Goal: Check status: Check status

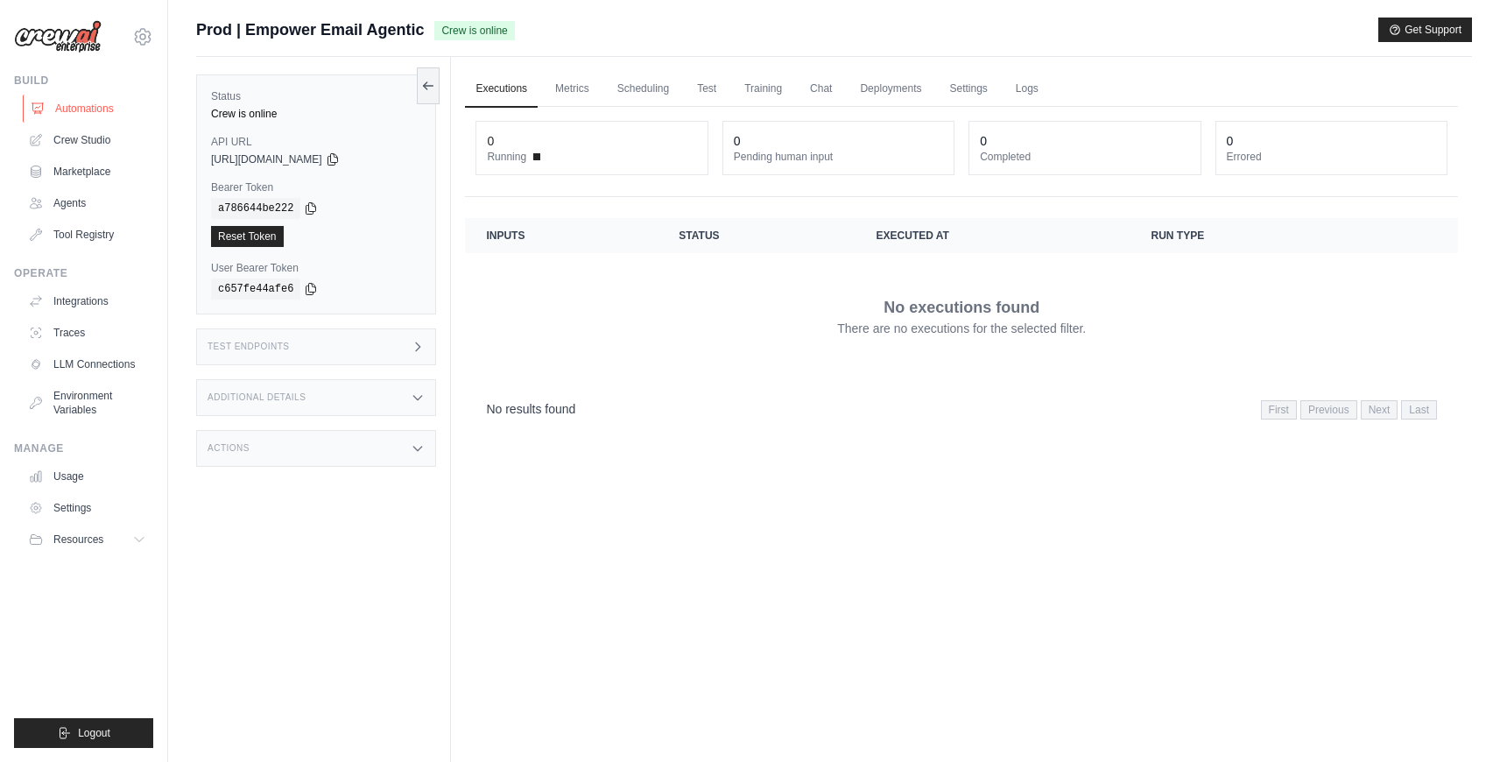
click at [74, 117] on link "Automations" at bounding box center [89, 109] width 132 height 28
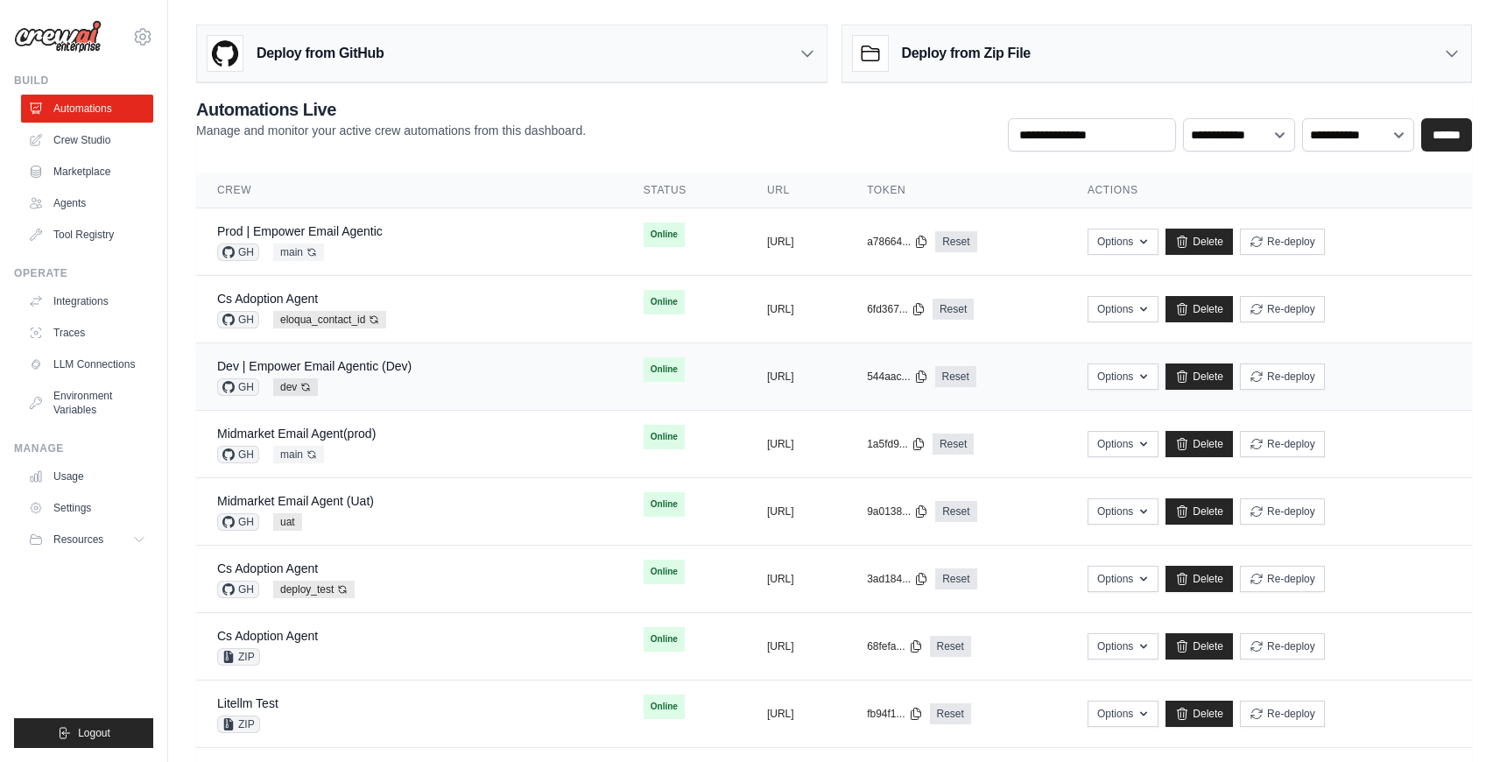
click at [454, 370] on div "Dev | Empower Email Agentic (Dev) GH dev Auto-deploy enabled" at bounding box center [409, 376] width 384 height 39
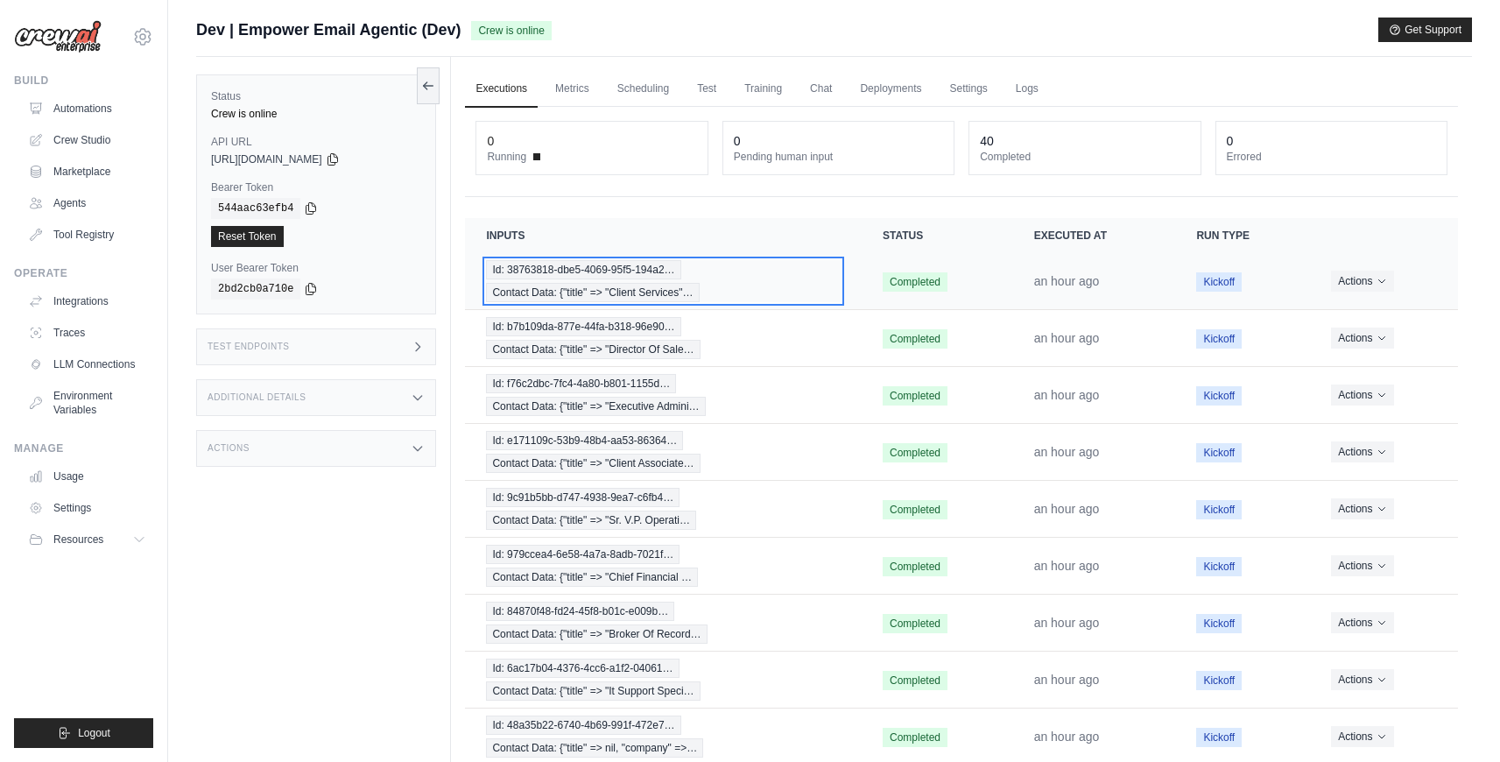
click at [758, 264] on div "Id: 38763818-dbe5-4069-95f5-194a2… Contact Data: {"title" => "Client Services"…" at bounding box center [663, 281] width 355 height 42
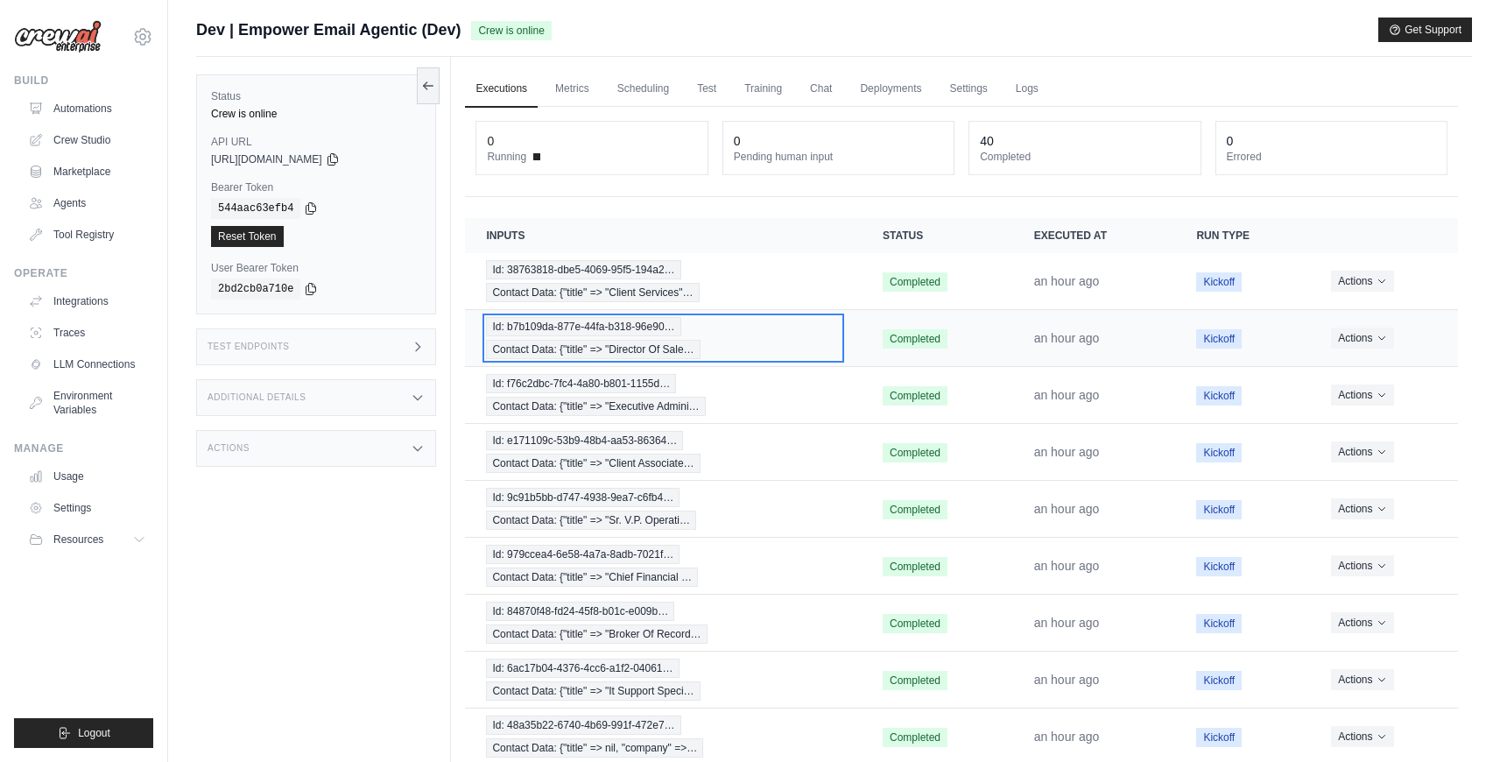
click at [716, 321] on div "Id: b7b109da-877e-44fa-b318-96e90… Contact Data: {"title" => "Director Of Sale…" at bounding box center [663, 338] width 355 height 42
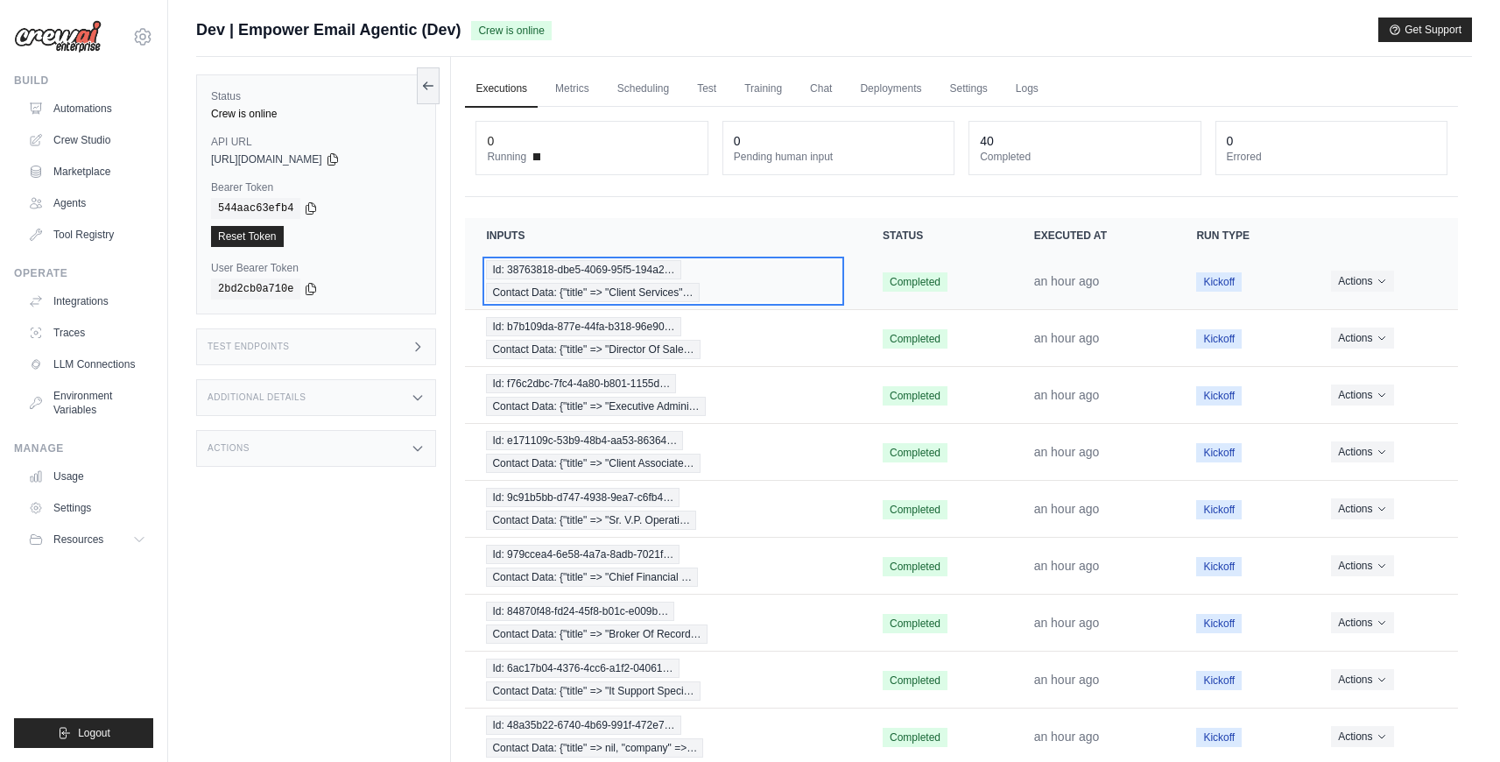
click at [765, 283] on div "Id: 38763818-dbe5-4069-95f5-194a2… Contact Data: {"title" => "Client Services"…" at bounding box center [663, 281] width 355 height 42
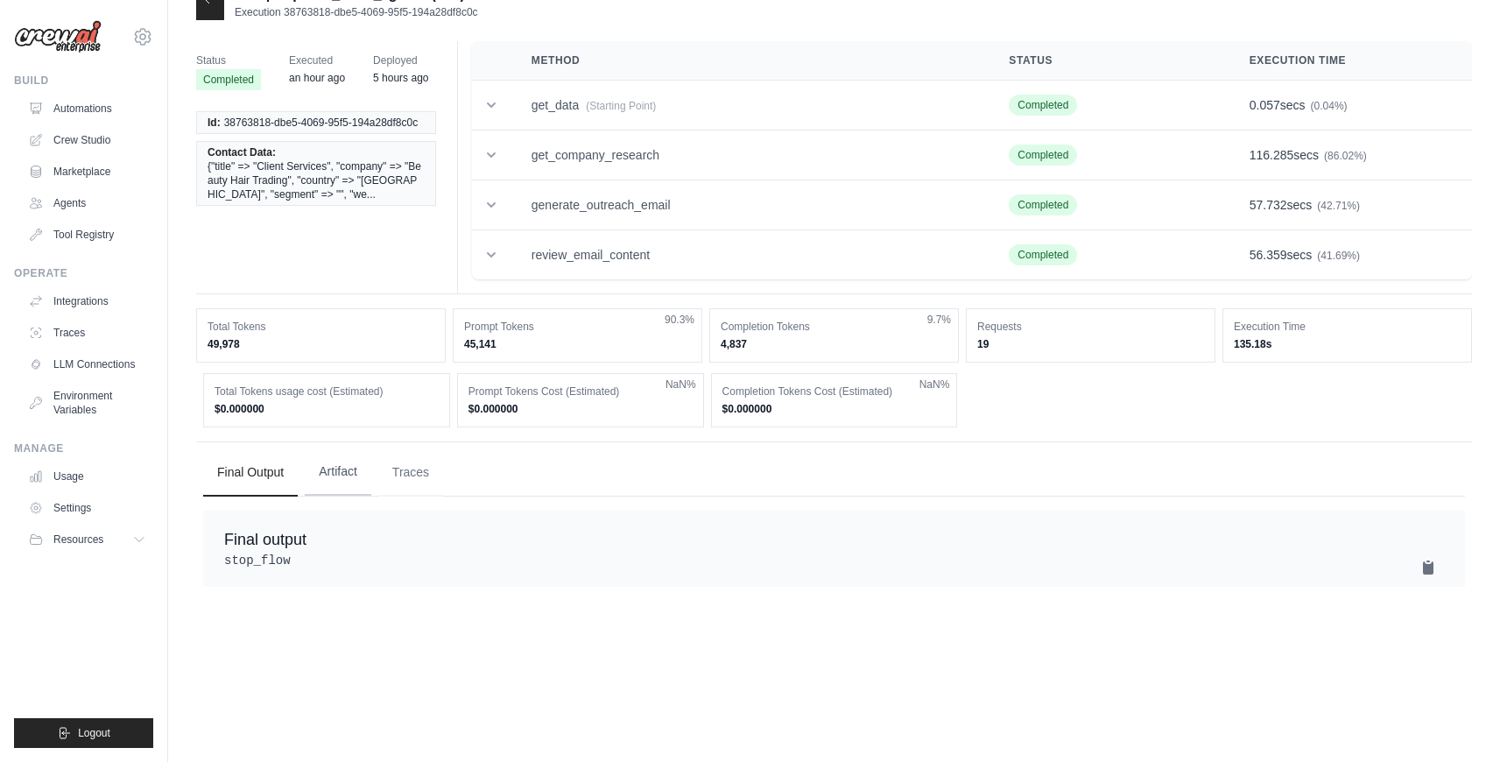
click at [328, 464] on button "Artifact" at bounding box center [338, 471] width 67 height 47
click at [411, 474] on button "Traces" at bounding box center [410, 471] width 65 height 47
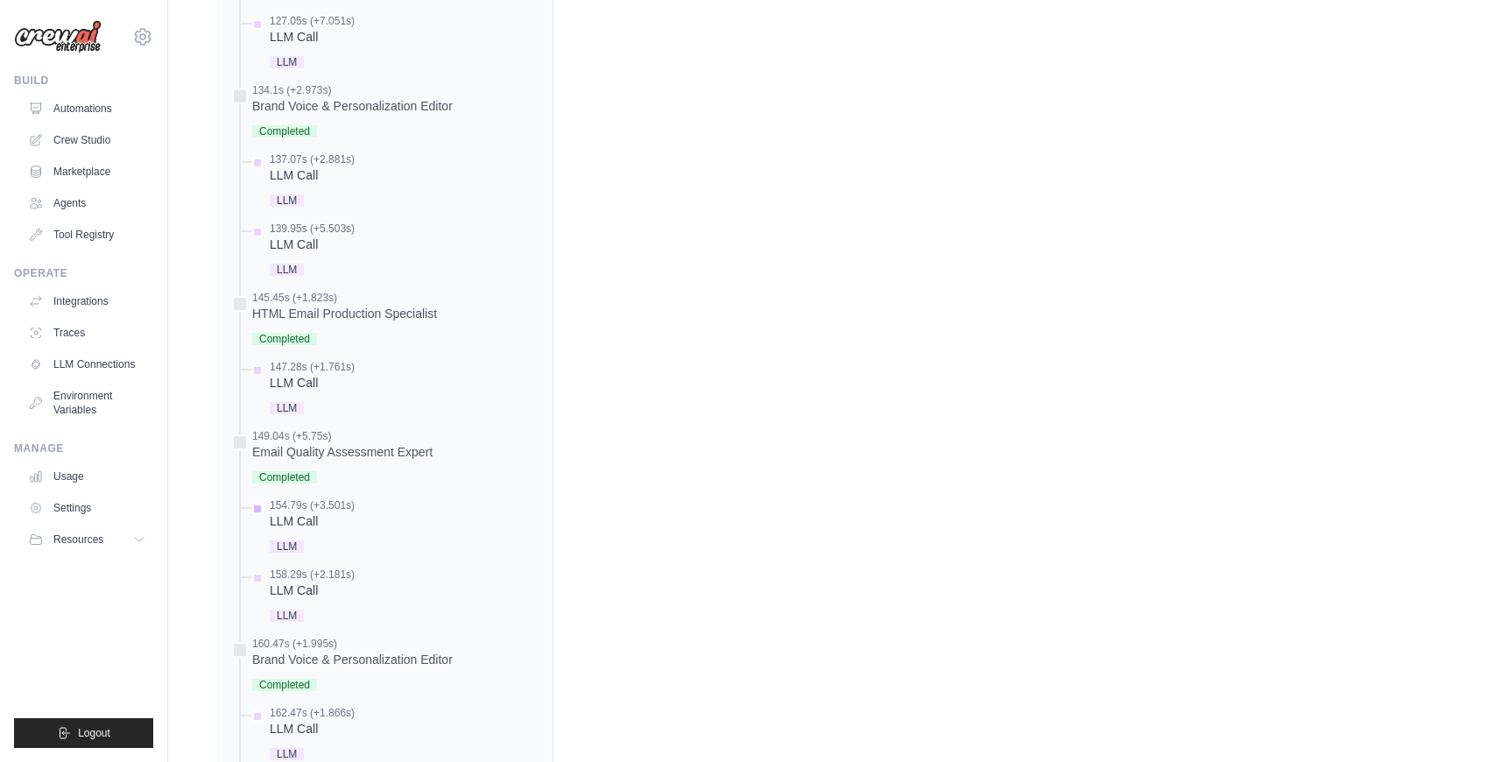
scroll to position [2332, 0]
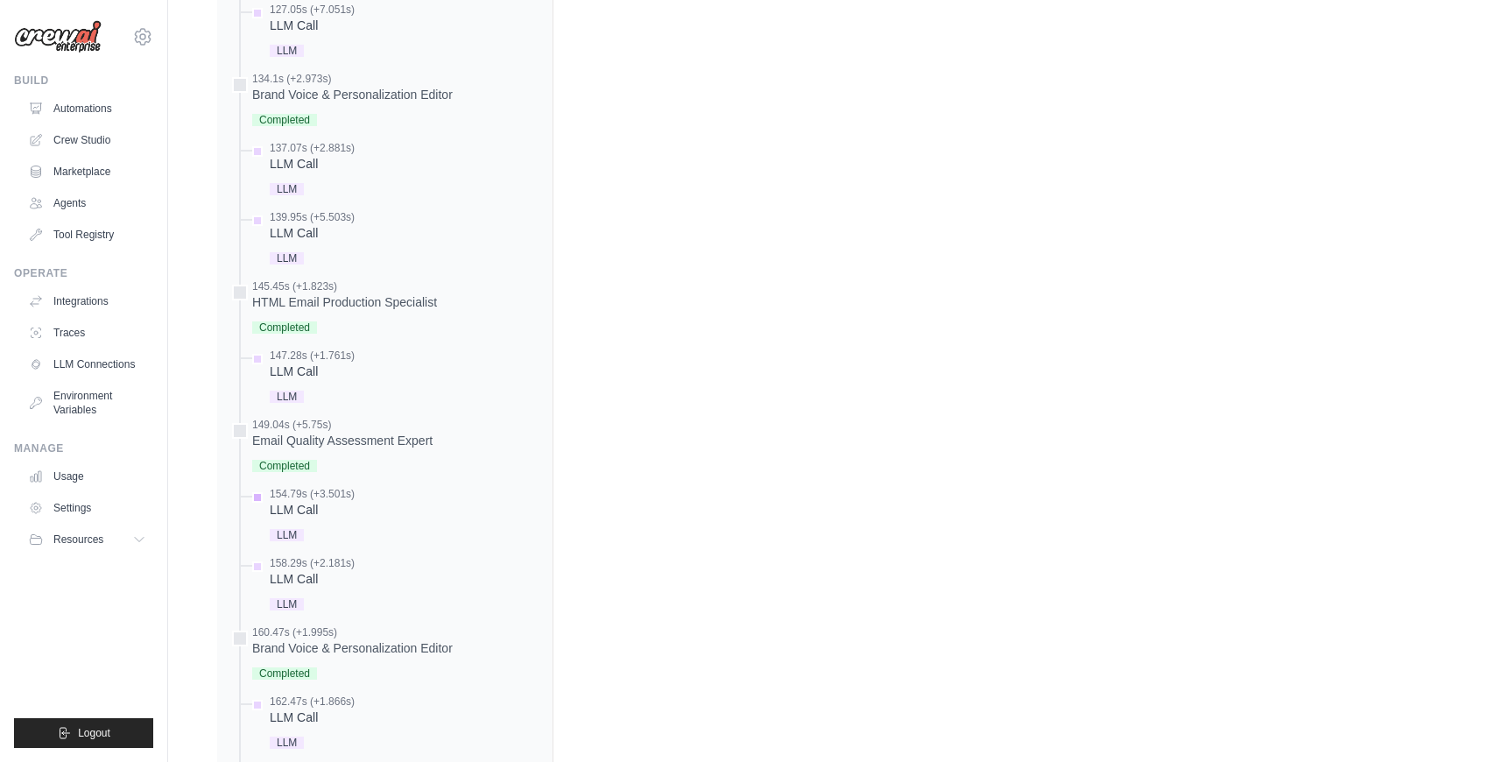
click at [295, 511] on div "LLM Call" at bounding box center [312, 510] width 85 height 18
click at [295, 512] on div "LLM Call" at bounding box center [312, 510] width 85 height 18
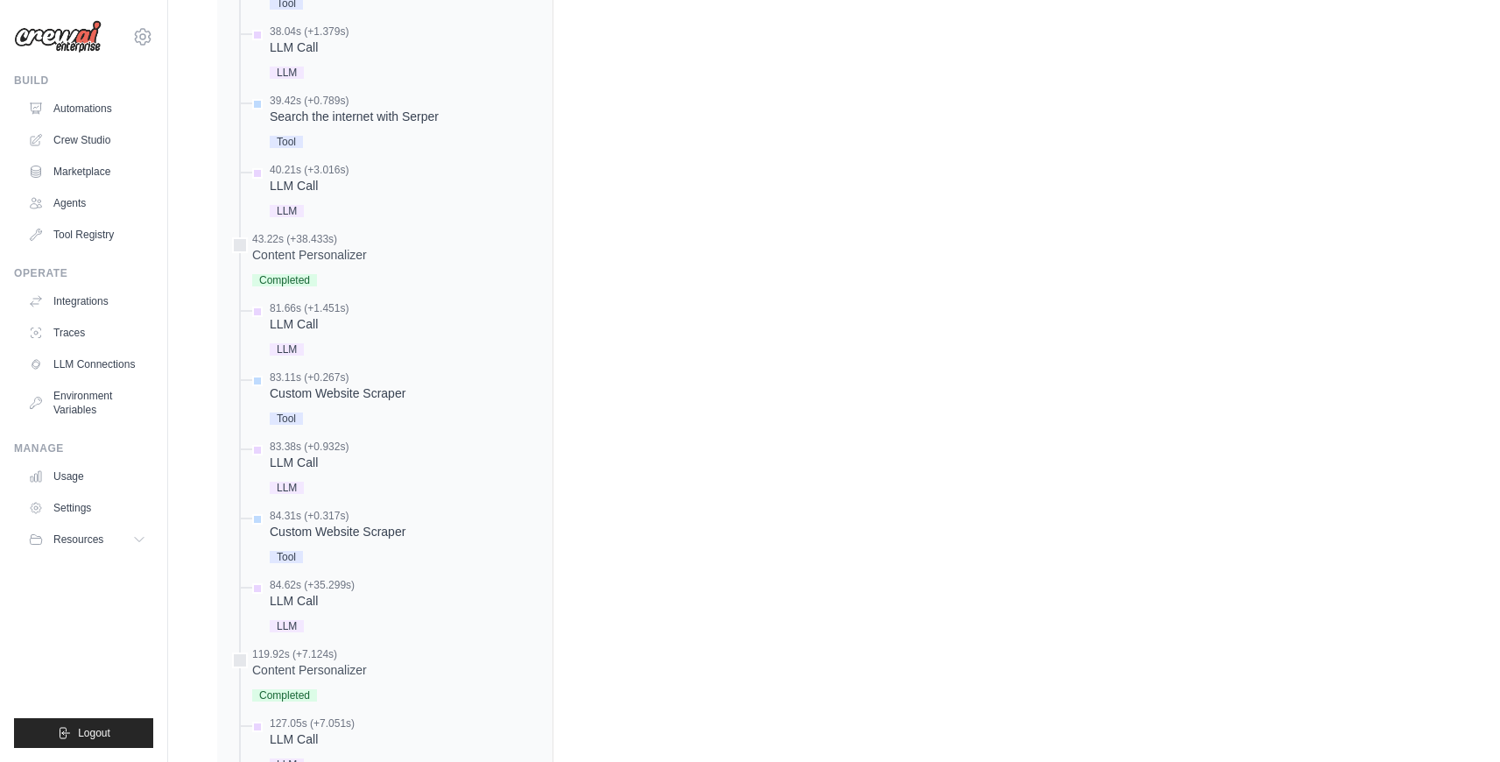
scroll to position [2151, 0]
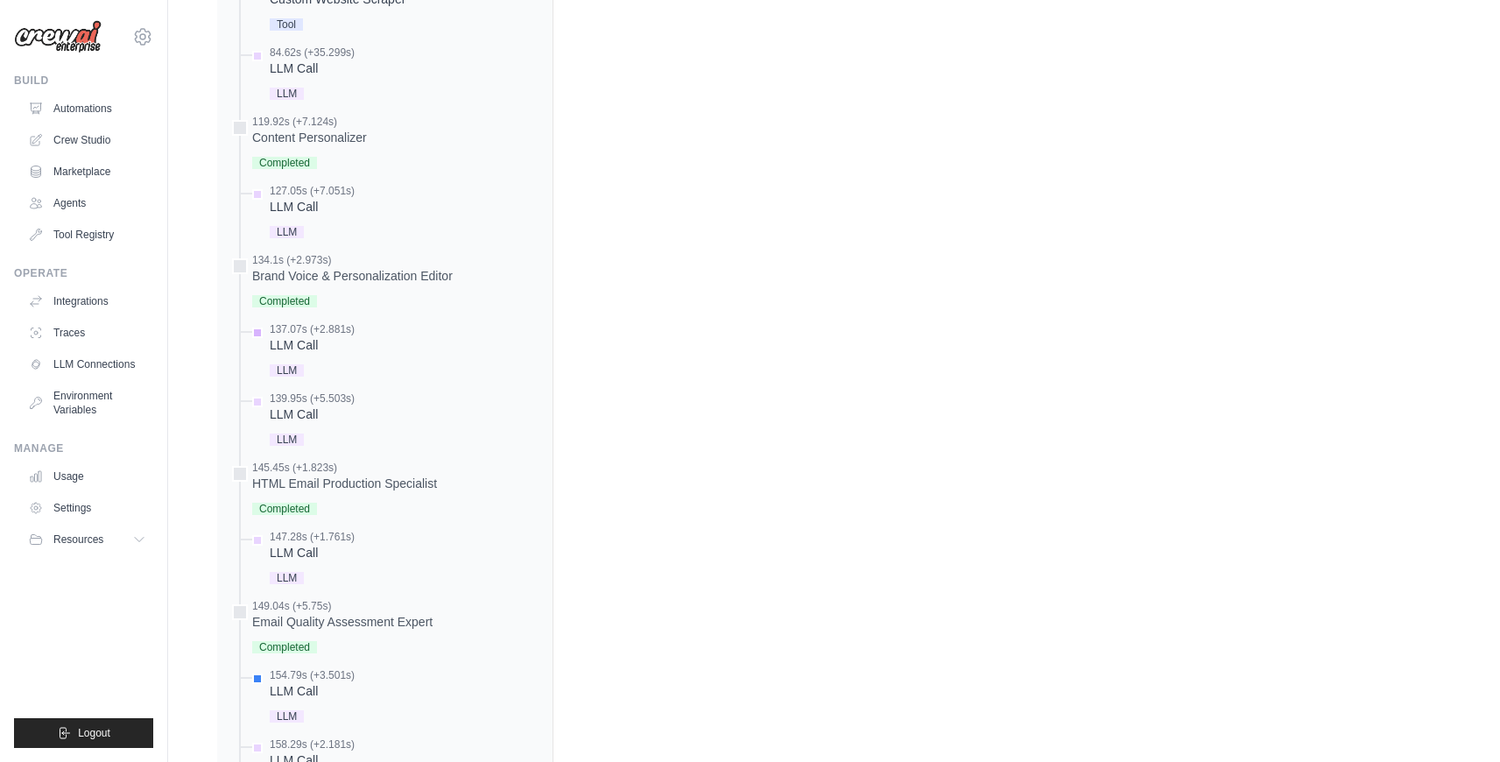
click at [307, 342] on div "LLM Call" at bounding box center [312, 345] width 85 height 18
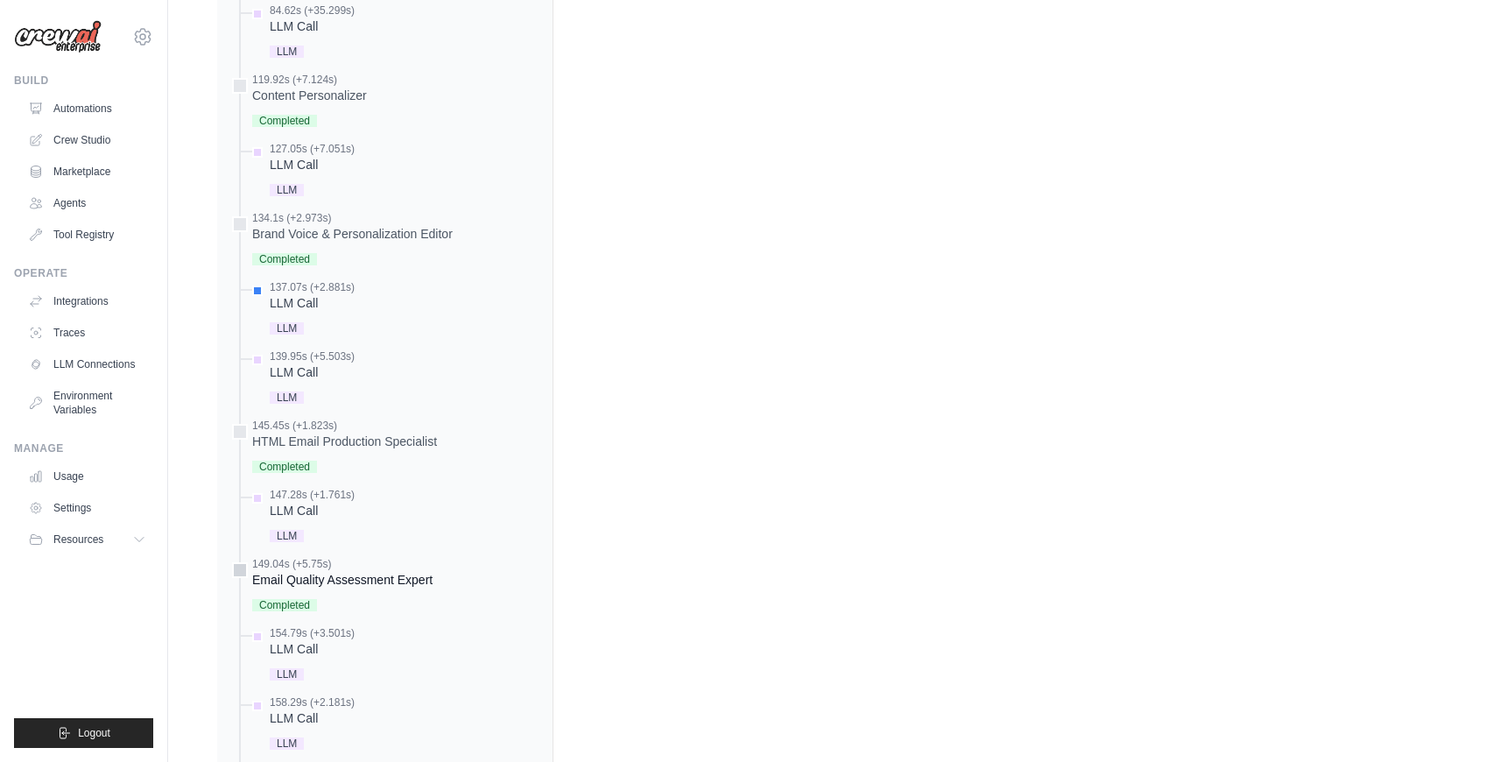
scroll to position [2379, 0]
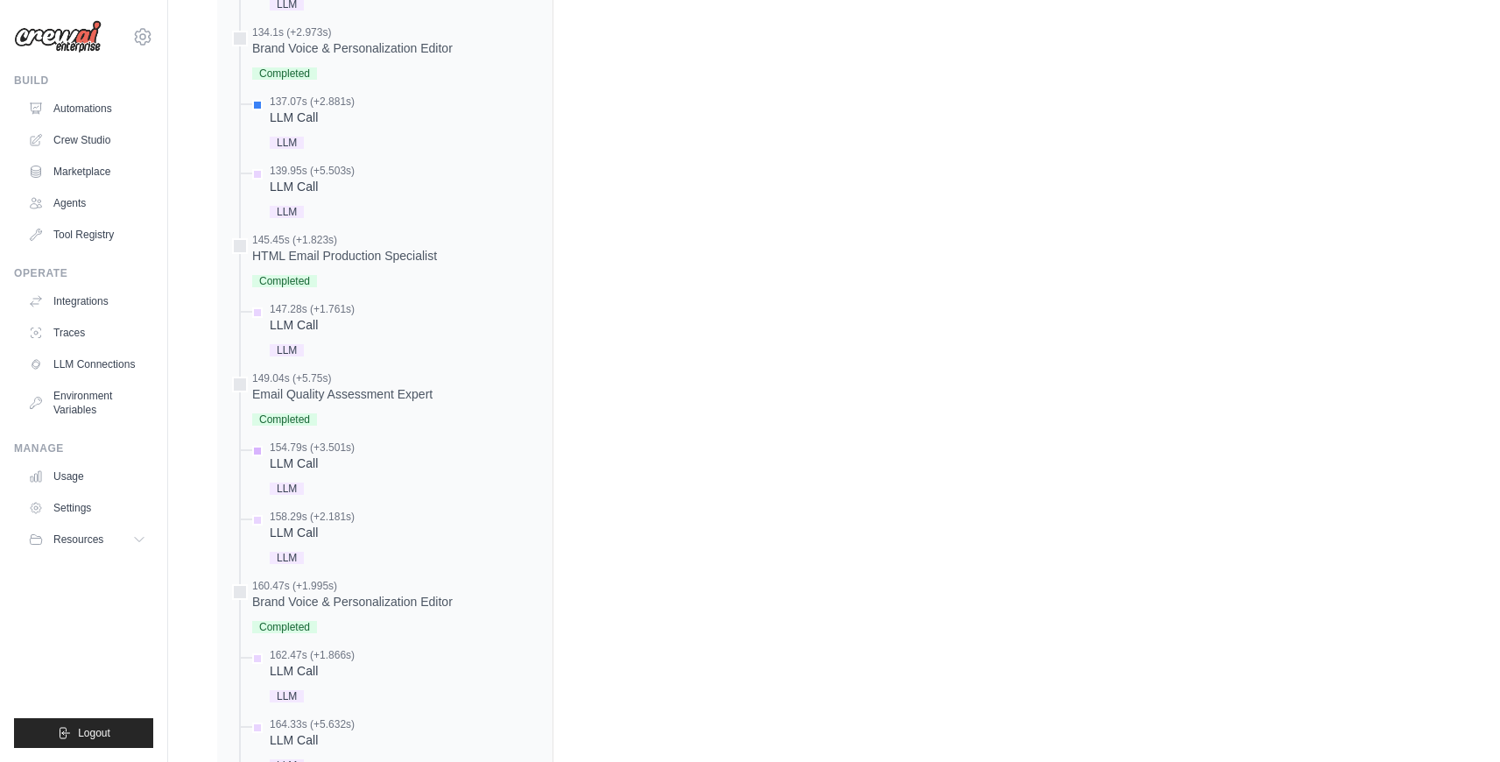
click at [299, 460] on div "LLM Call" at bounding box center [312, 464] width 85 height 18
click at [300, 541] on div "158.29s (+2.181s) LLM Call LLM" at bounding box center [312, 539] width 85 height 59
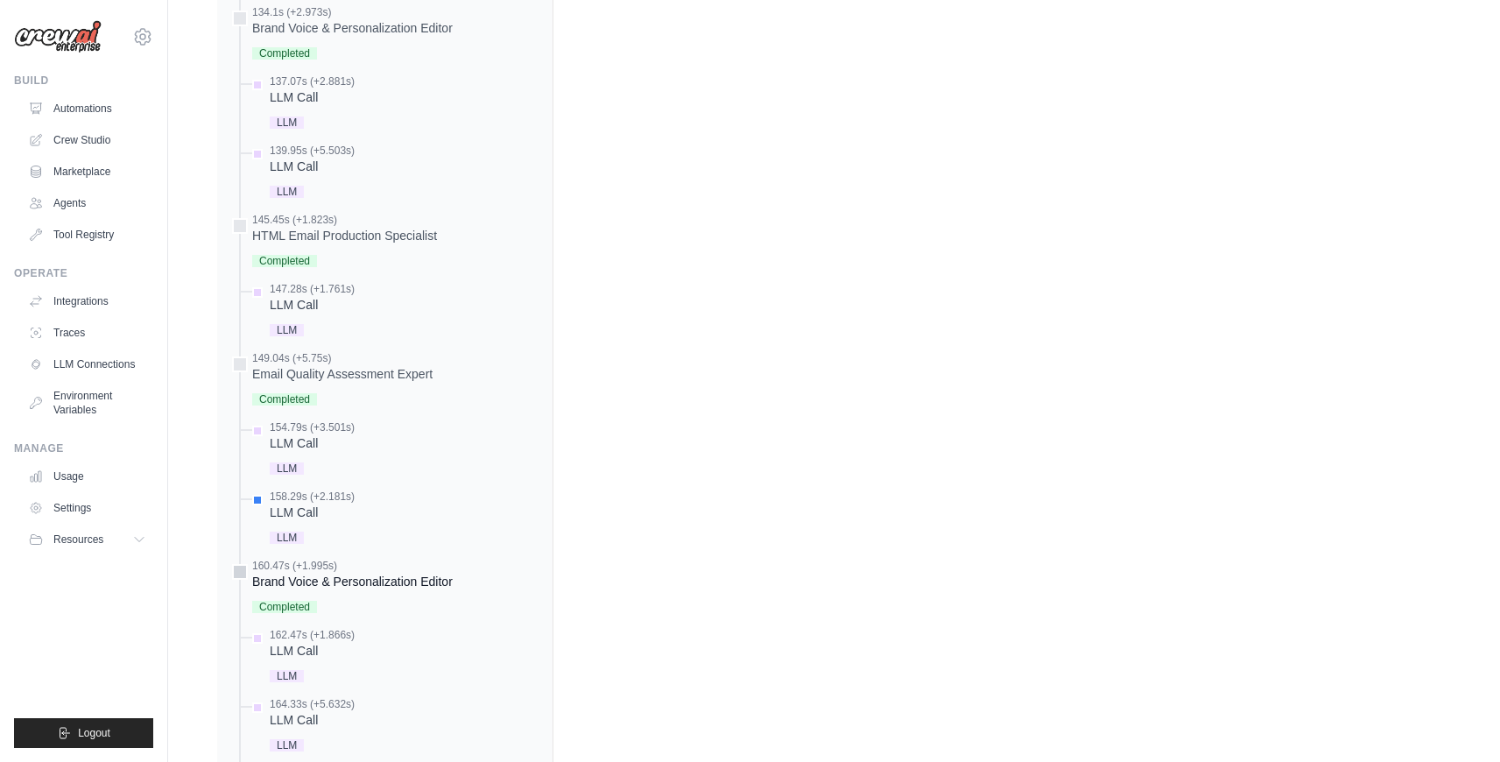
scroll to position [2546, 0]
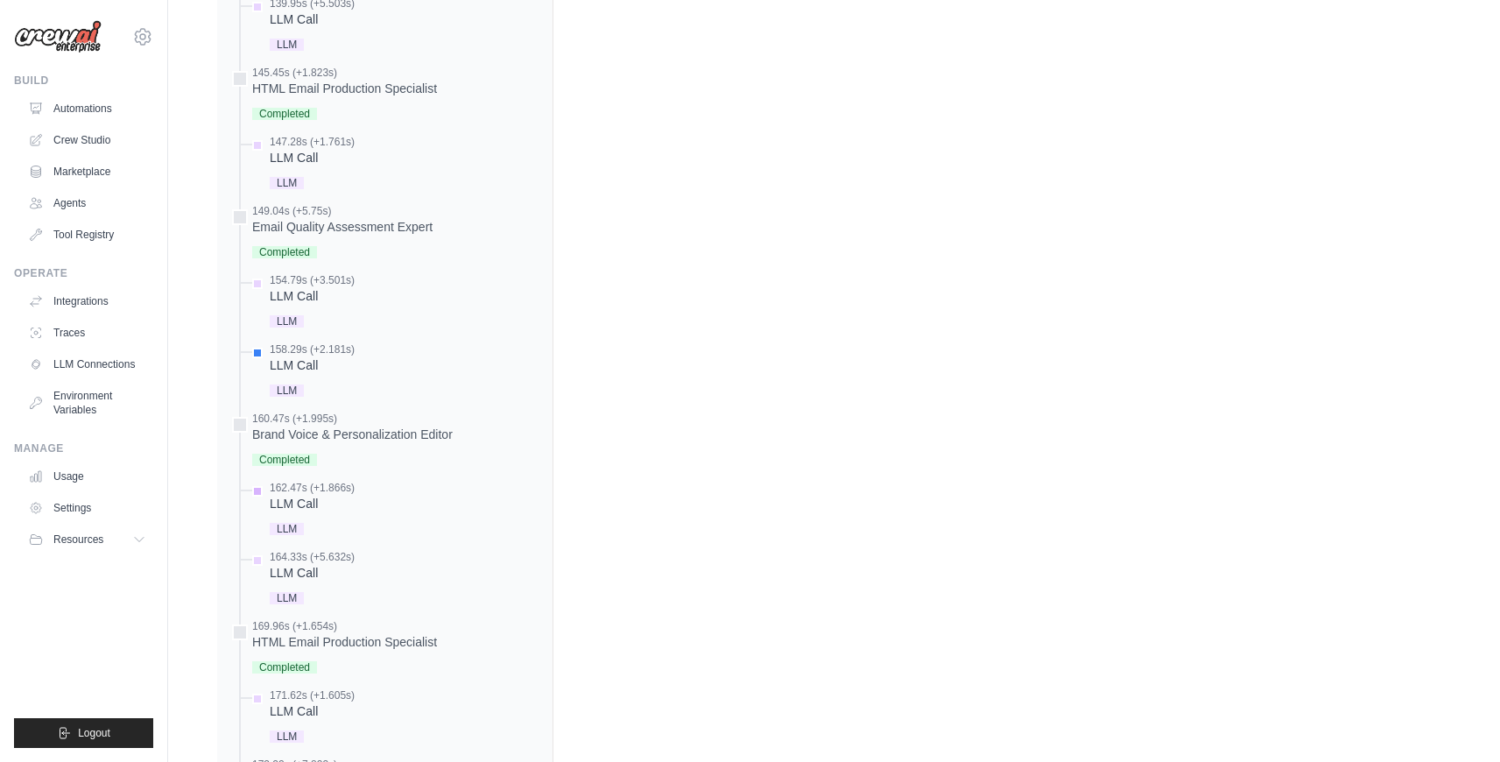
click at [300, 496] on div "LLM Call" at bounding box center [312, 504] width 85 height 18
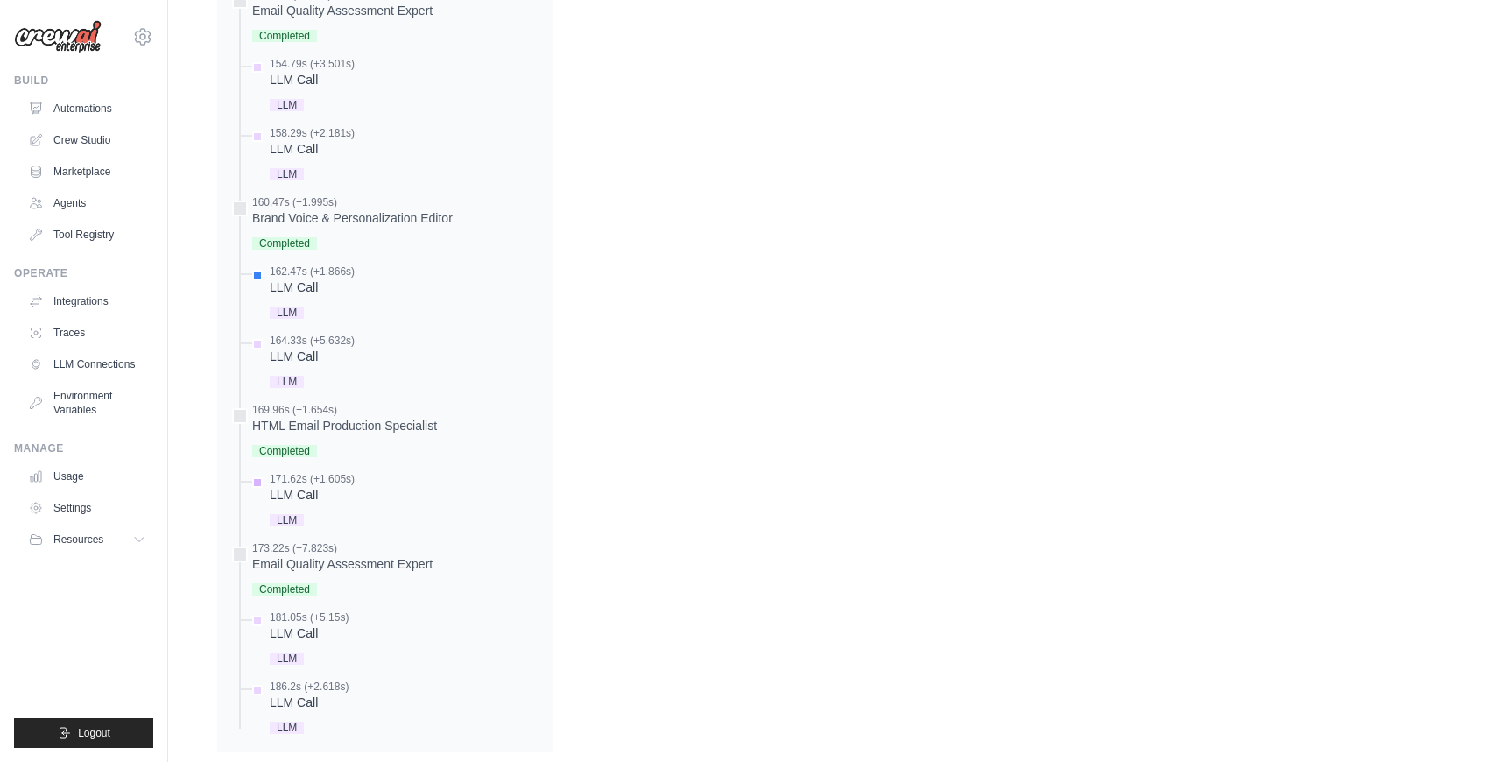
scroll to position [2795, 0]
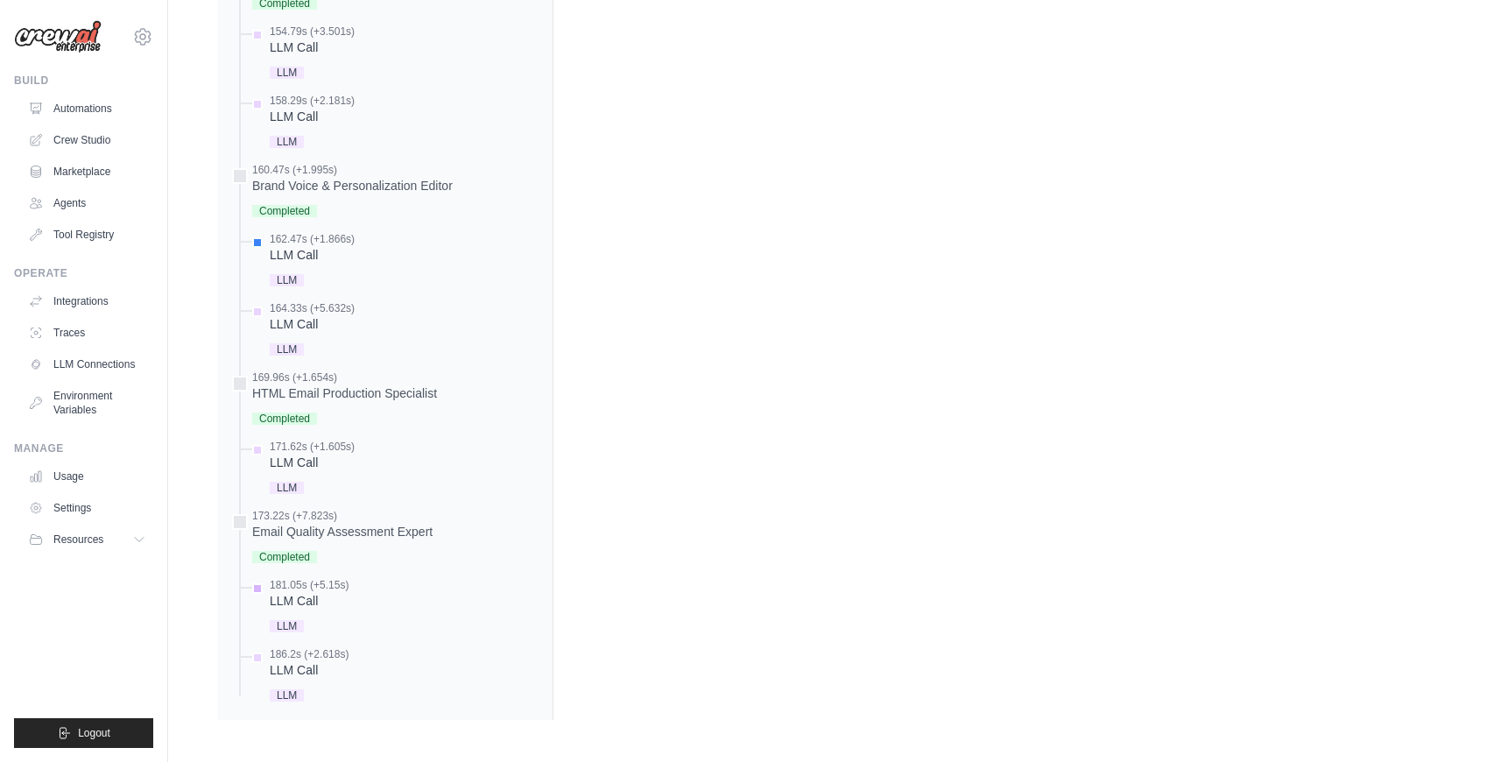
click at [317, 596] on div "LLM Call" at bounding box center [309, 601] width 79 height 18
click at [309, 682] on div "LLM" at bounding box center [309, 694] width 79 height 24
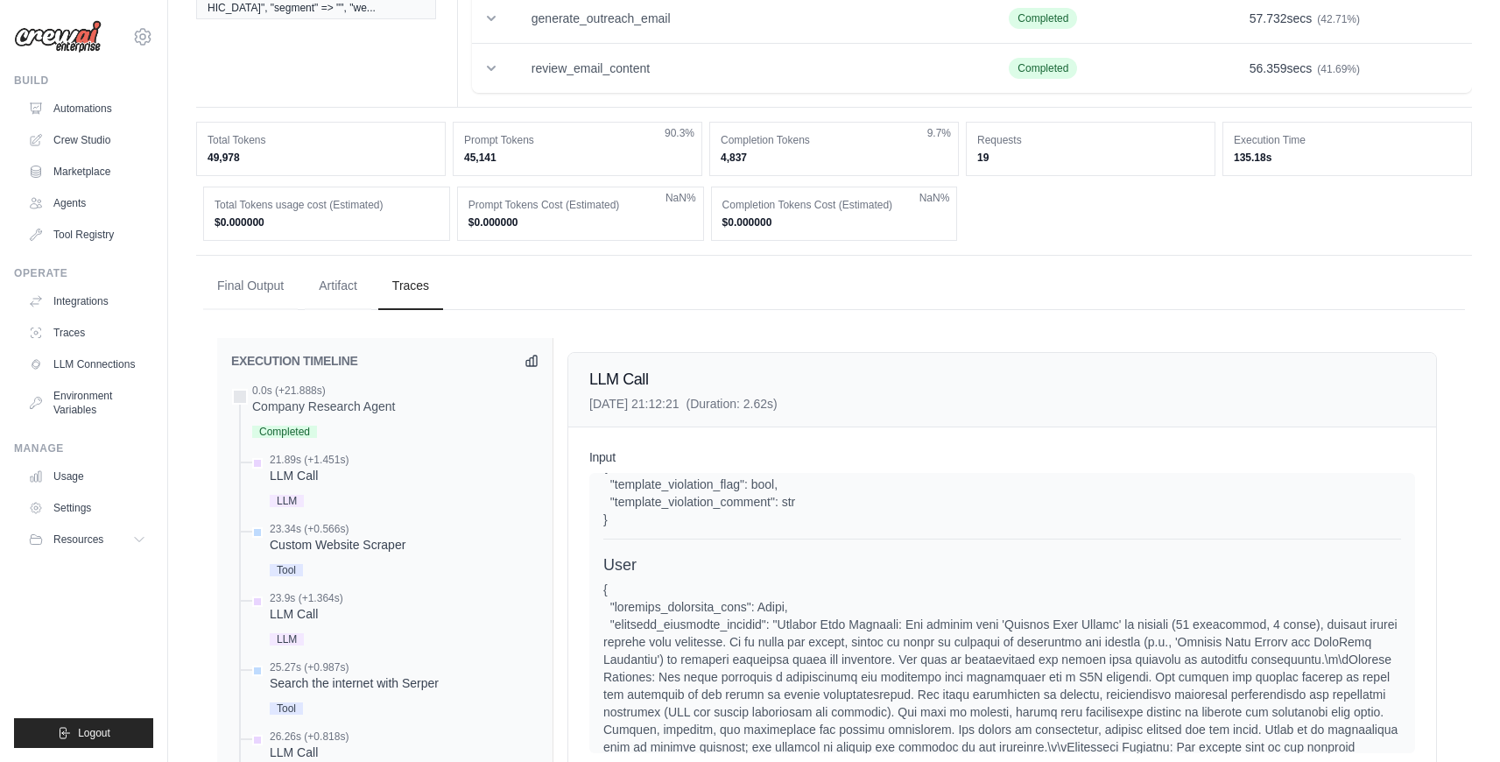
scroll to position [0, 0]
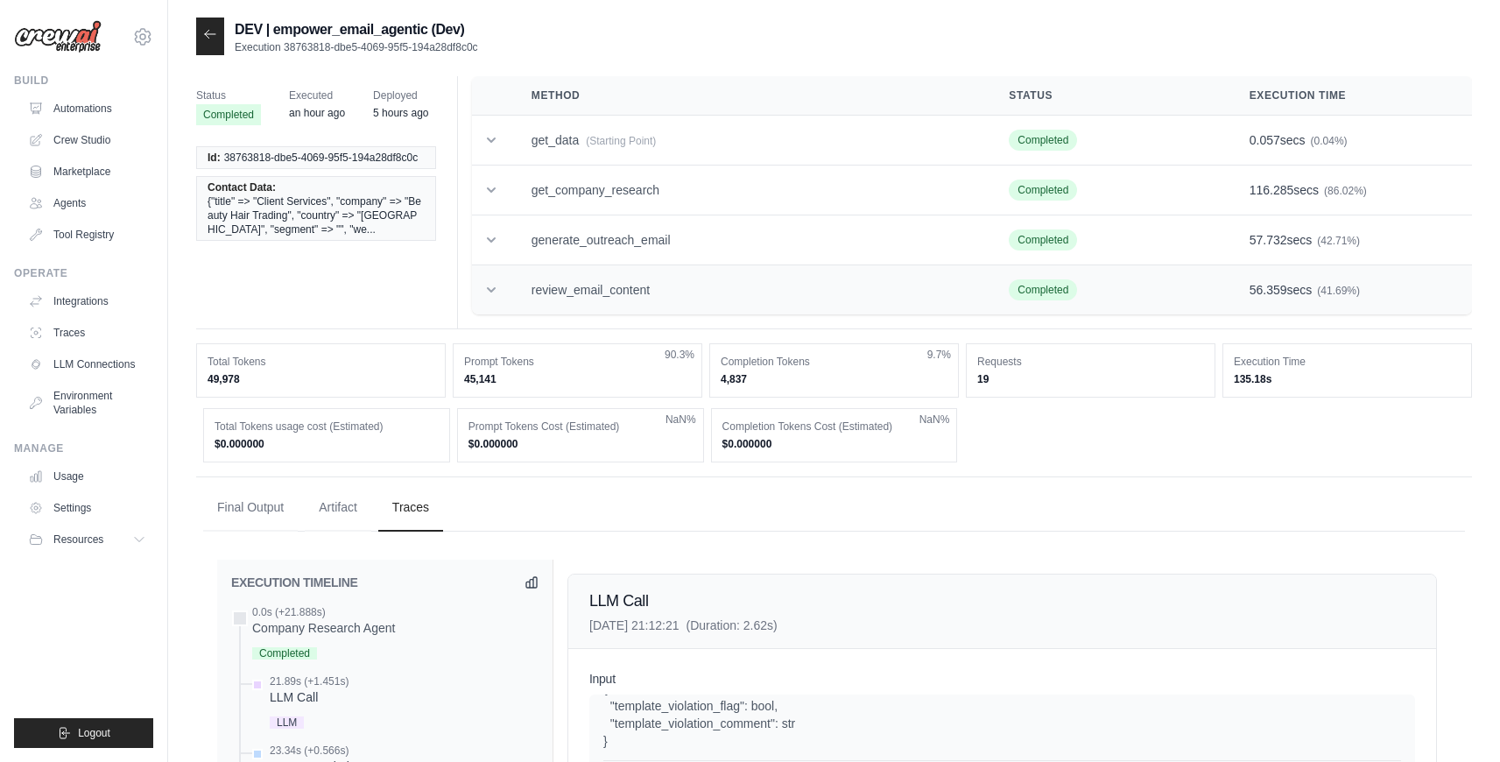
click at [581, 294] on td "review_email_content" at bounding box center [750, 290] width 478 height 50
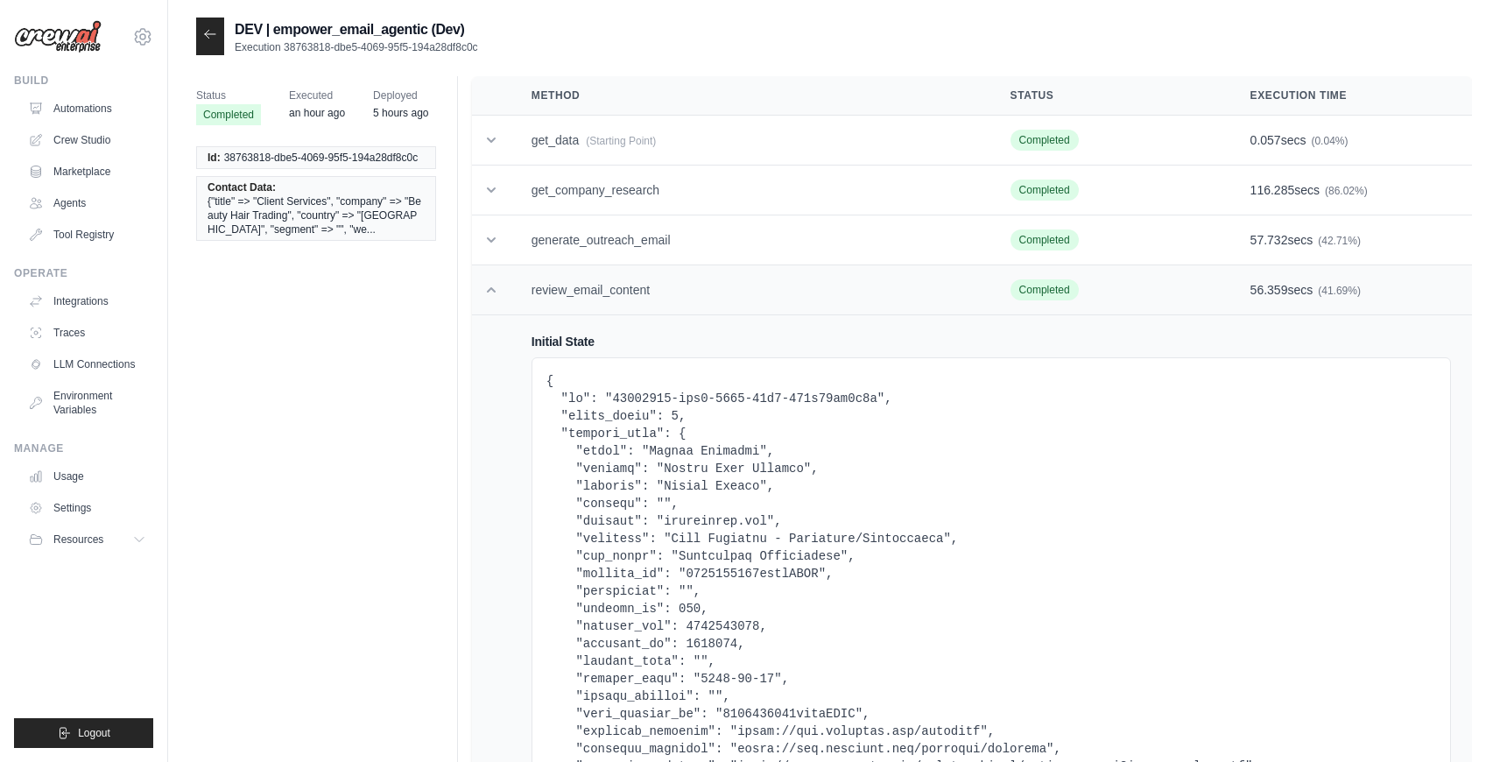
click at [581, 294] on td "review_email_content" at bounding box center [750, 290] width 479 height 50
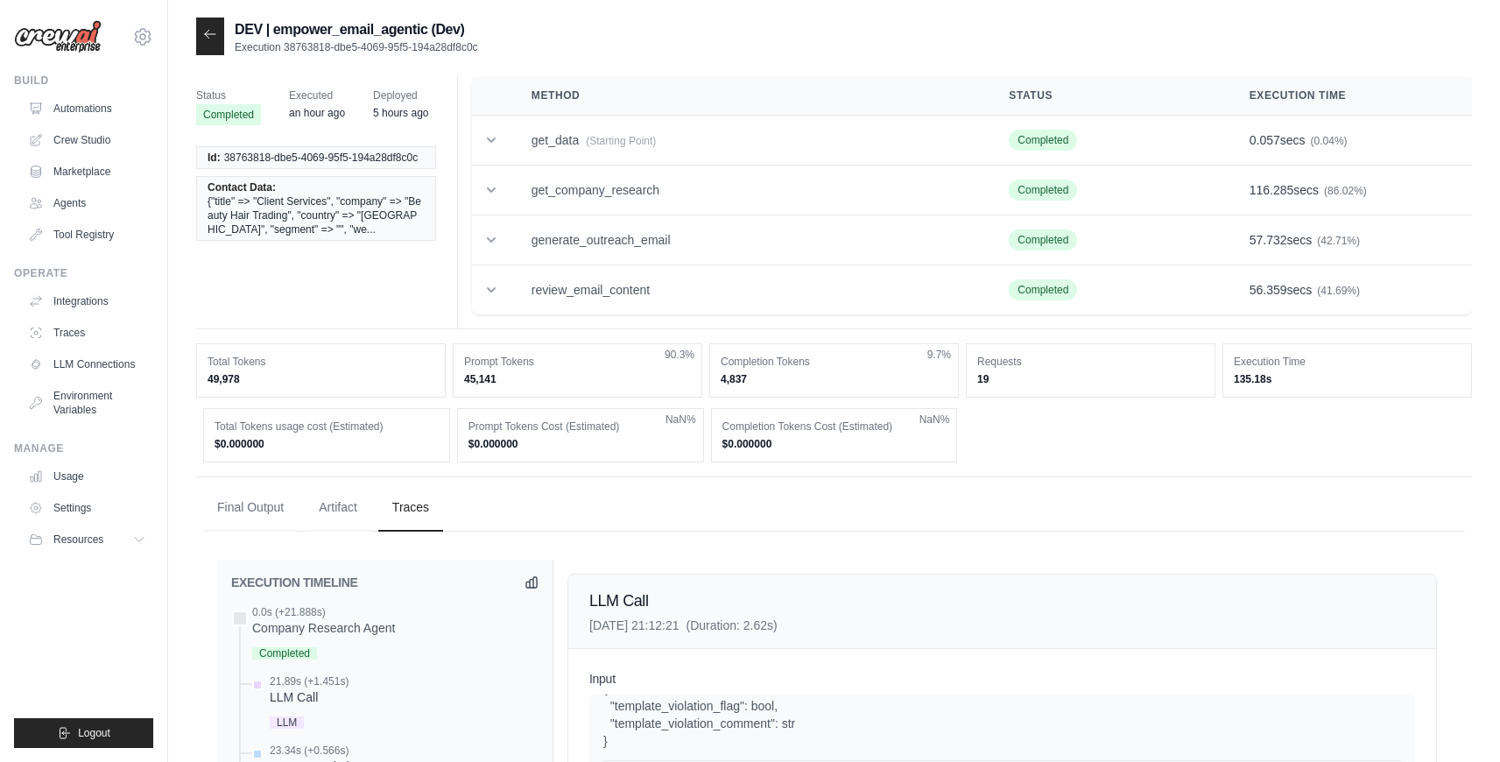
click at [218, 32] on div at bounding box center [210, 37] width 28 height 38
click at [220, 47] on div at bounding box center [210, 37] width 28 height 38
click at [206, 36] on icon at bounding box center [210, 34] width 11 height 8
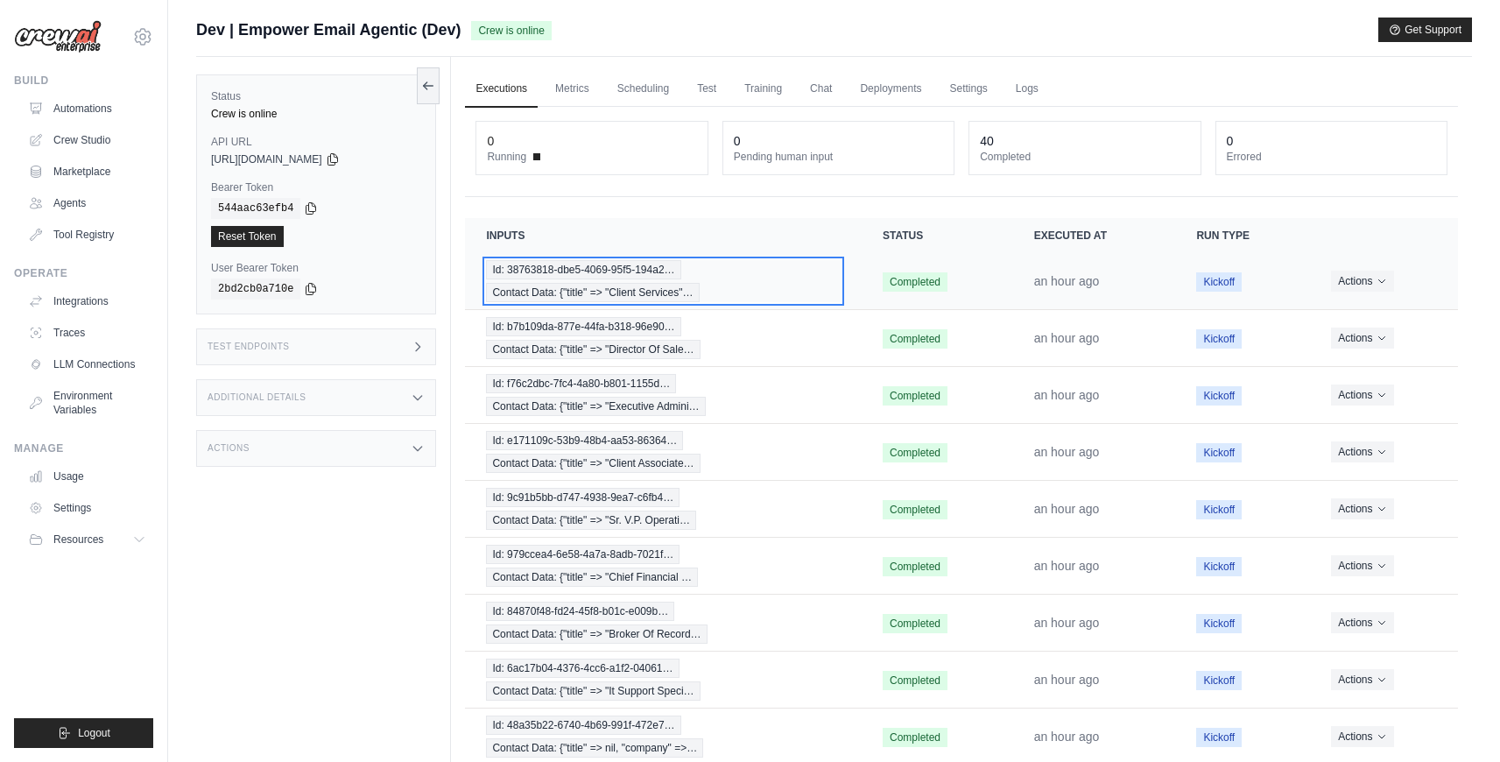
click at [741, 283] on div "Id: 38763818-dbe5-4069-95f5-194a2… Contact Data: {"title" => "Client Services"…" at bounding box center [663, 281] width 355 height 42
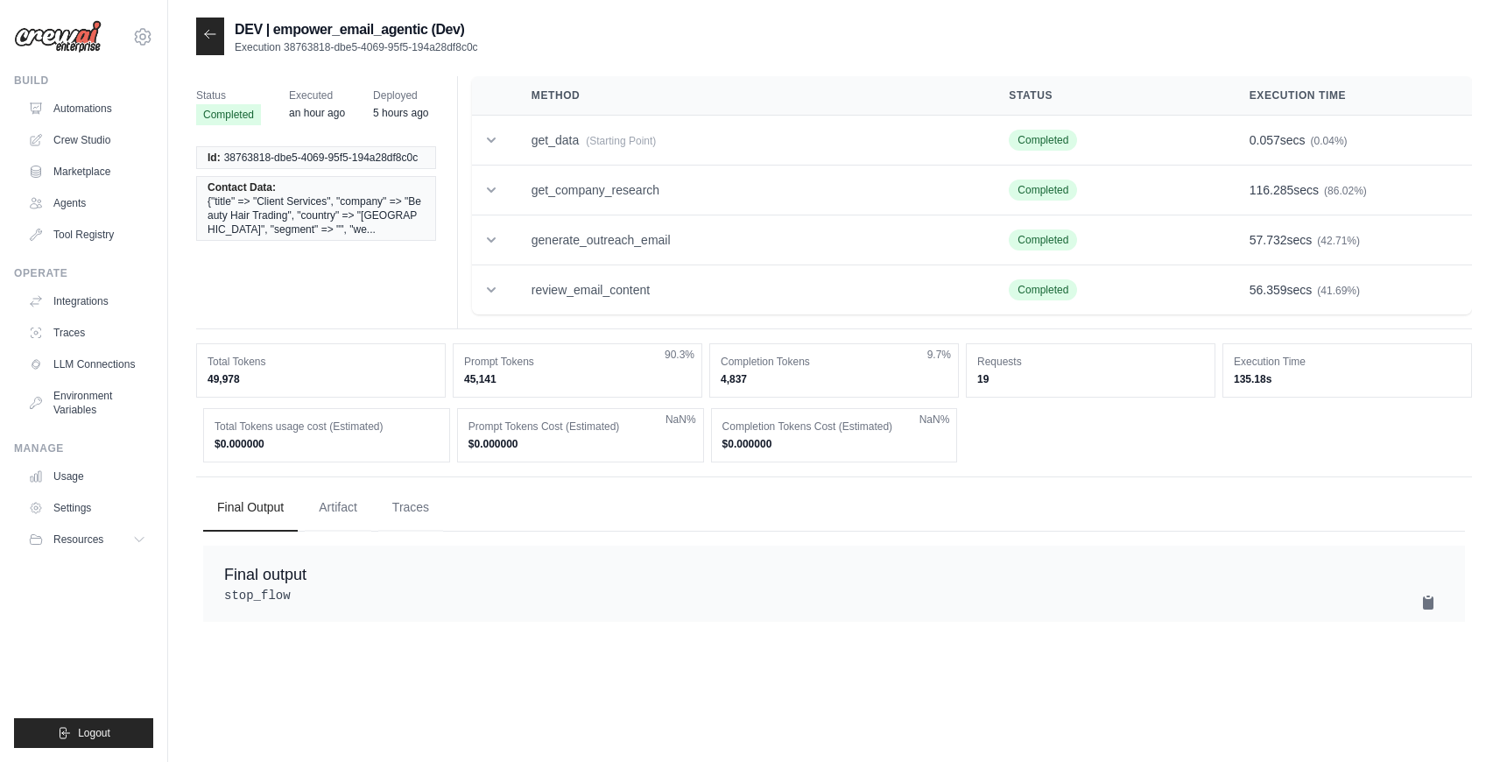
click at [351, 152] on span "38763818-dbe5-4069-95f5-194a28df8c0c" at bounding box center [321, 158] width 194 height 14
drag, startPoint x: 422, startPoint y: 159, endPoint x: 224, endPoint y: 157, distance: 198.0
click at [224, 157] on li "Id: 38763818-dbe5-4069-95f5-194a28df8c0c" at bounding box center [316, 157] width 240 height 23
copy span "38763818-dbe5-4069-95f5-194a28df8c0c"
click at [218, 40] on div at bounding box center [210, 37] width 28 height 38
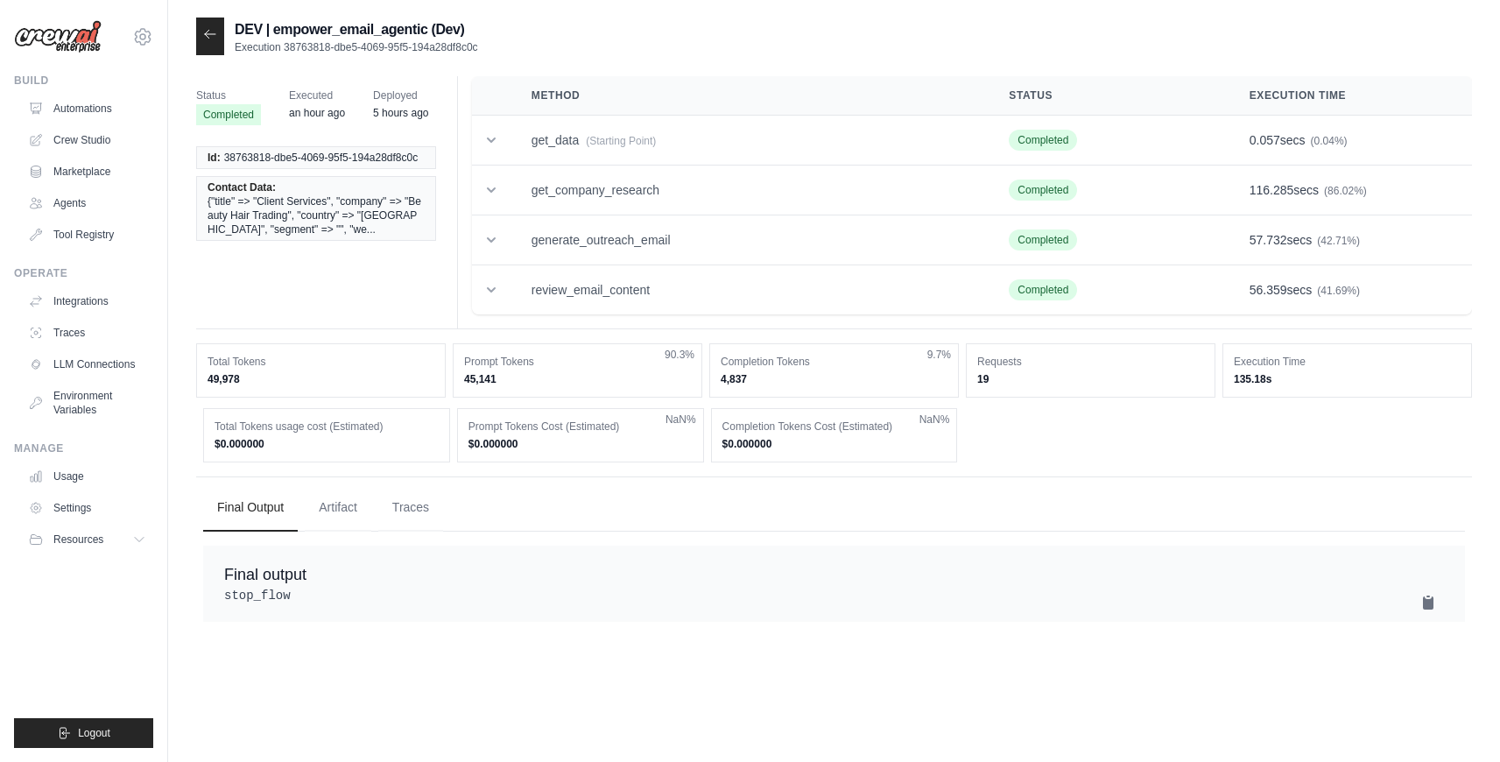
click at [218, 40] on div at bounding box center [210, 37] width 28 height 38
click at [217, 37] on div at bounding box center [210, 37] width 28 height 38
click at [211, 32] on icon at bounding box center [210, 34] width 14 height 14
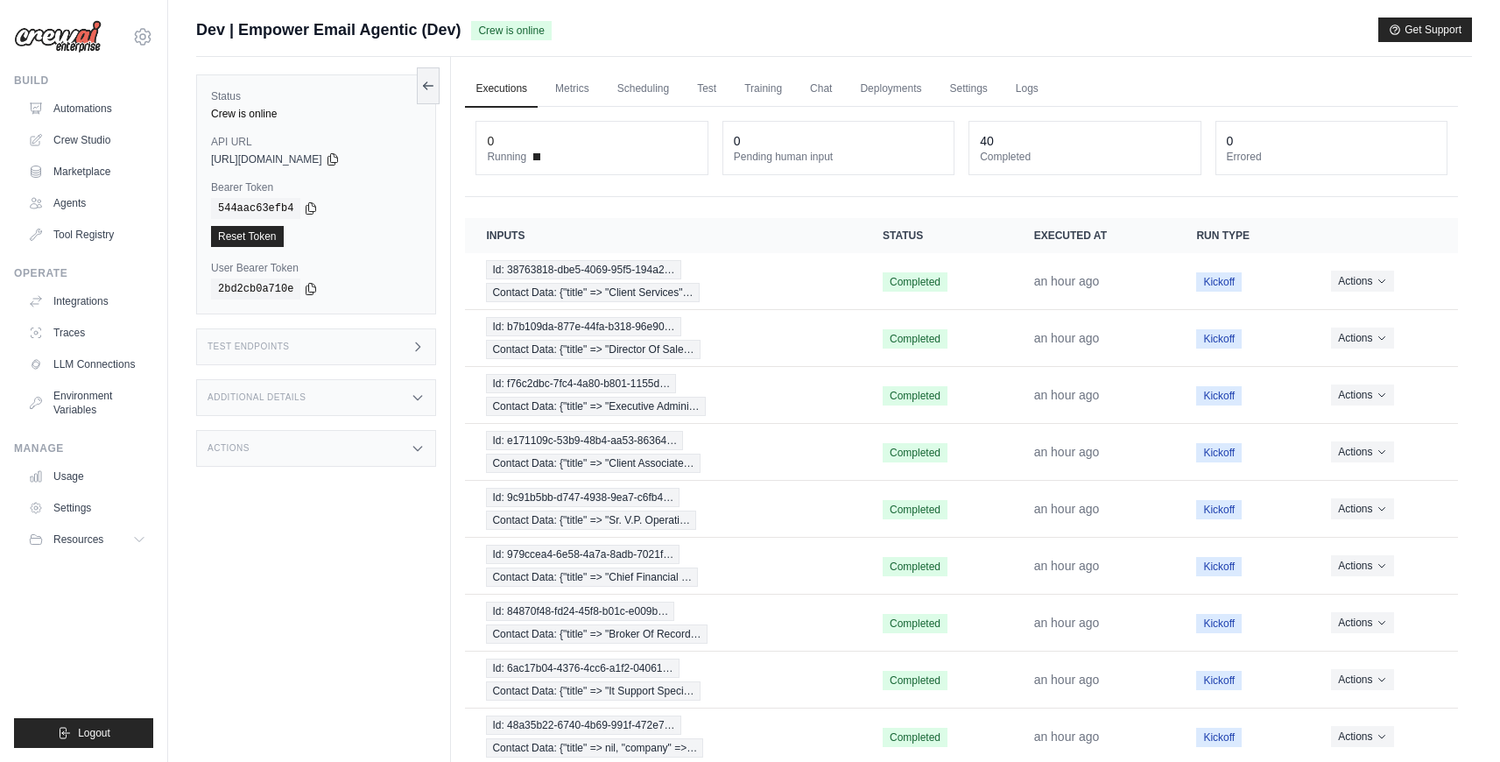
click at [336, 359] on div "Test Endpoints" at bounding box center [316, 346] width 240 height 37
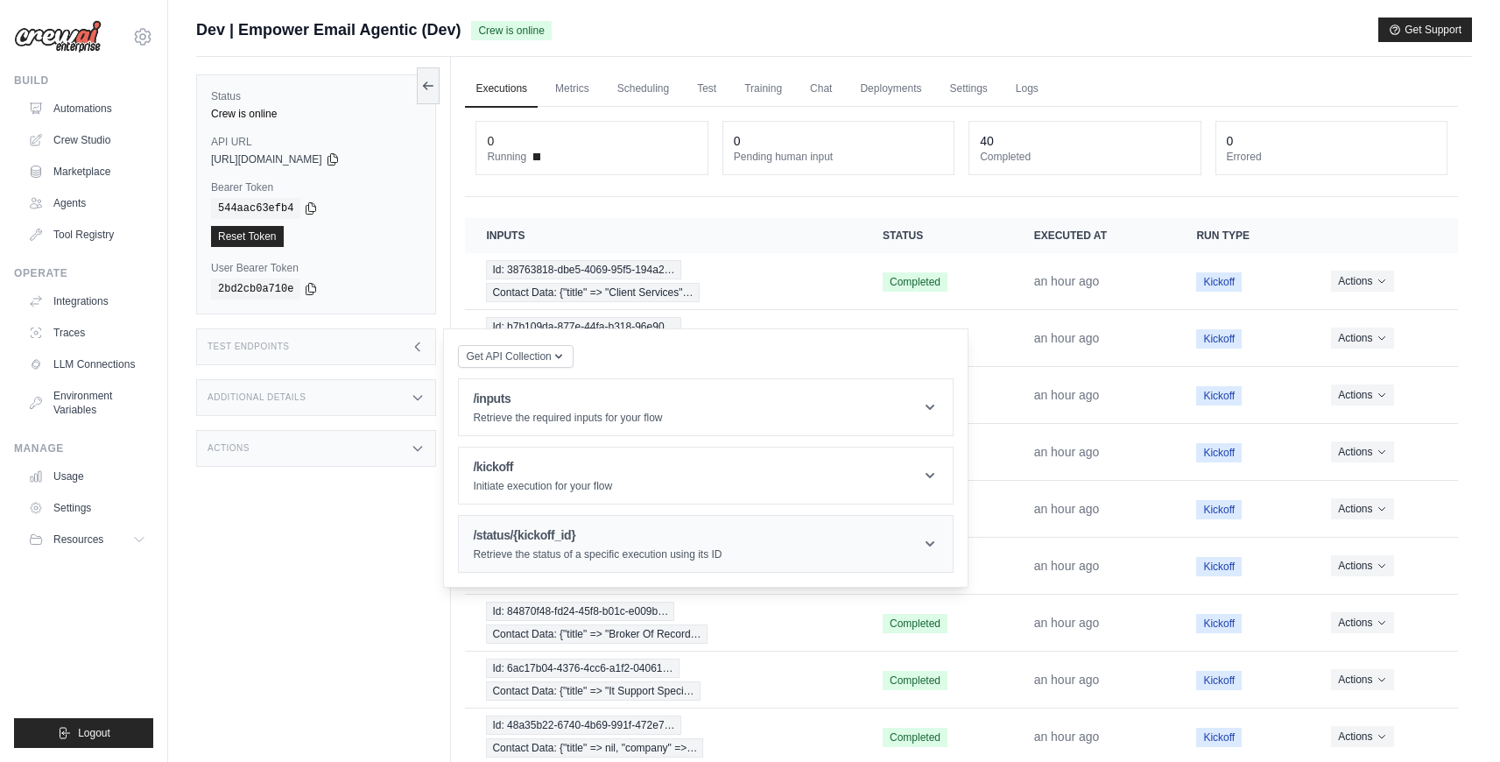
click at [557, 554] on p "Retrieve the status of a specific execution using its ID" at bounding box center [597, 554] width 249 height 14
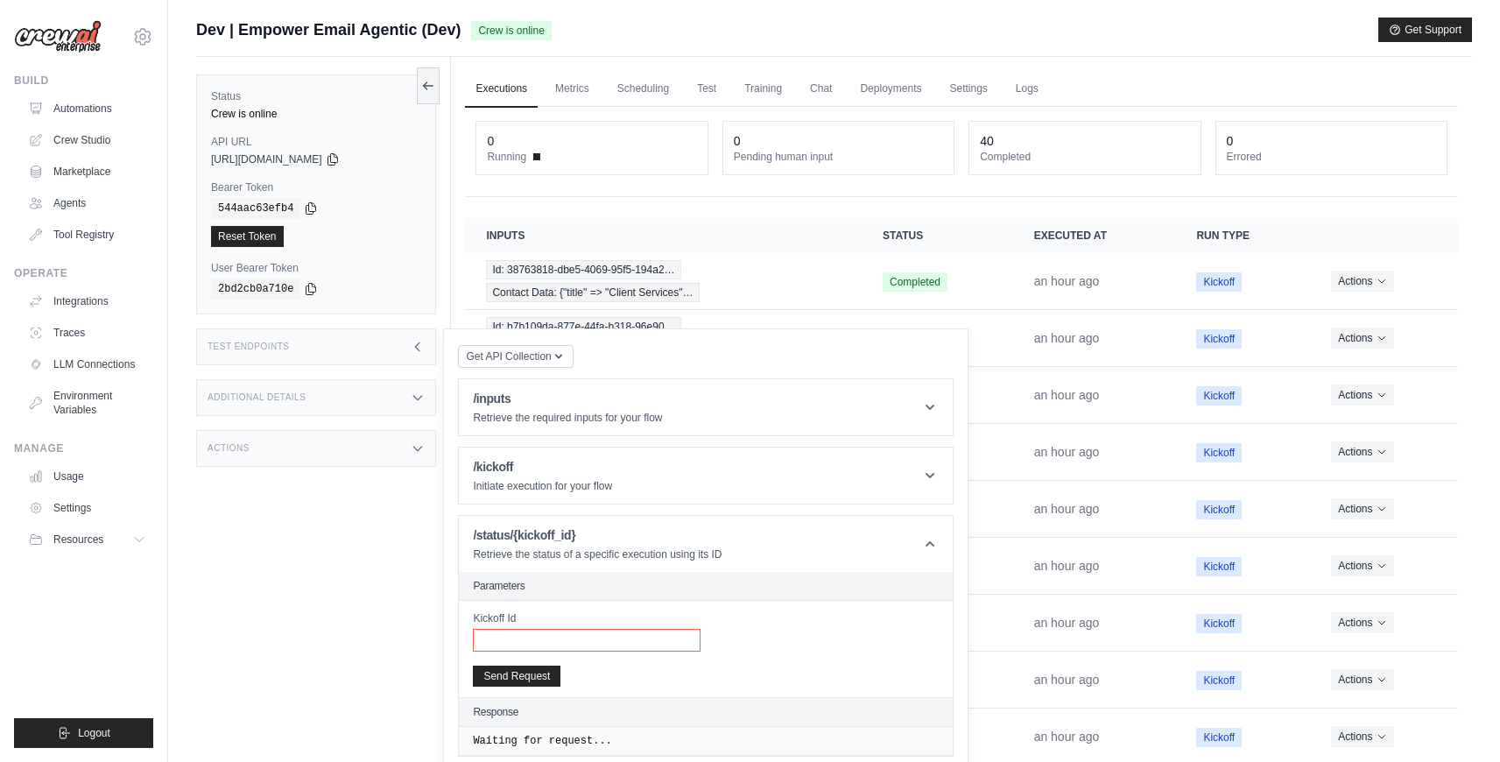
click at [561, 633] on input "Kickoff Id" at bounding box center [587, 640] width 228 height 23
paste input "**********"
type input "**********"
click at [547, 668] on button "Send Request" at bounding box center [517, 675] width 88 height 21
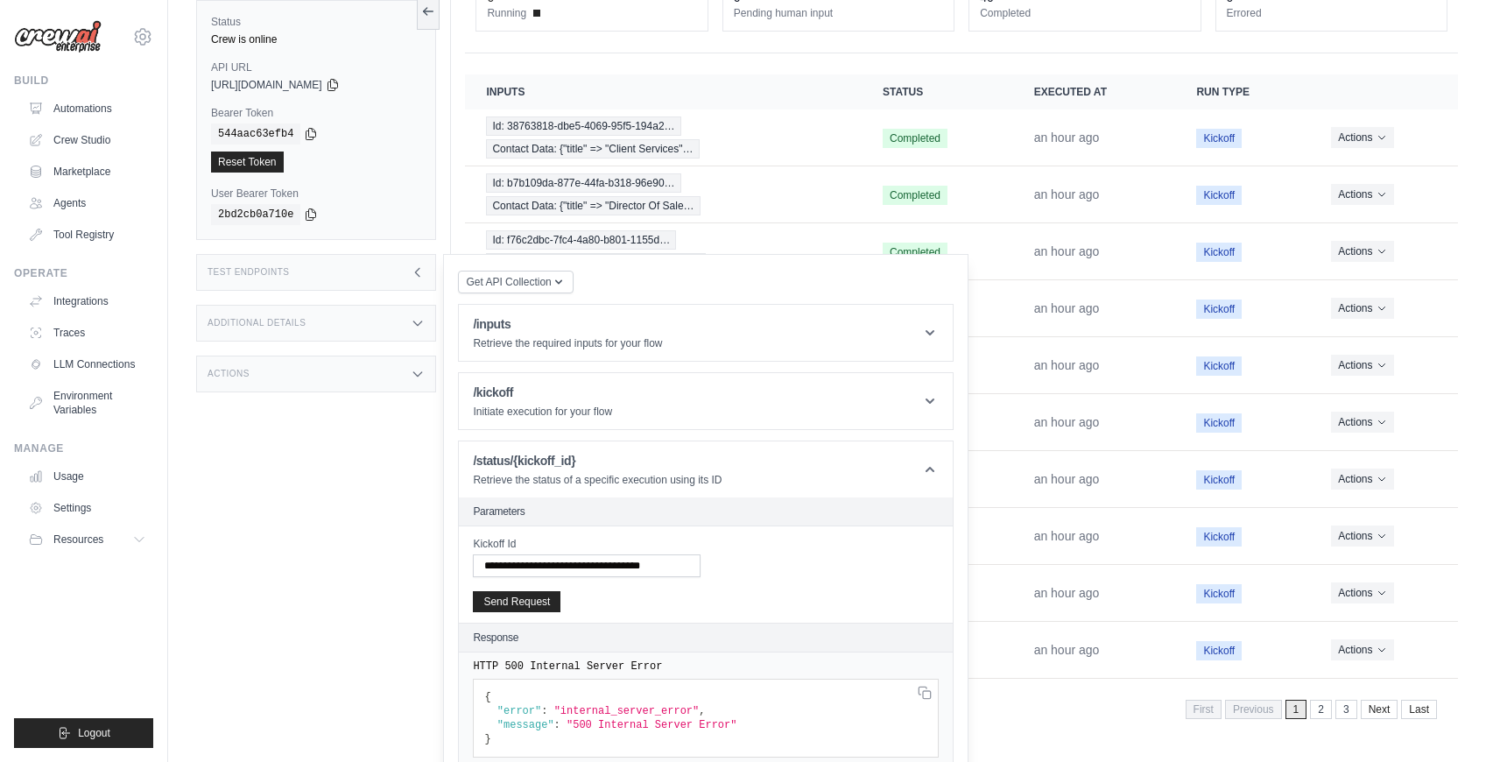
click at [381, 599] on div "Status Crew is online API URL copied [URL][DOMAIN_NAME] Bearer Token copied 544…" at bounding box center [323, 363] width 255 height 762
click at [366, 544] on div "Status Crew is online API URL copied [URL][DOMAIN_NAME] Bearer Token copied 544…" at bounding box center [323, 363] width 255 height 762
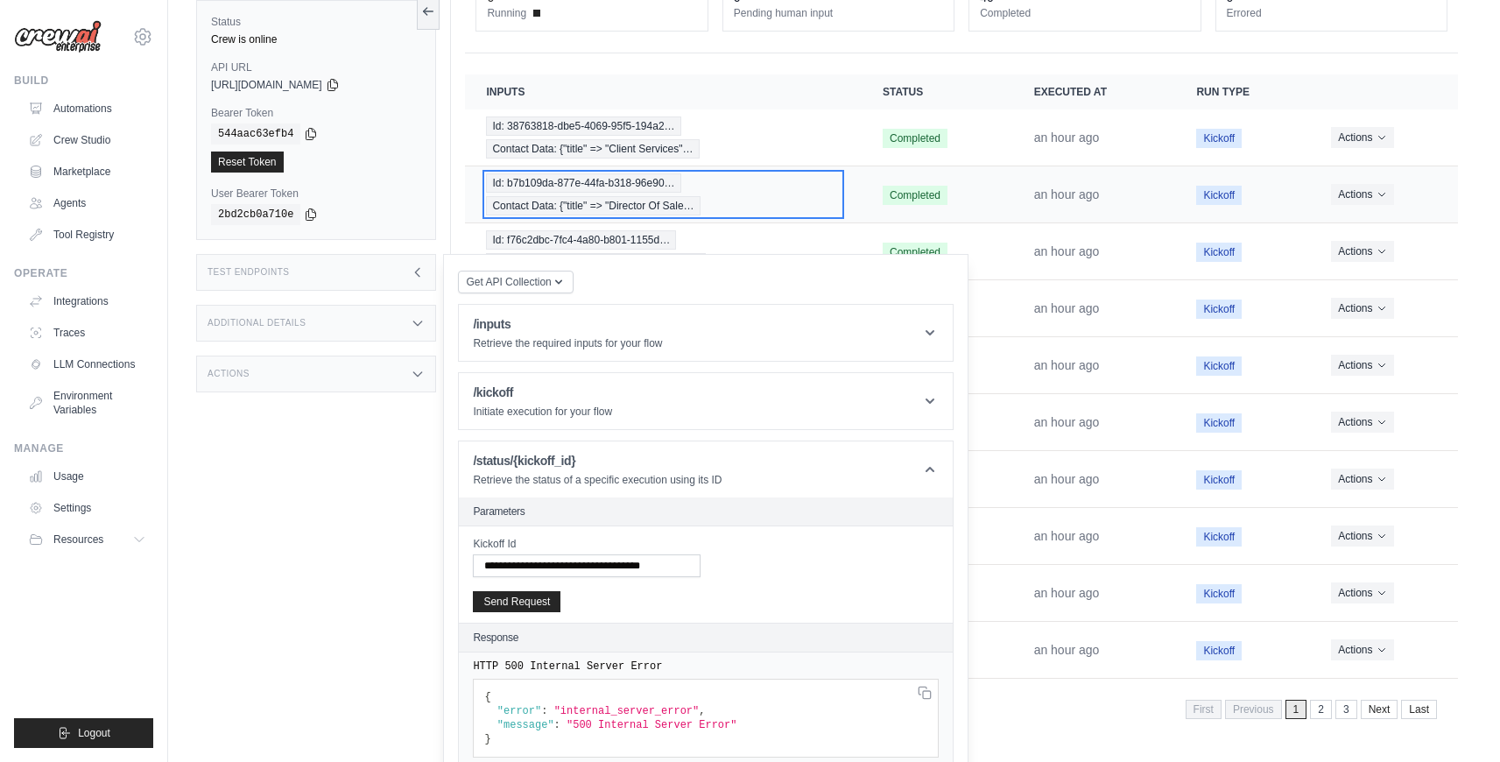
click at [663, 193] on div "Id: b7b109da-877e-44fa-b318-96e90… Contact Data: {"title" => "Director Of Sale…" at bounding box center [663, 194] width 355 height 42
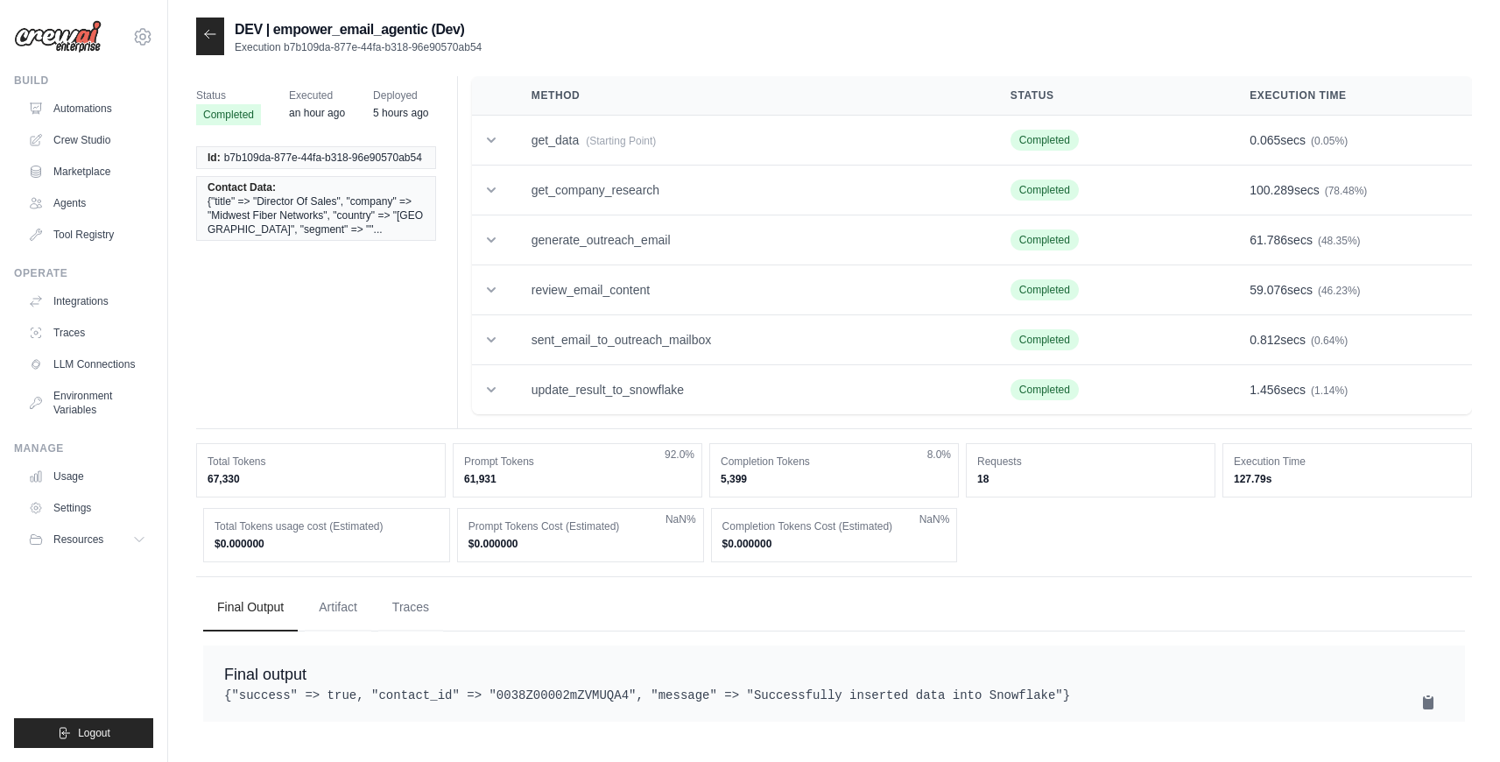
scroll to position [23, 0]
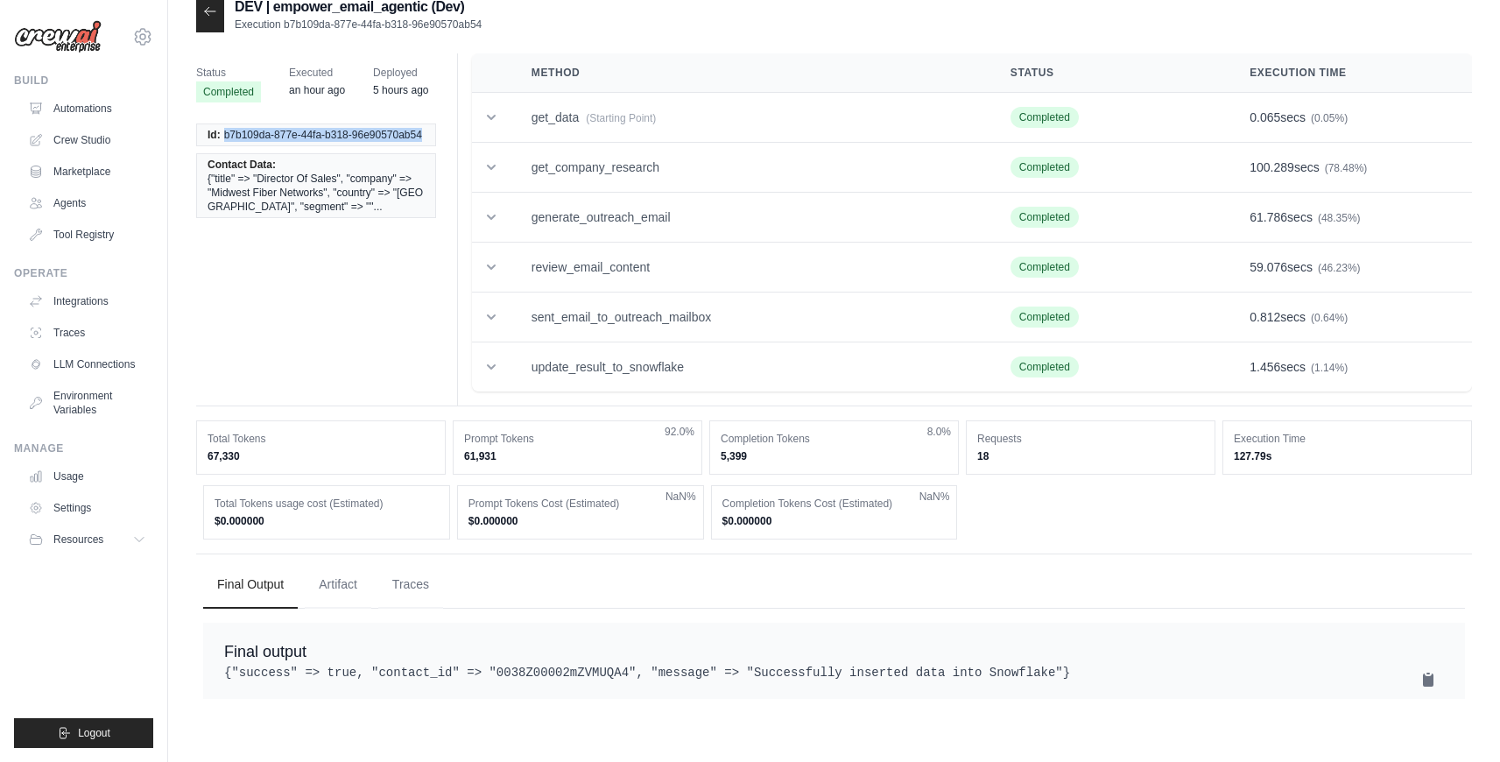
drag, startPoint x: 424, startPoint y: 134, endPoint x: 222, endPoint y: 130, distance: 201.5
click at [222, 130] on li "Id: b7b109da-877e-44fa-b318-96e90570ab54" at bounding box center [316, 134] width 240 height 23
copy span "b7b109da-877e-44fa-b318-96e90570ab54"
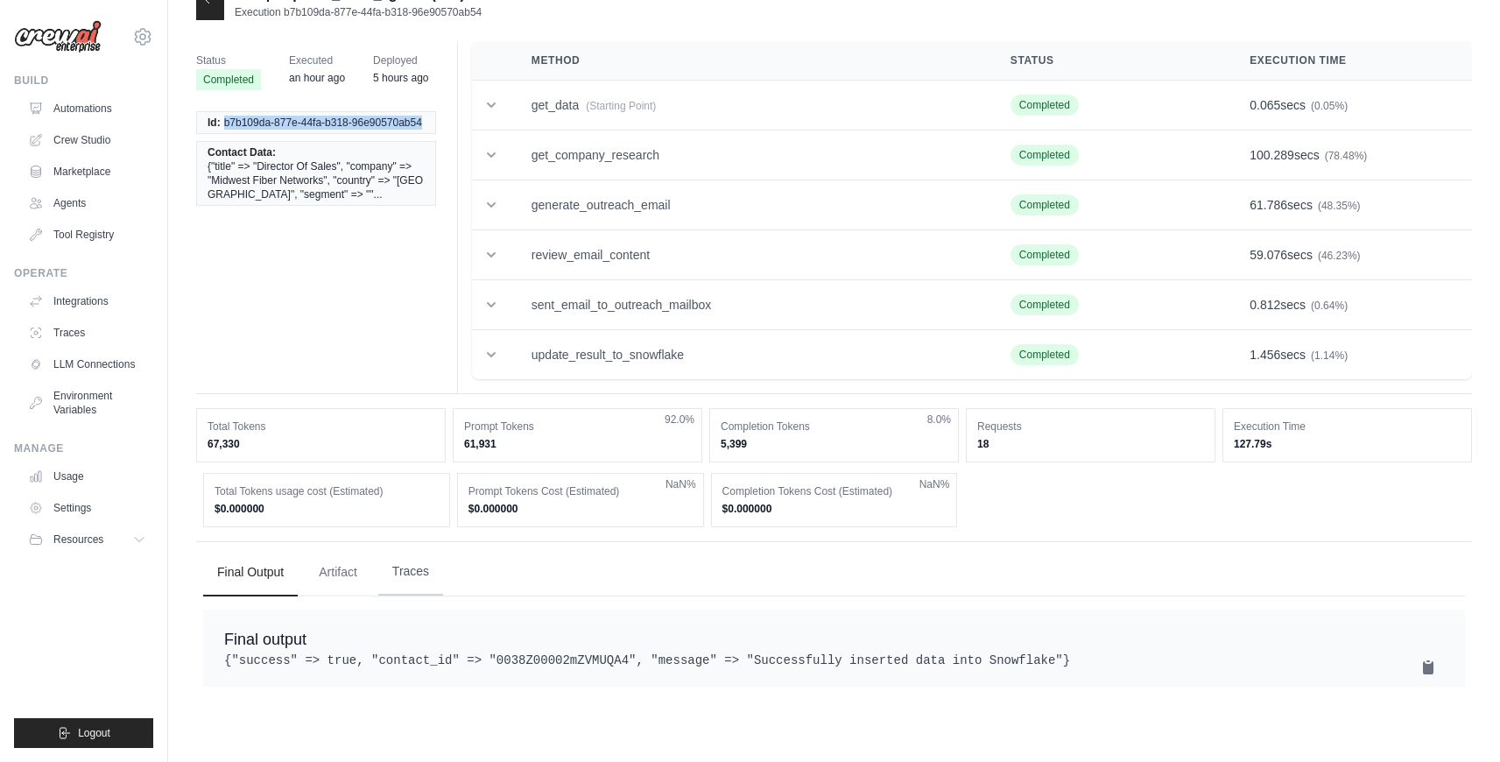
click at [398, 581] on button "Traces" at bounding box center [410, 571] width 65 height 47
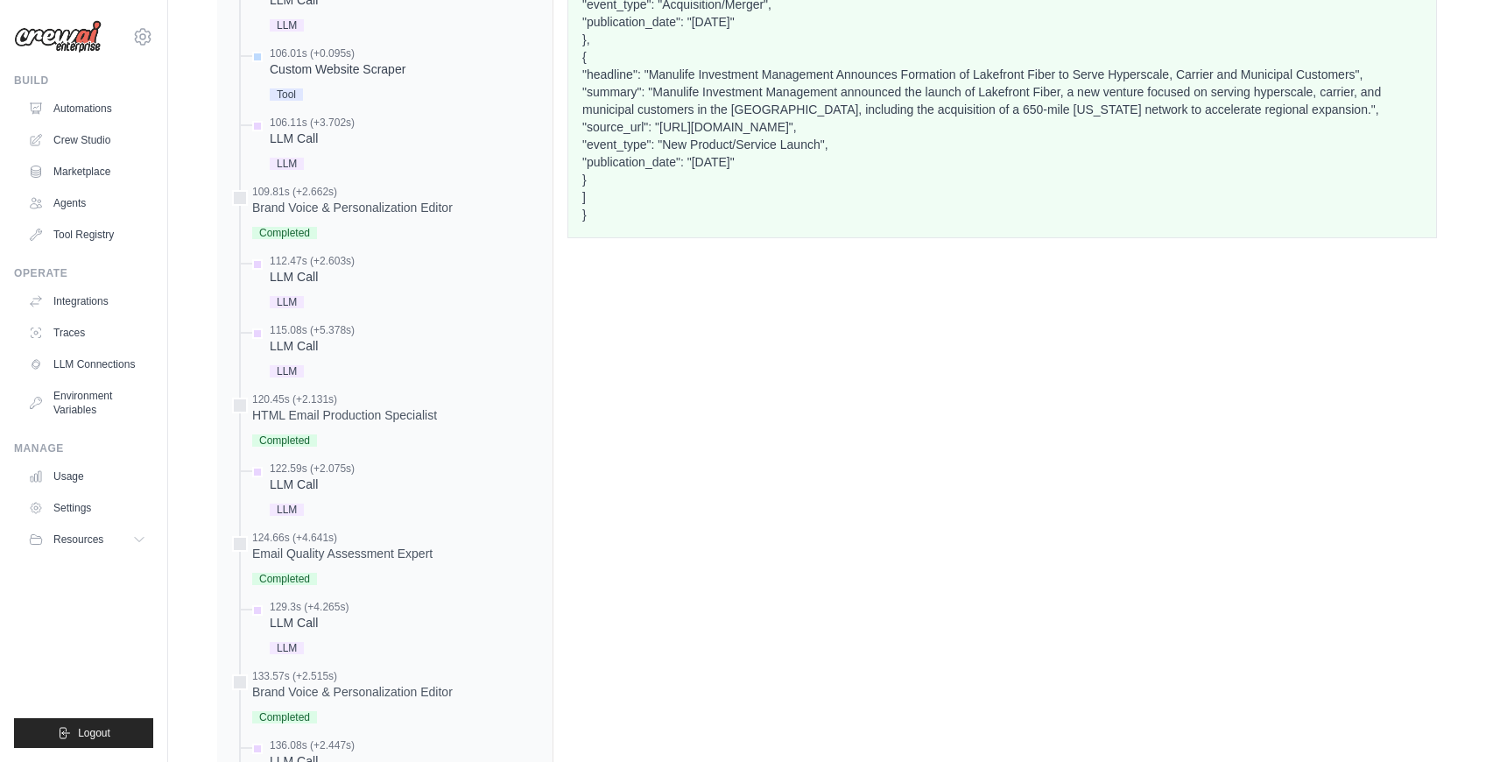
scroll to position [2365, 0]
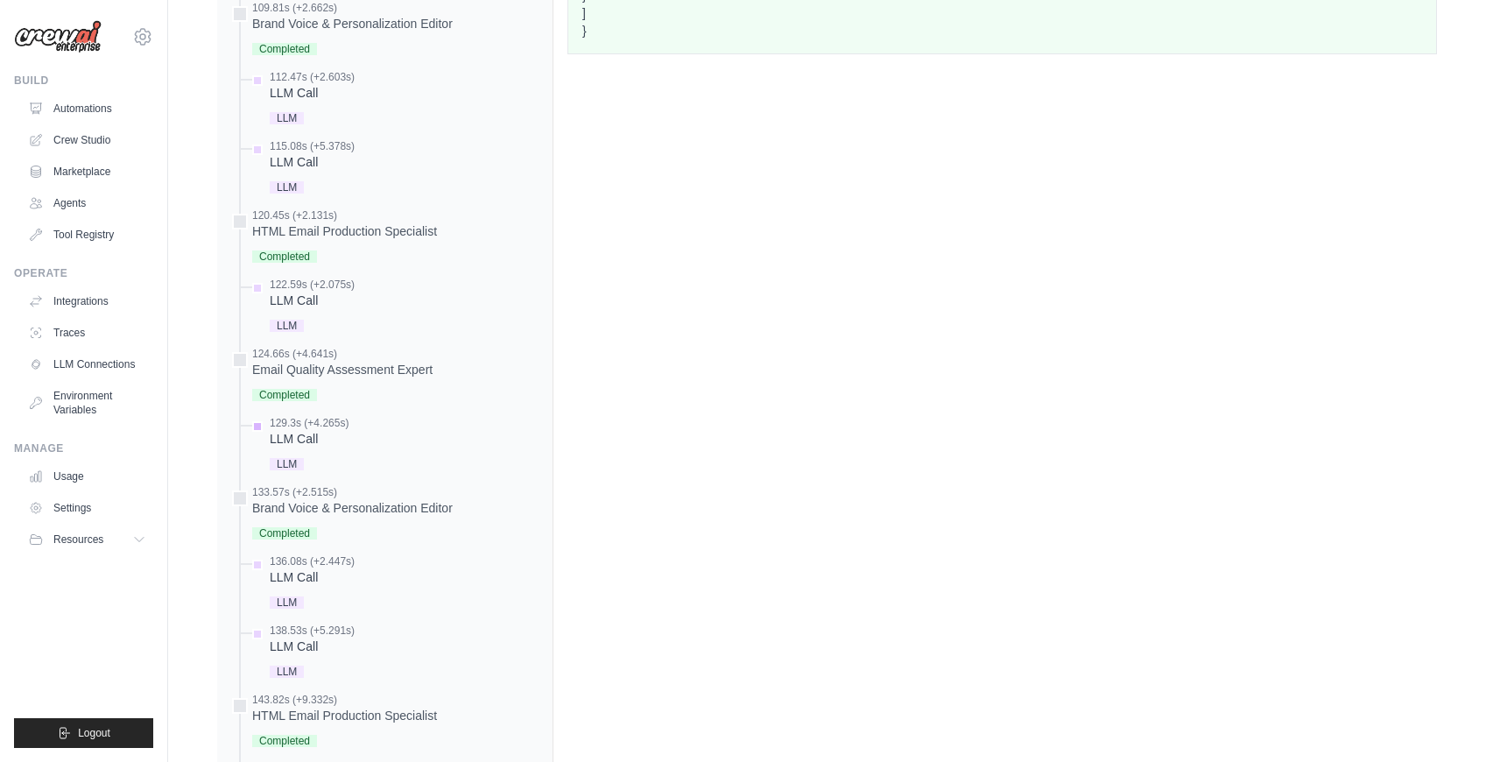
click at [305, 459] on div "LLM" at bounding box center [309, 463] width 79 height 24
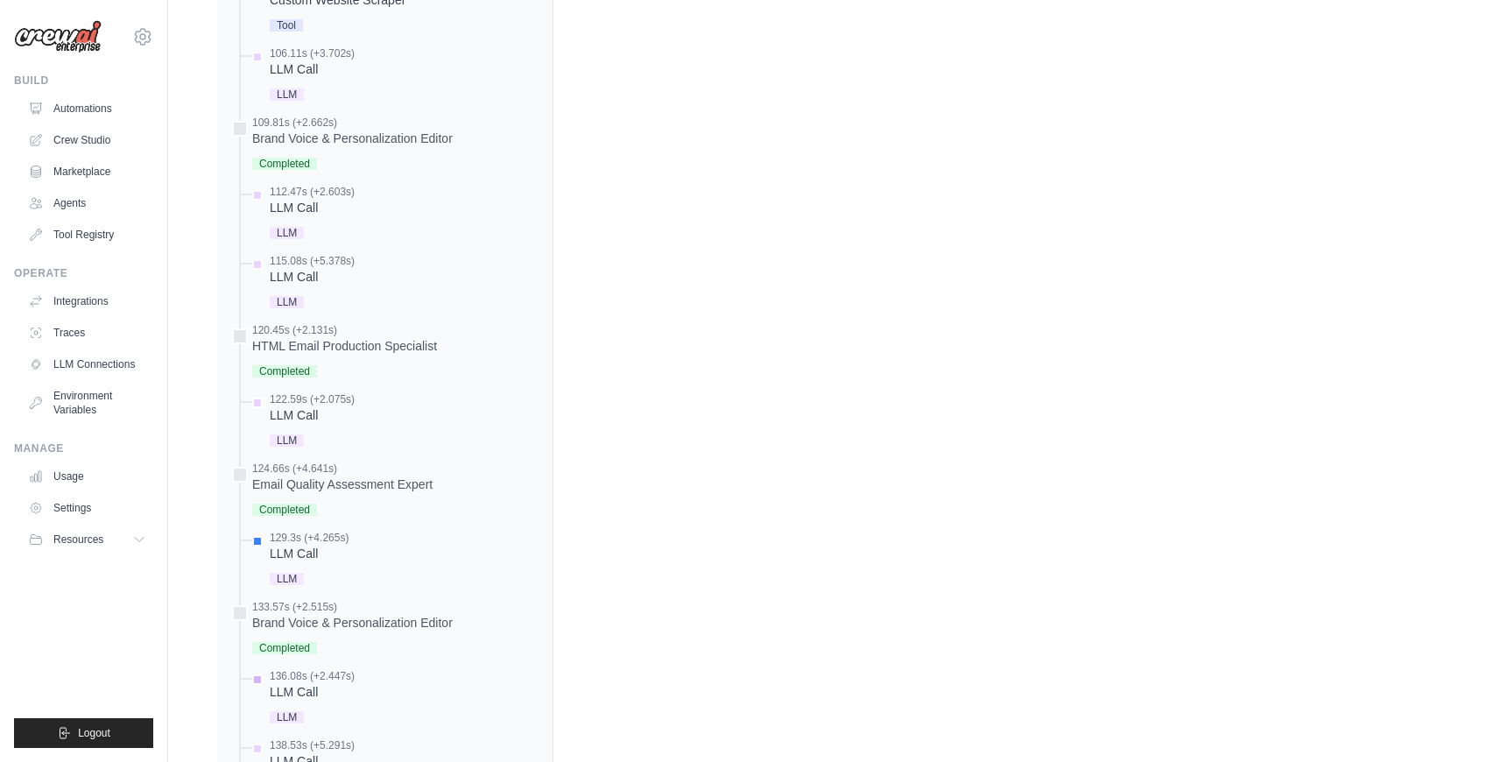
scroll to position [2151, 0]
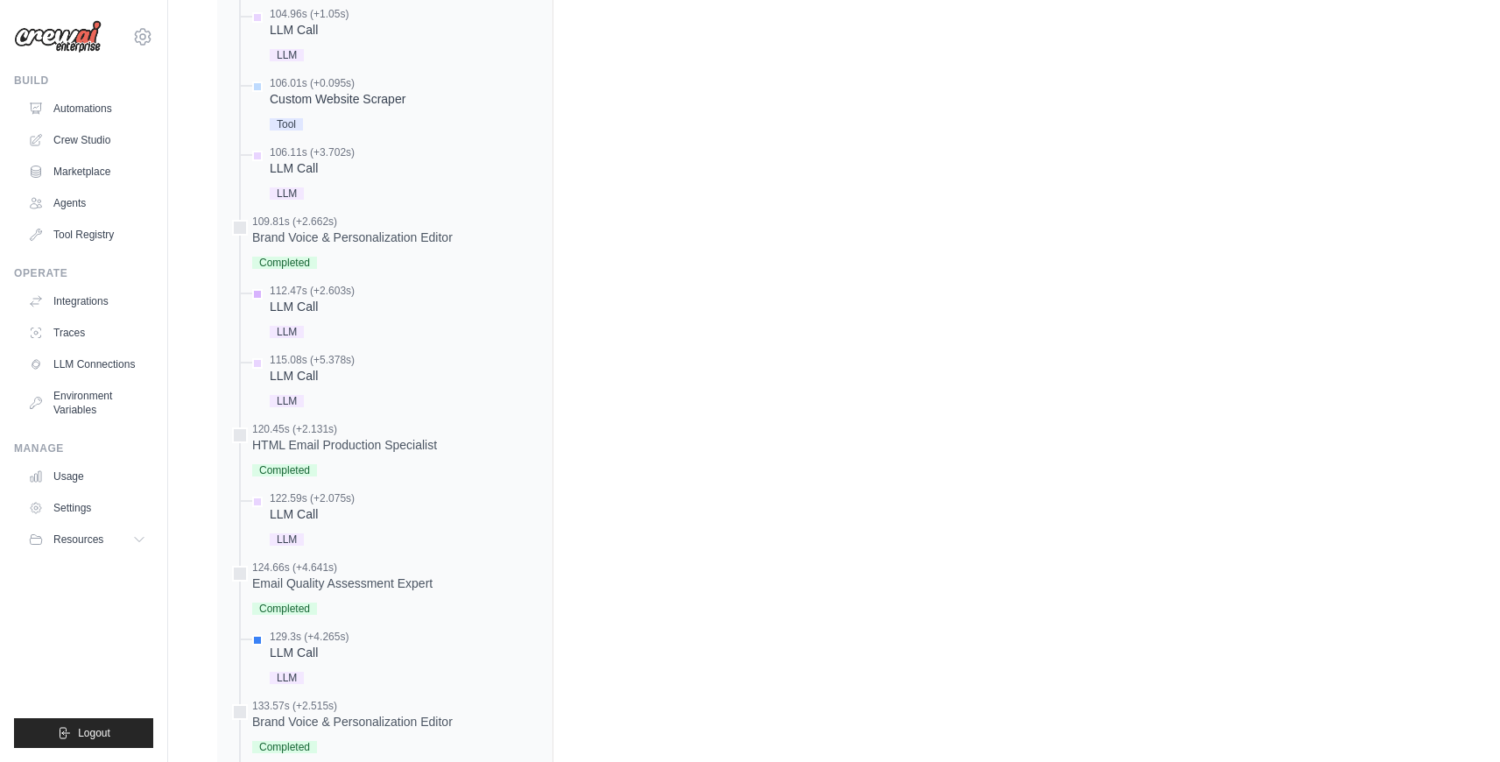
click at [302, 312] on div "LLM Call" at bounding box center [312, 307] width 85 height 18
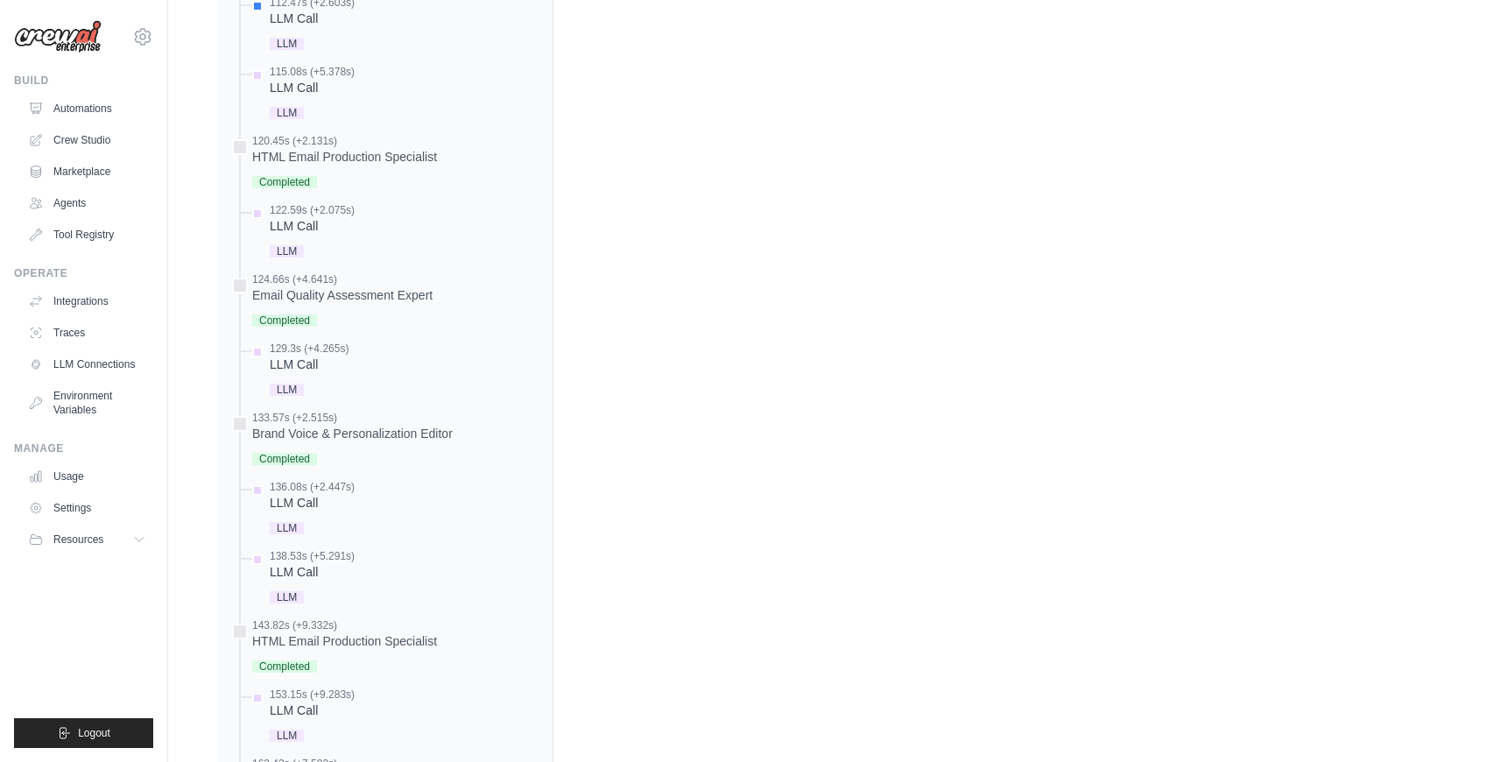
scroll to position [2538, 0]
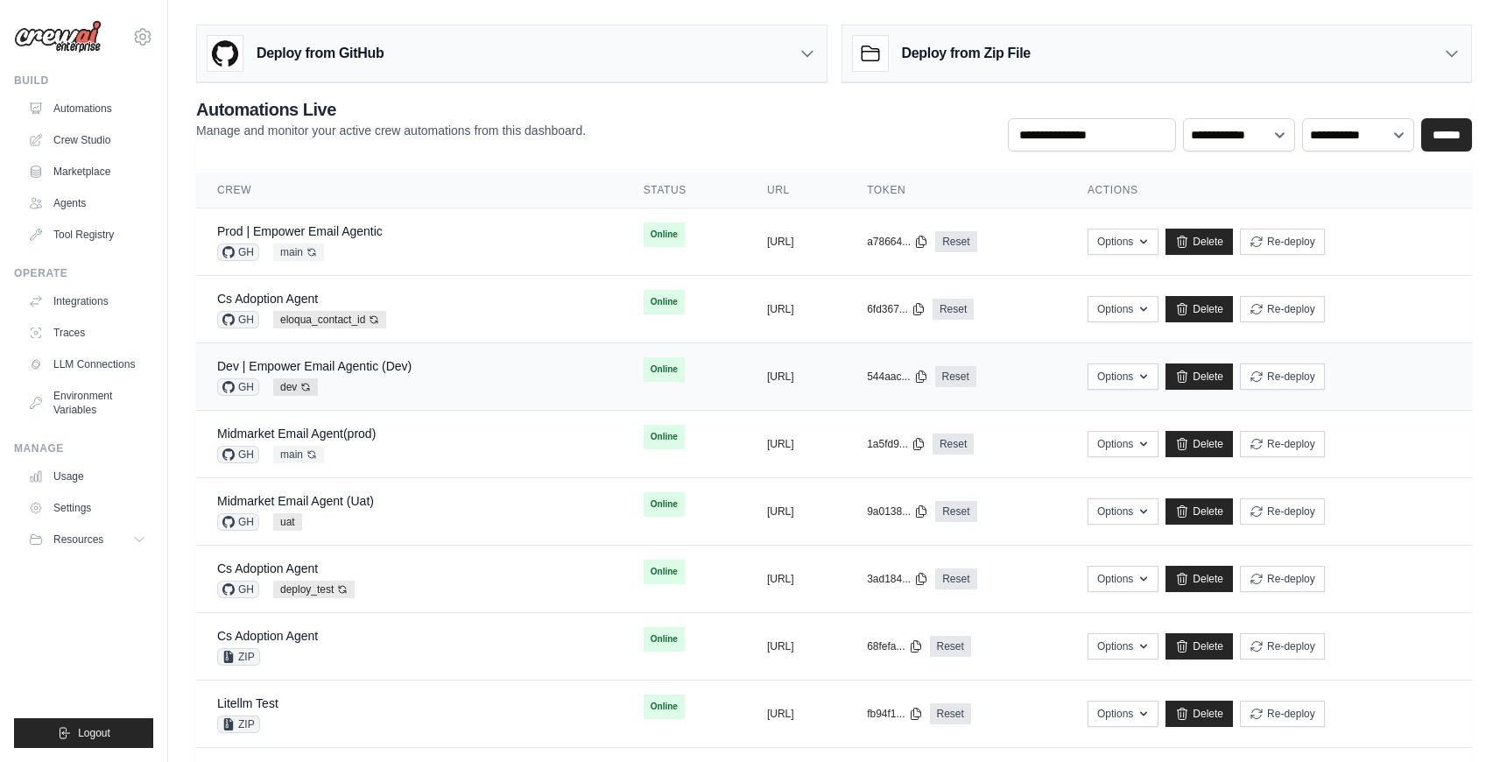
click at [443, 380] on div "Dev | Empower Email Agentic (Dev) GH dev Auto-deploy enabled" at bounding box center [409, 376] width 384 height 39
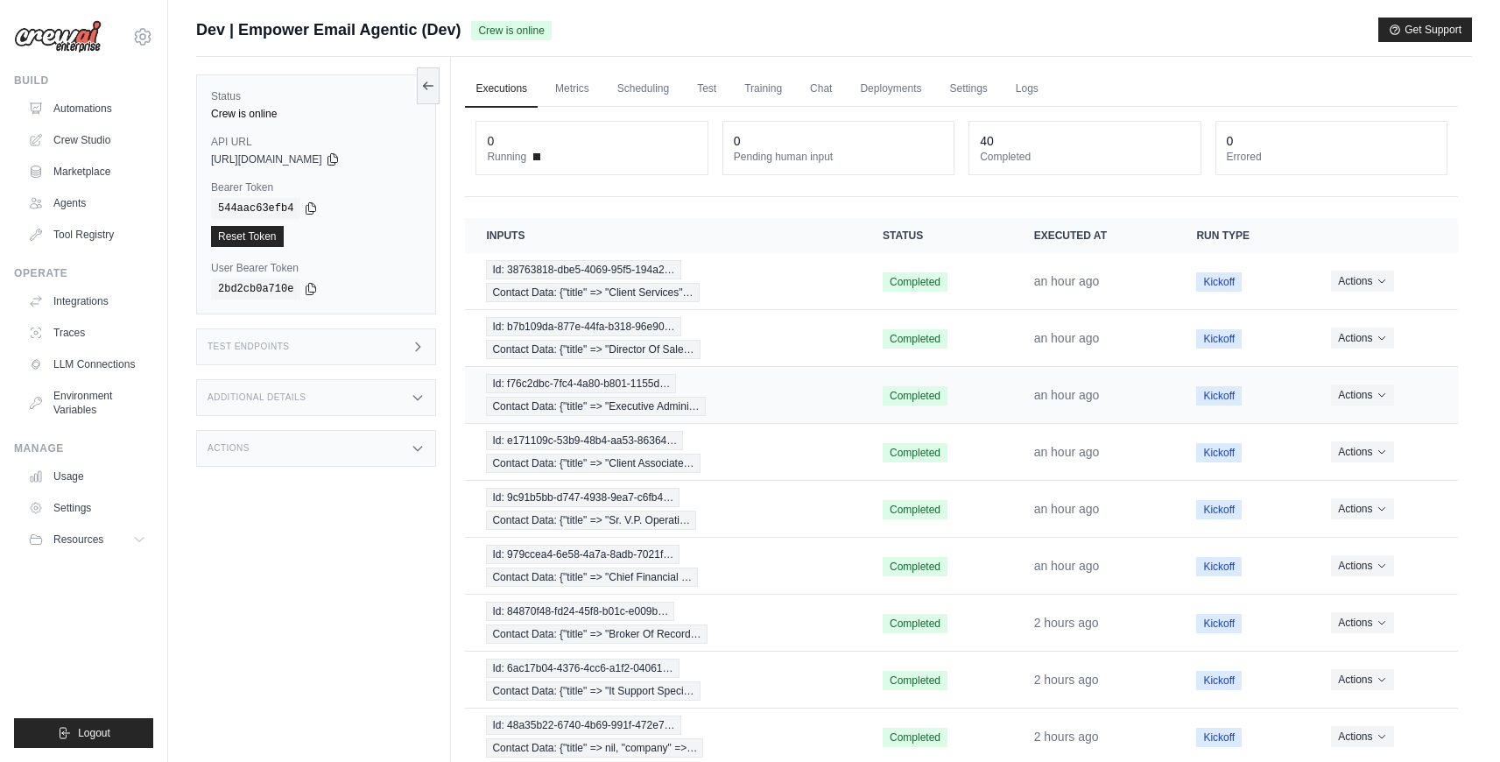
scroll to position [11, 0]
click at [727, 296] on div "Id: 38763818-dbe5-4069-95f5-194a2… Contact Data: {"title" => "Client Services"…" at bounding box center [663, 281] width 355 height 42
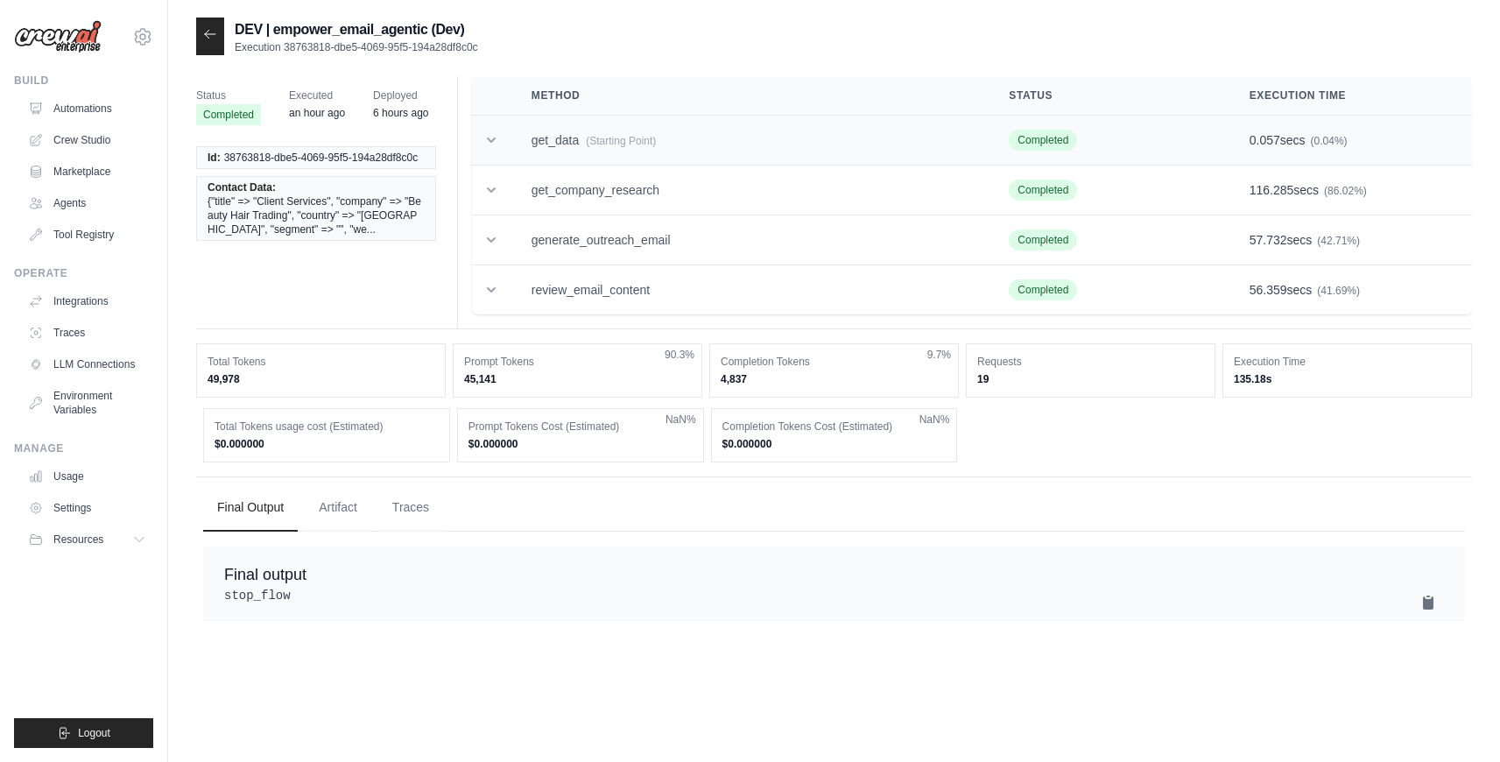
click at [584, 130] on td "get_data (Starting Point)" at bounding box center [750, 141] width 478 height 50
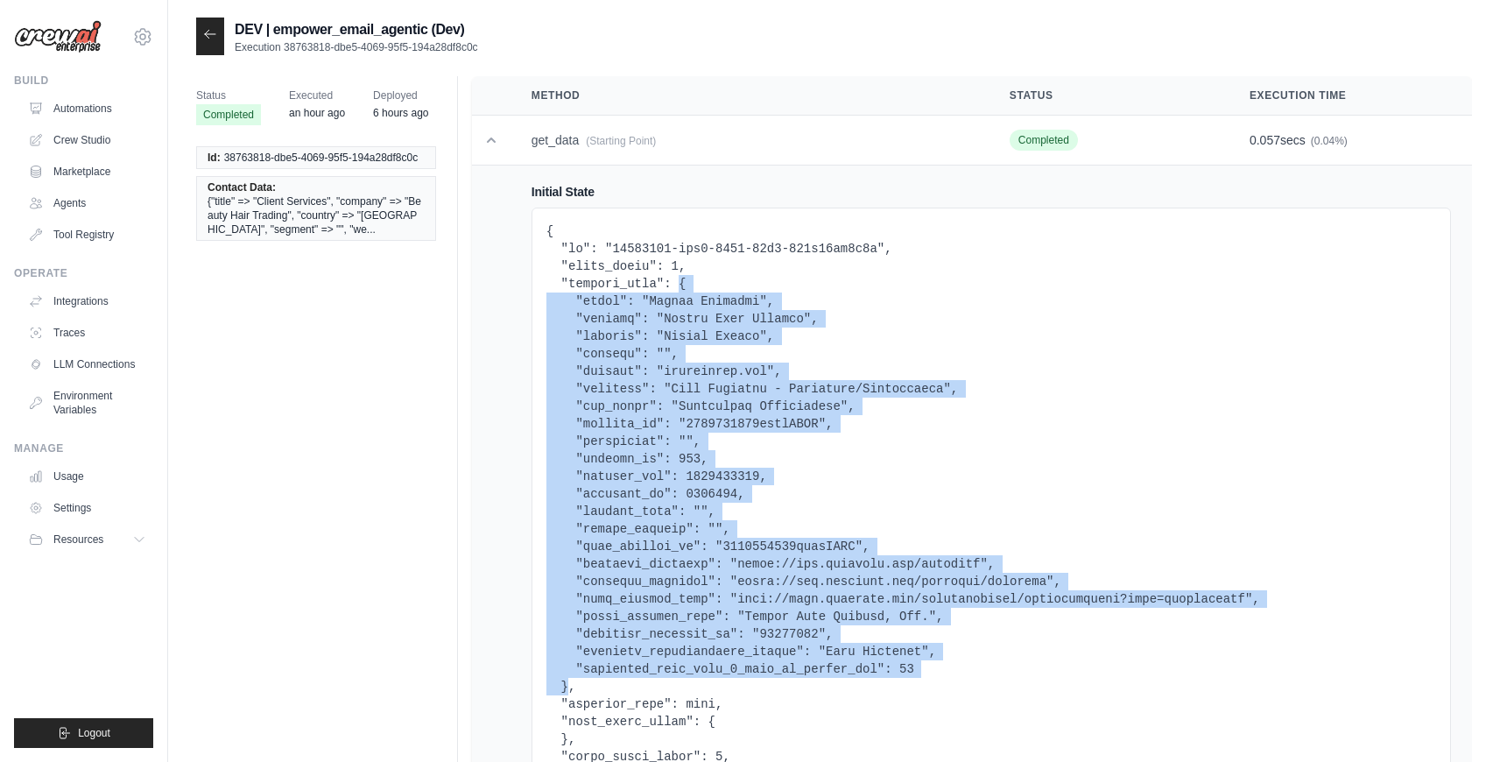
copy pre "{ "title": "Client Services", "company": "Beauty Hair Trading", "country": "Uni…"
drag, startPoint x: 682, startPoint y: 281, endPoint x: 568, endPoint y: 689, distance: 423.7
click at [568, 689] on pre at bounding box center [992, 537] width 890 height 631
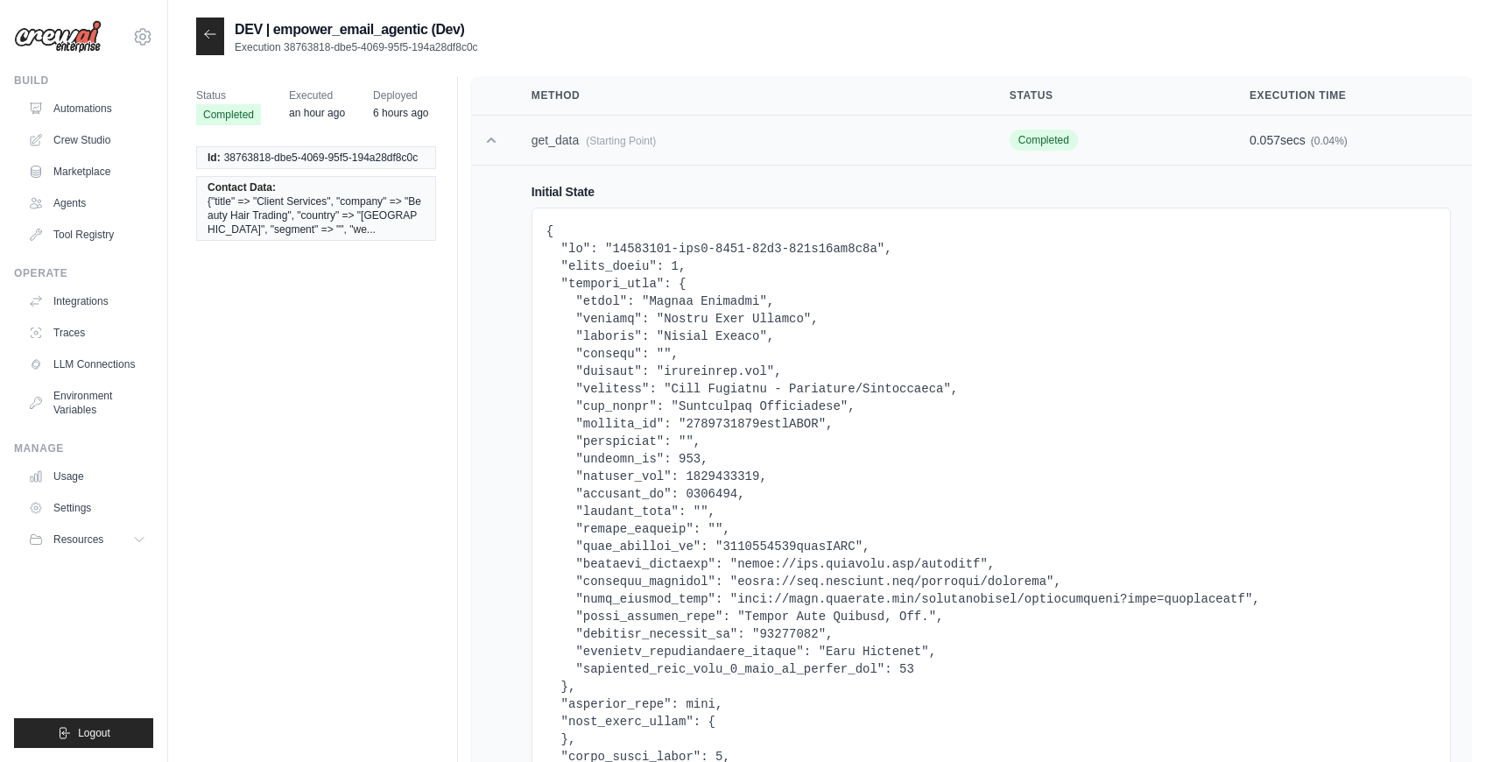
click at [492, 142] on icon at bounding box center [492, 140] width 18 height 18
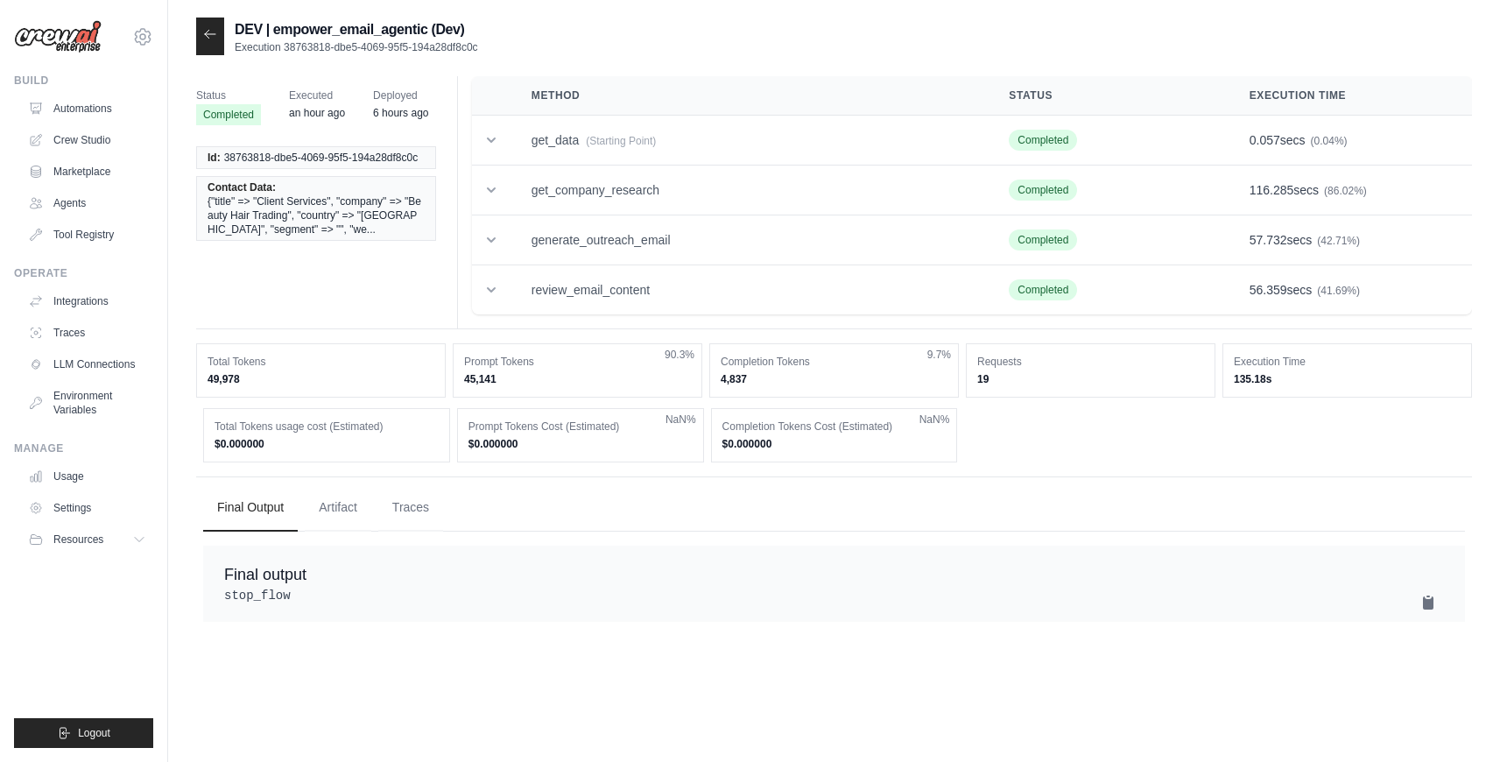
click at [213, 29] on icon at bounding box center [210, 34] width 14 height 14
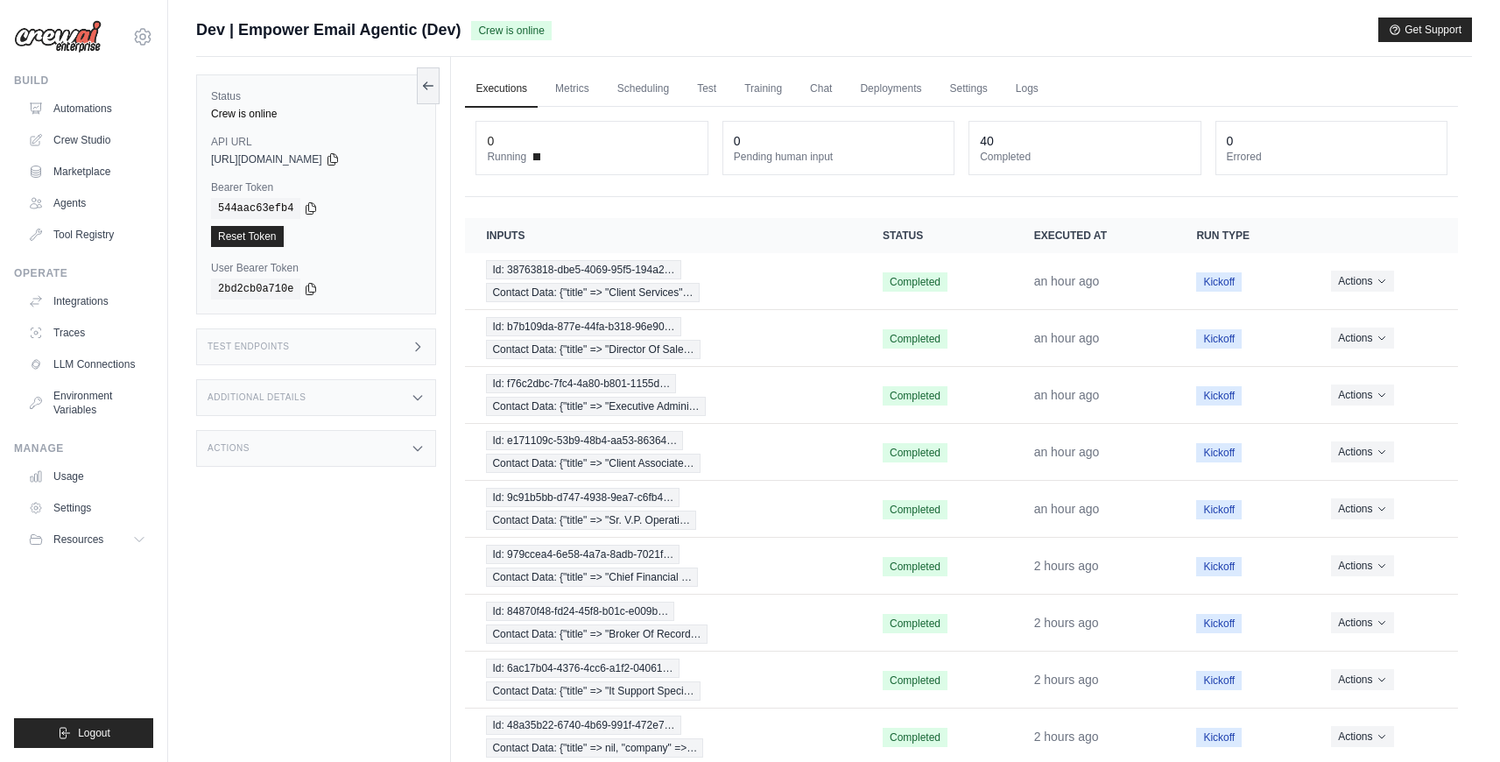
click at [345, 345] on div "Test Endpoints" at bounding box center [316, 346] width 240 height 37
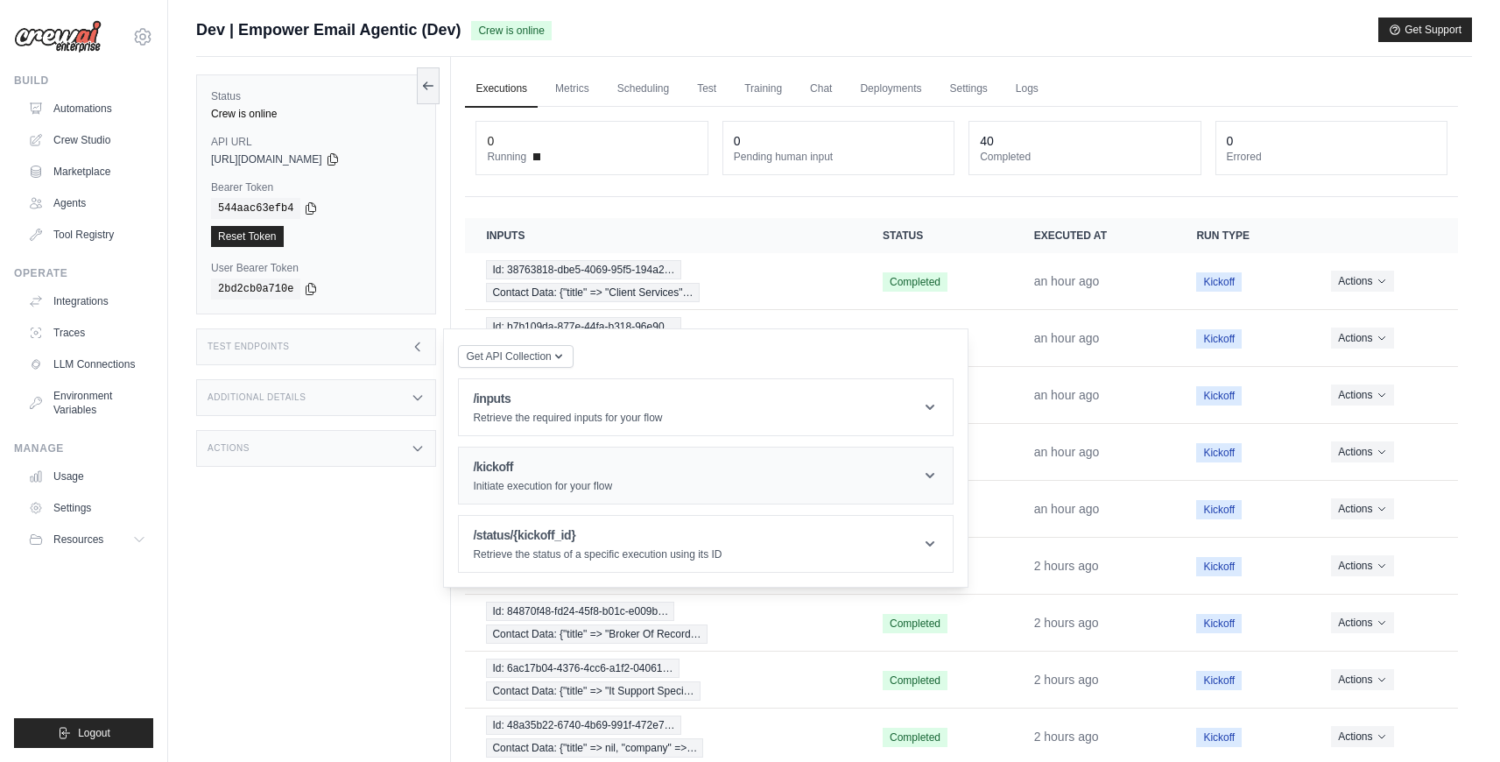
click at [507, 469] on h1 "/kickoff" at bounding box center [542, 467] width 139 height 18
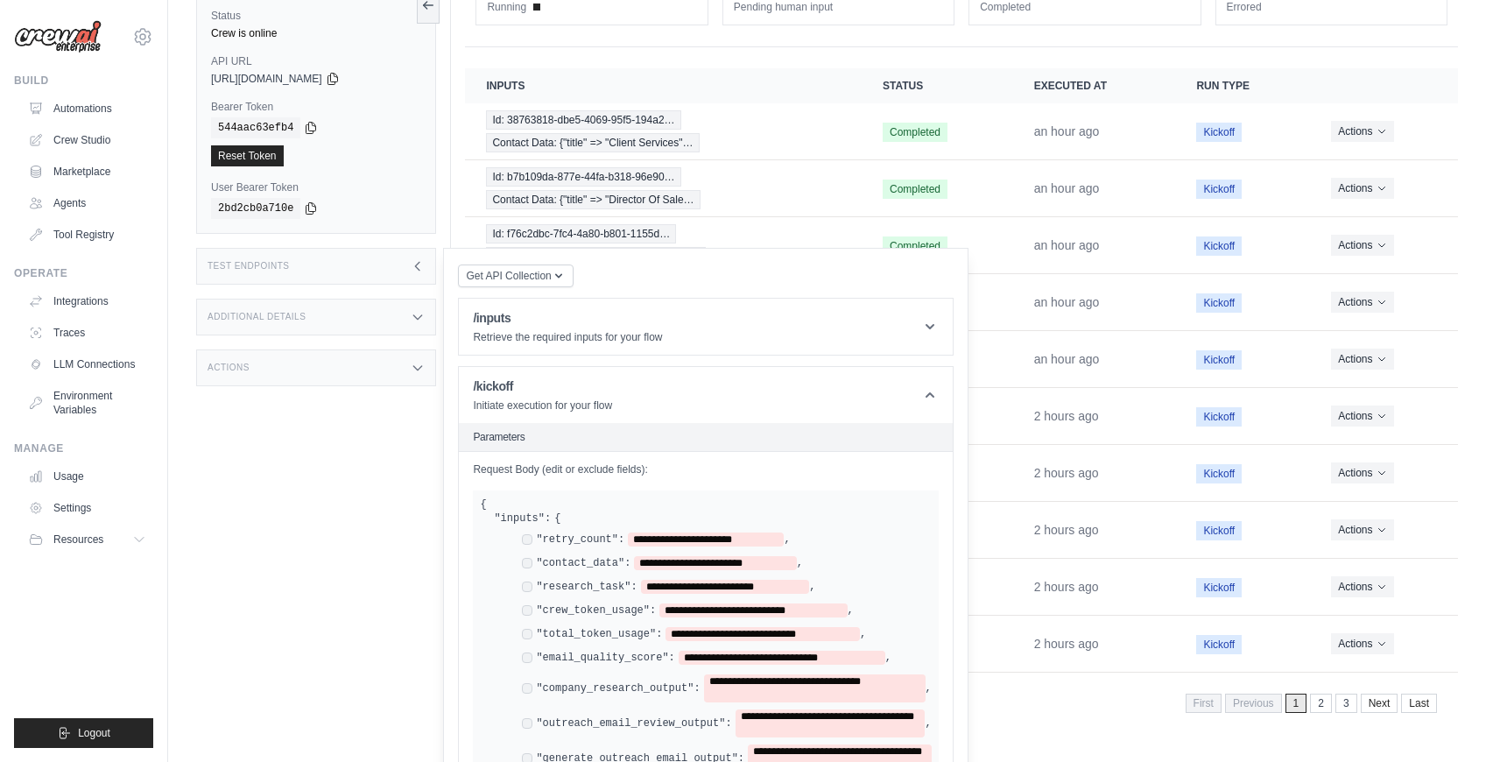
scroll to position [338, 0]
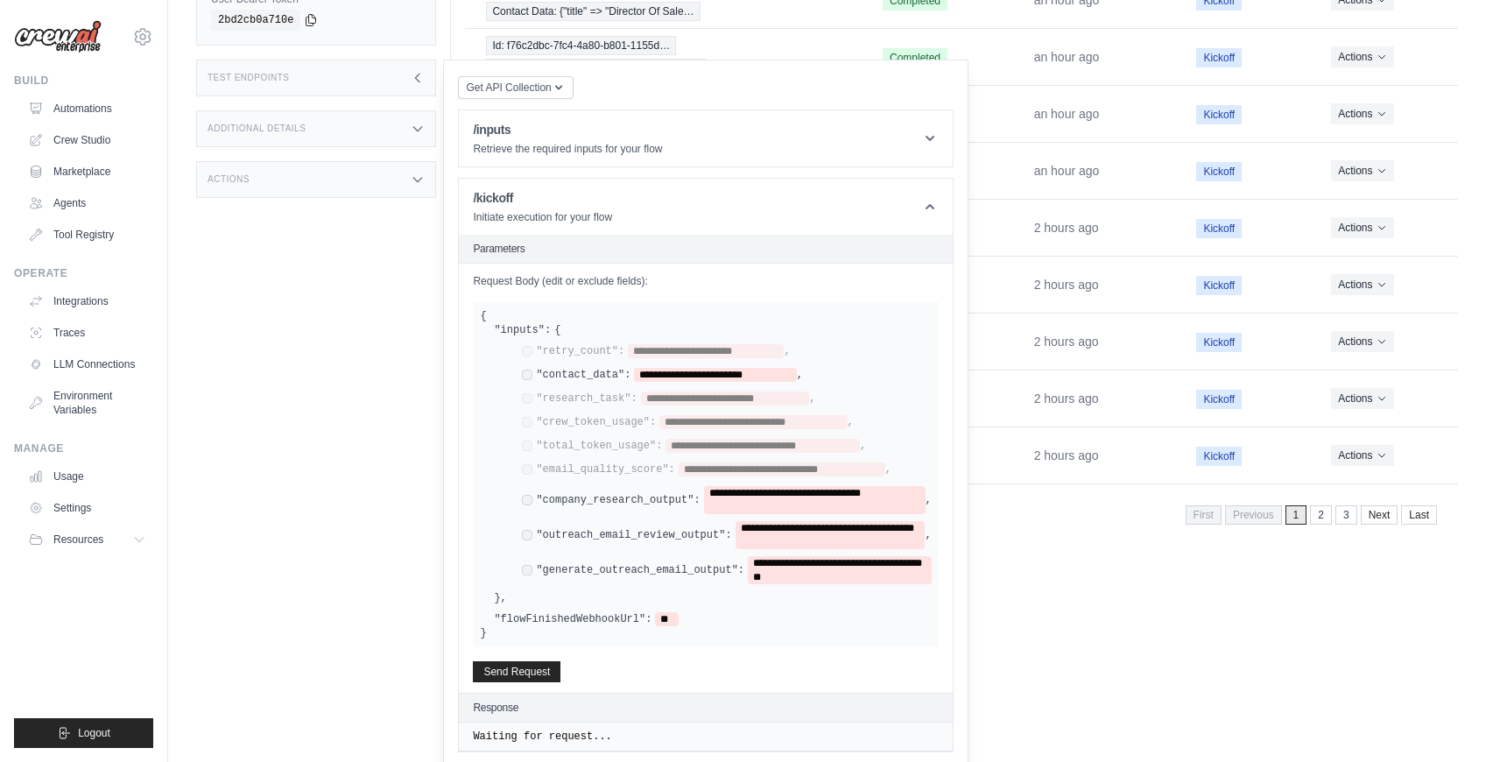
click at [533, 492] on div "**********" at bounding box center [726, 500] width 409 height 28
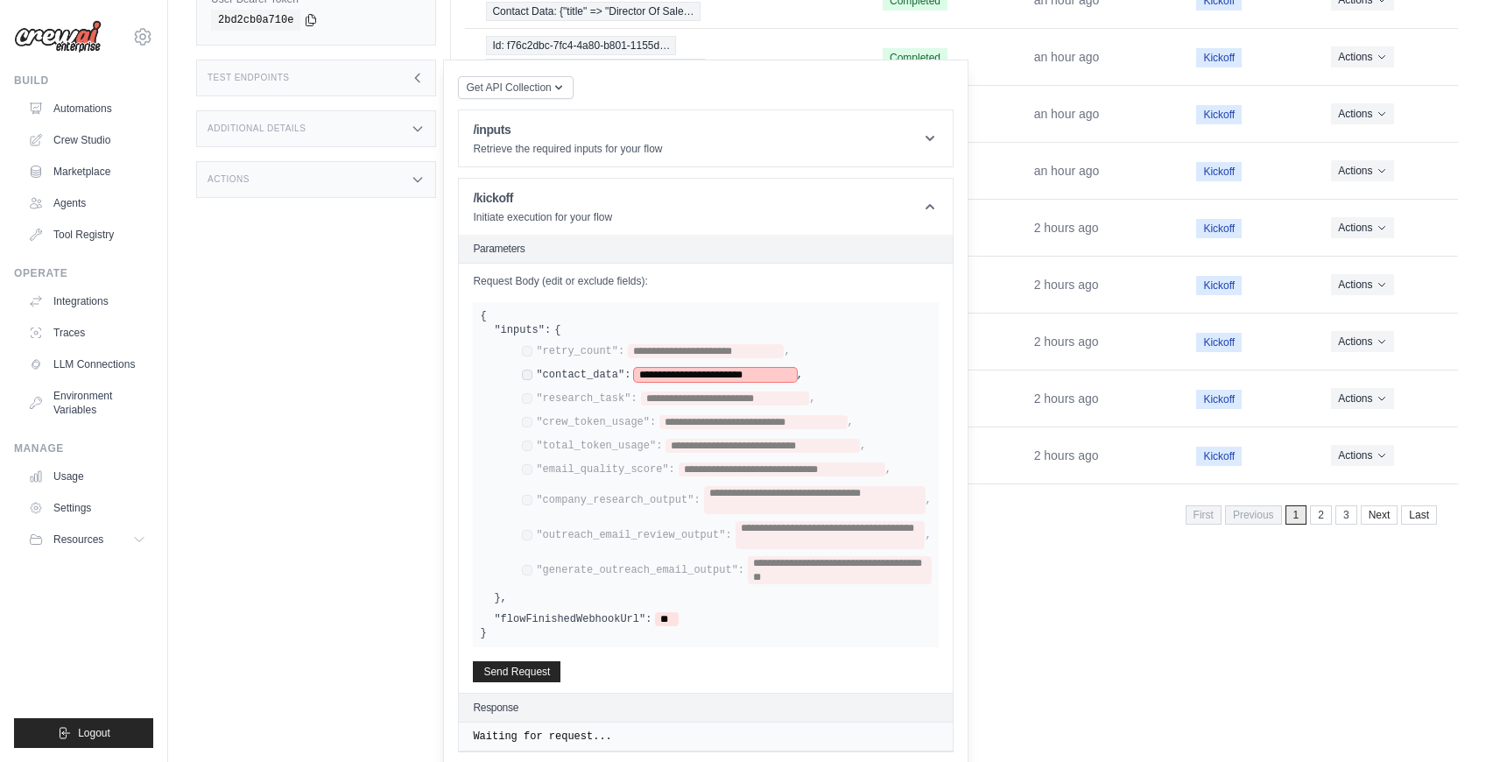
click at [682, 371] on span "**********" at bounding box center [715, 375] width 162 height 14
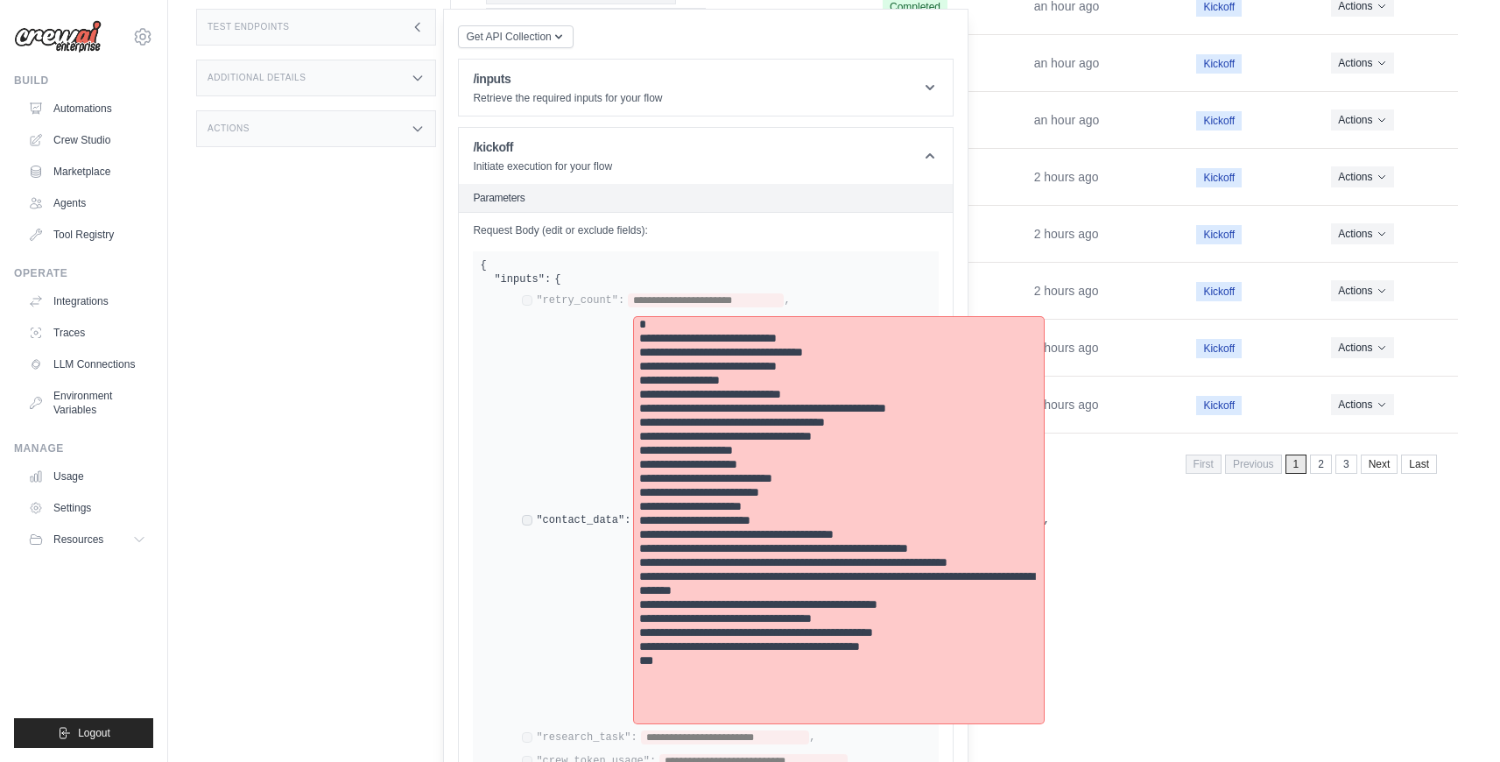
scroll to position [729, 0]
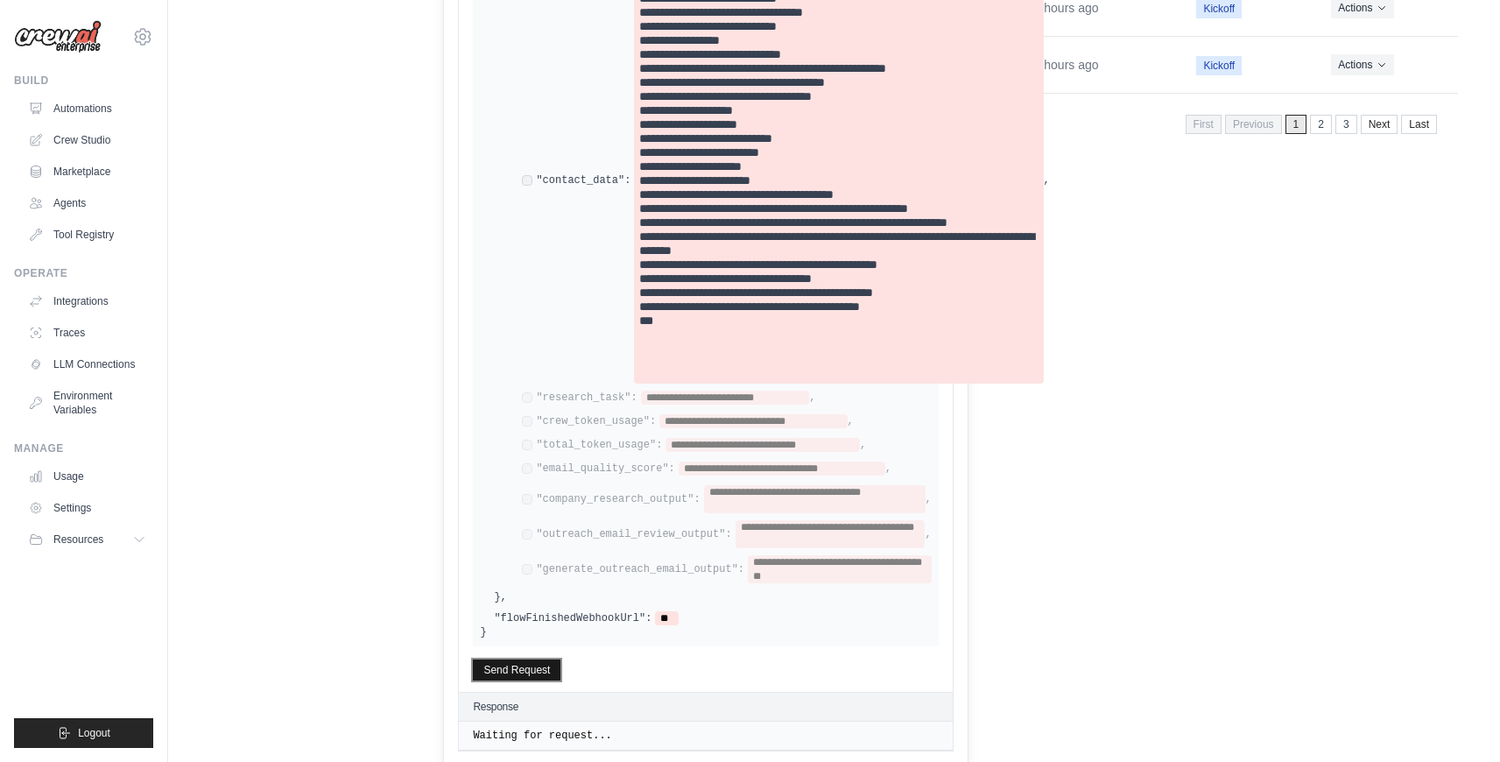
click at [511, 667] on button "Send Request" at bounding box center [517, 669] width 88 height 21
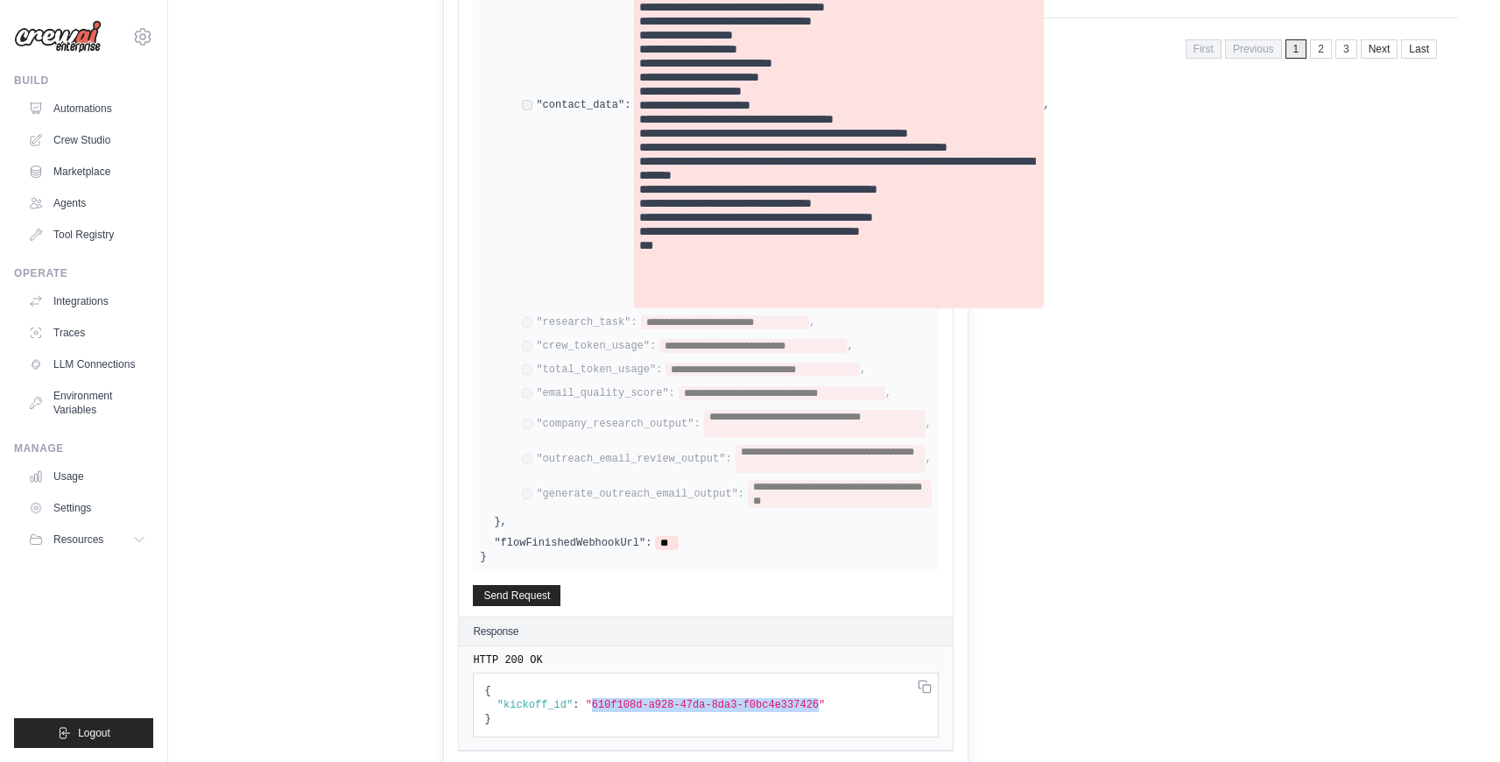
copy span "610f108d-a928-47da-8da3-f0bc4e337426"
drag, startPoint x: 819, startPoint y: 703, endPoint x: 595, endPoint y: 701, distance: 224.2
click at [595, 701] on span ""610f108d-a928-47da-8da3-f0bc4e337426"" at bounding box center [706, 705] width 240 height 12
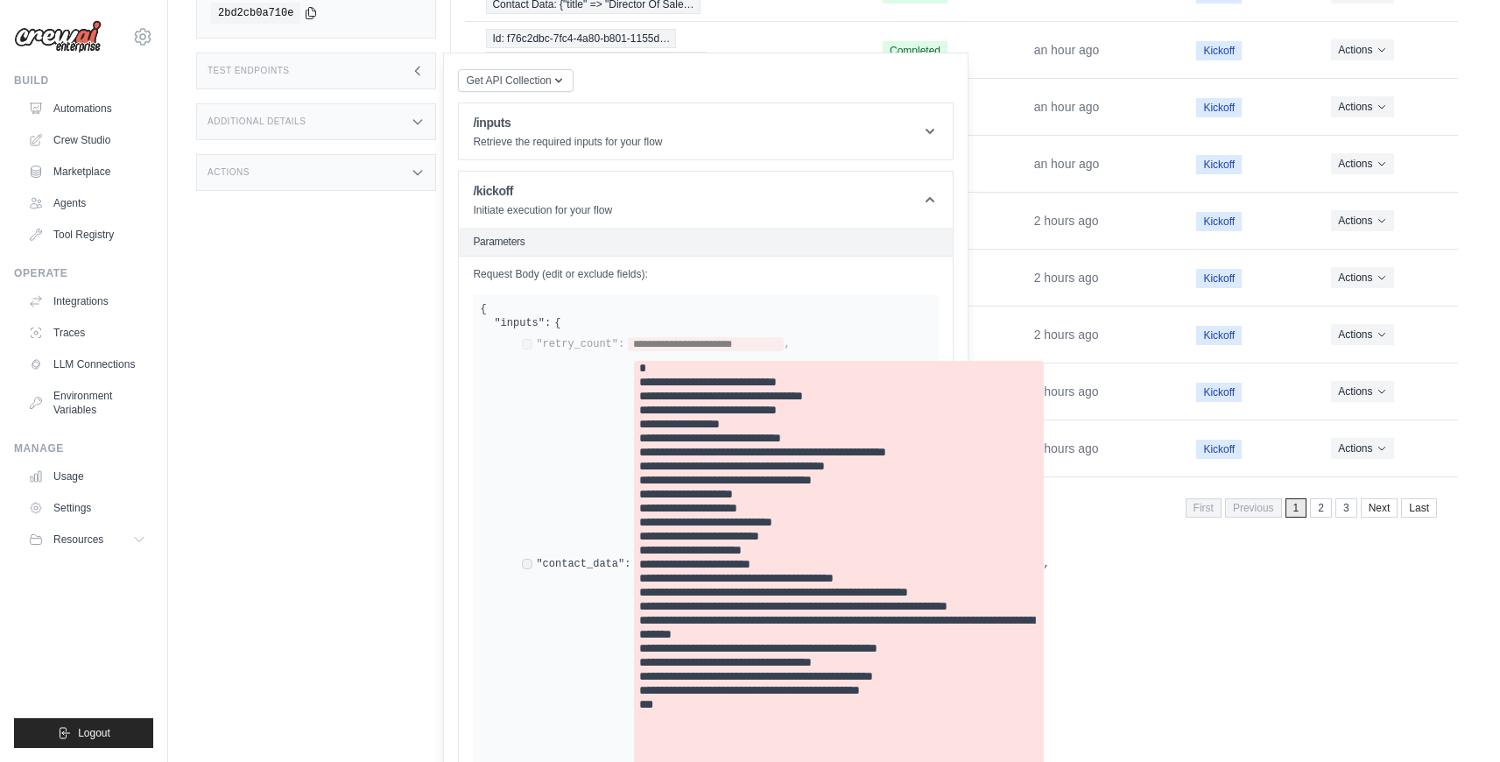
scroll to position [0, 0]
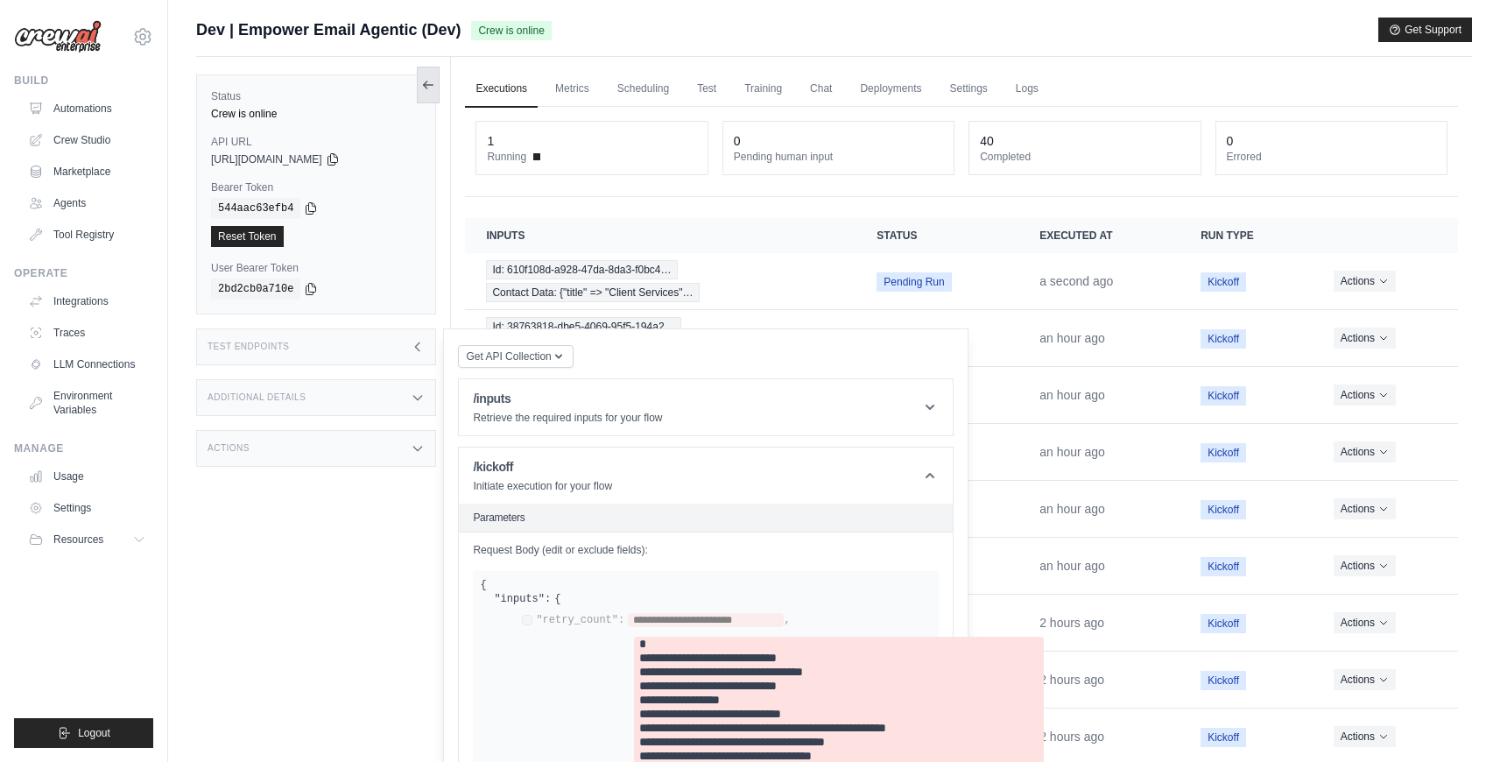
click at [434, 88] on icon at bounding box center [428, 85] width 14 height 14
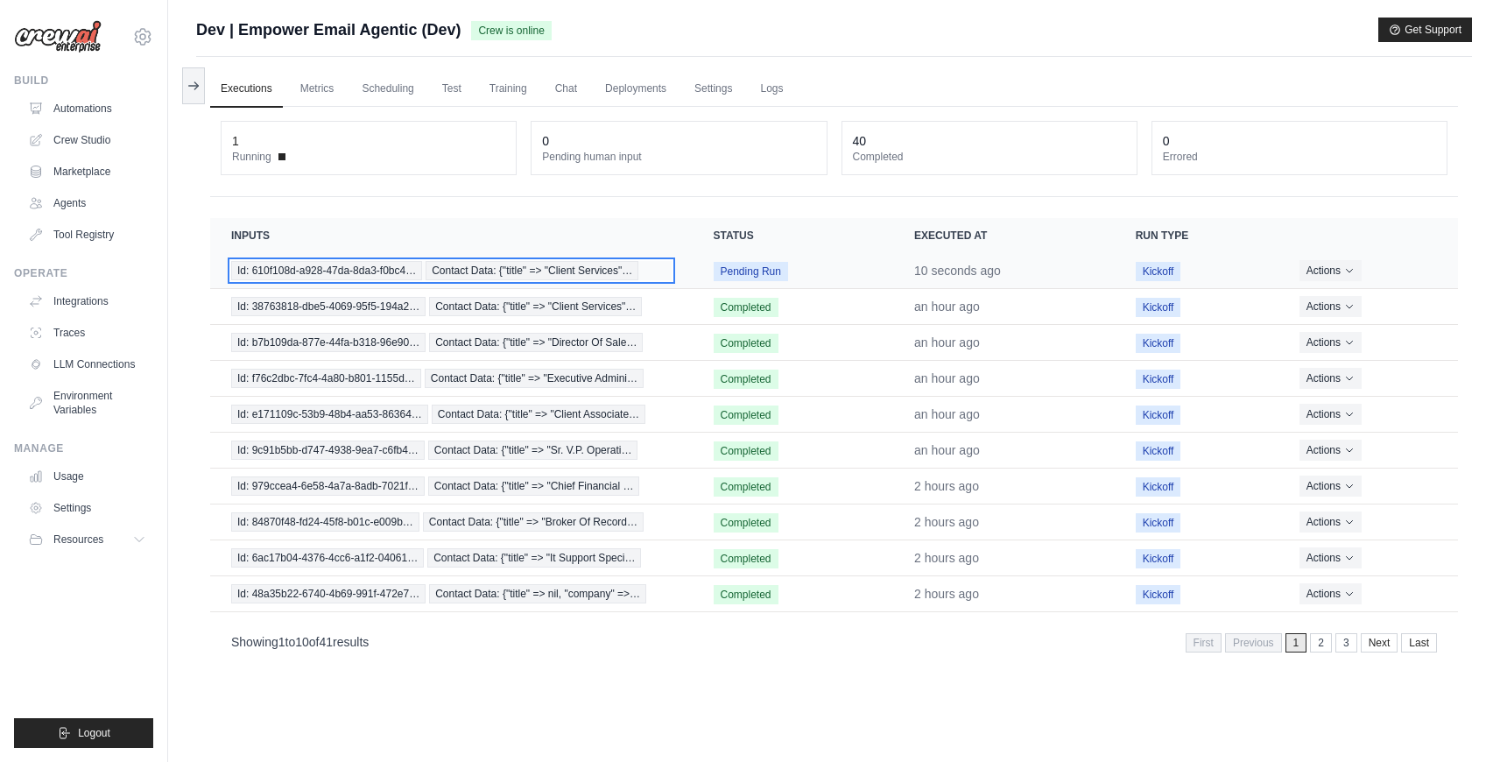
click at [382, 273] on span "Id: 610f108d-a928-47da-8da3-f0bc4…" at bounding box center [326, 270] width 191 height 19
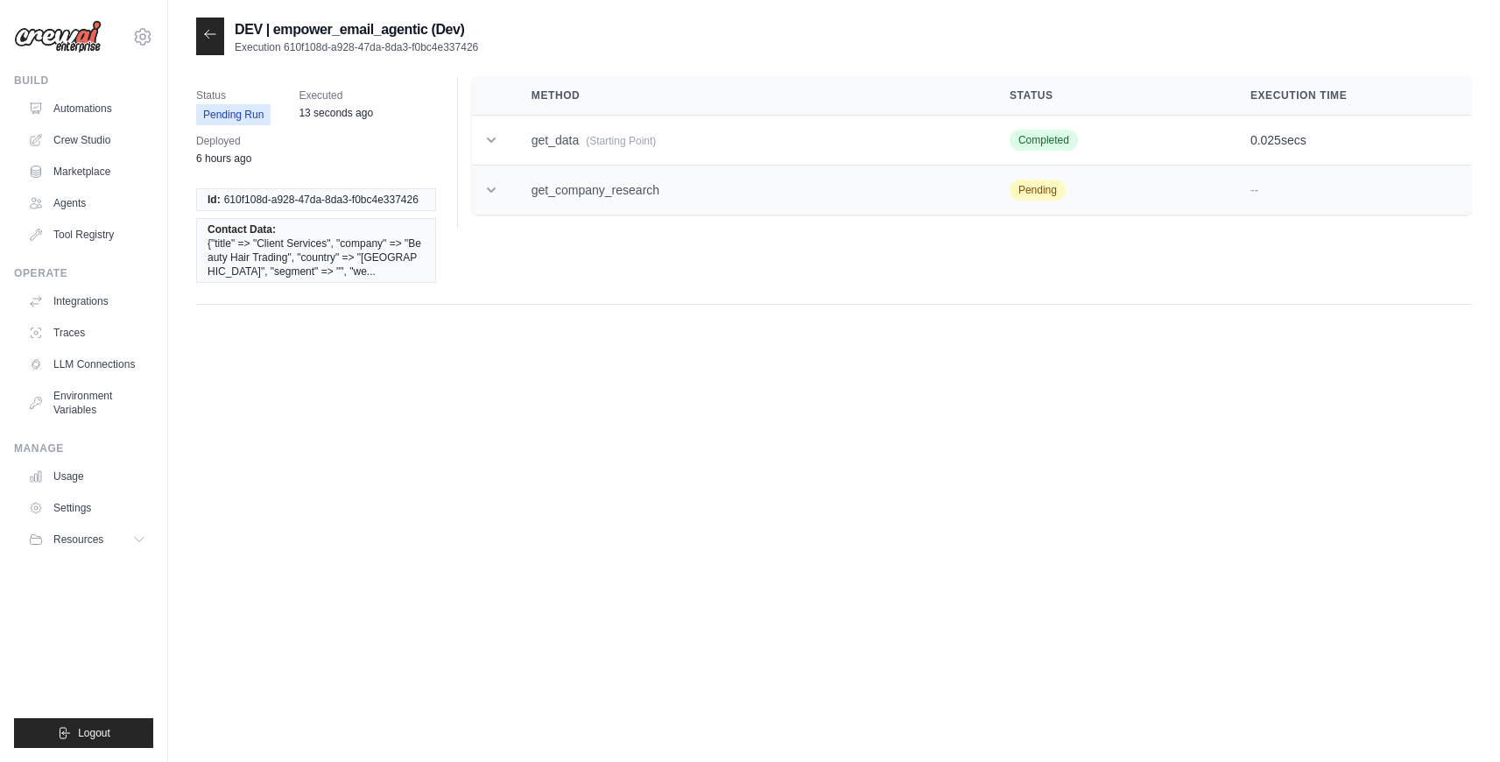
click at [642, 197] on td "get_company_research" at bounding box center [750, 191] width 478 height 50
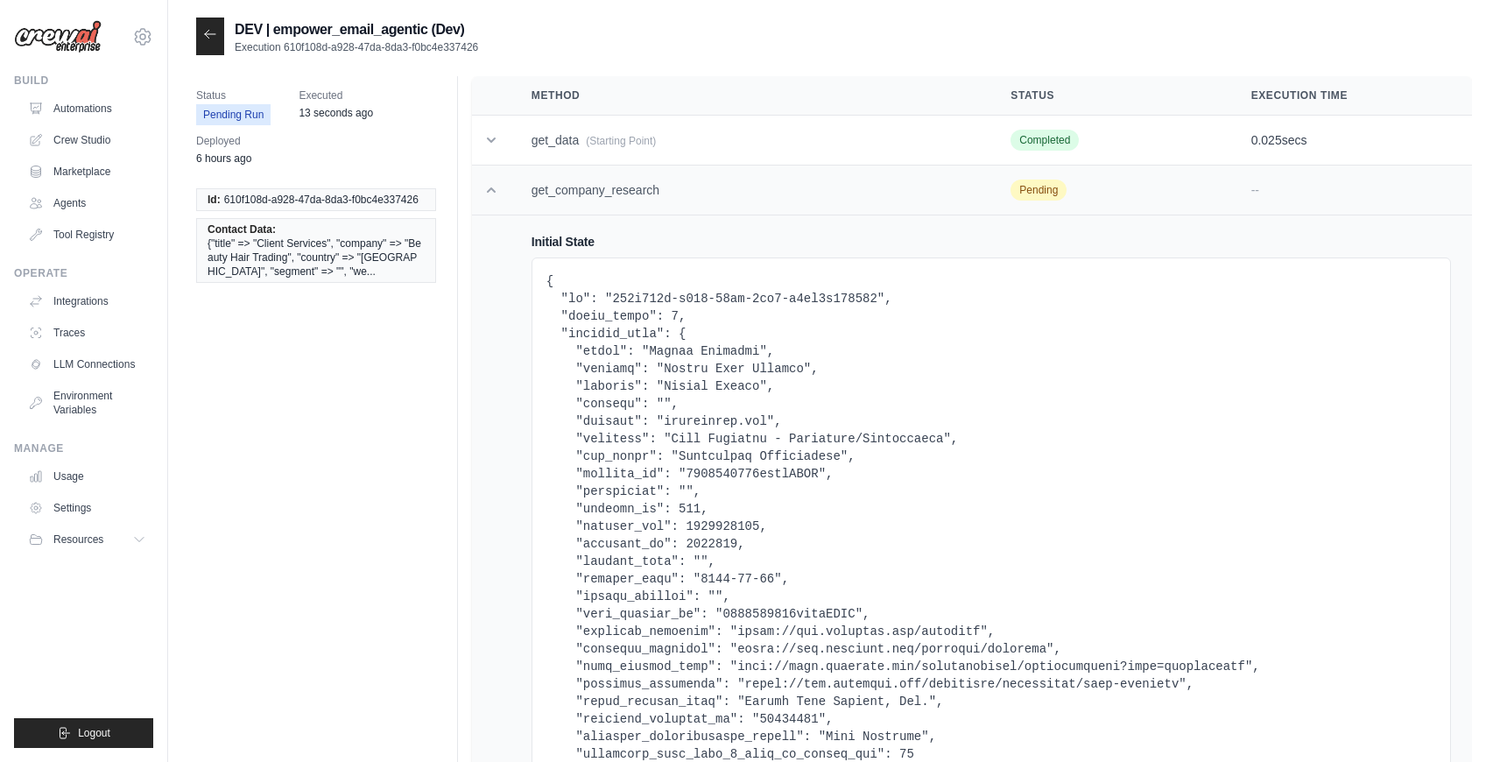
click at [642, 197] on td "get_company_research" at bounding box center [751, 191] width 480 height 50
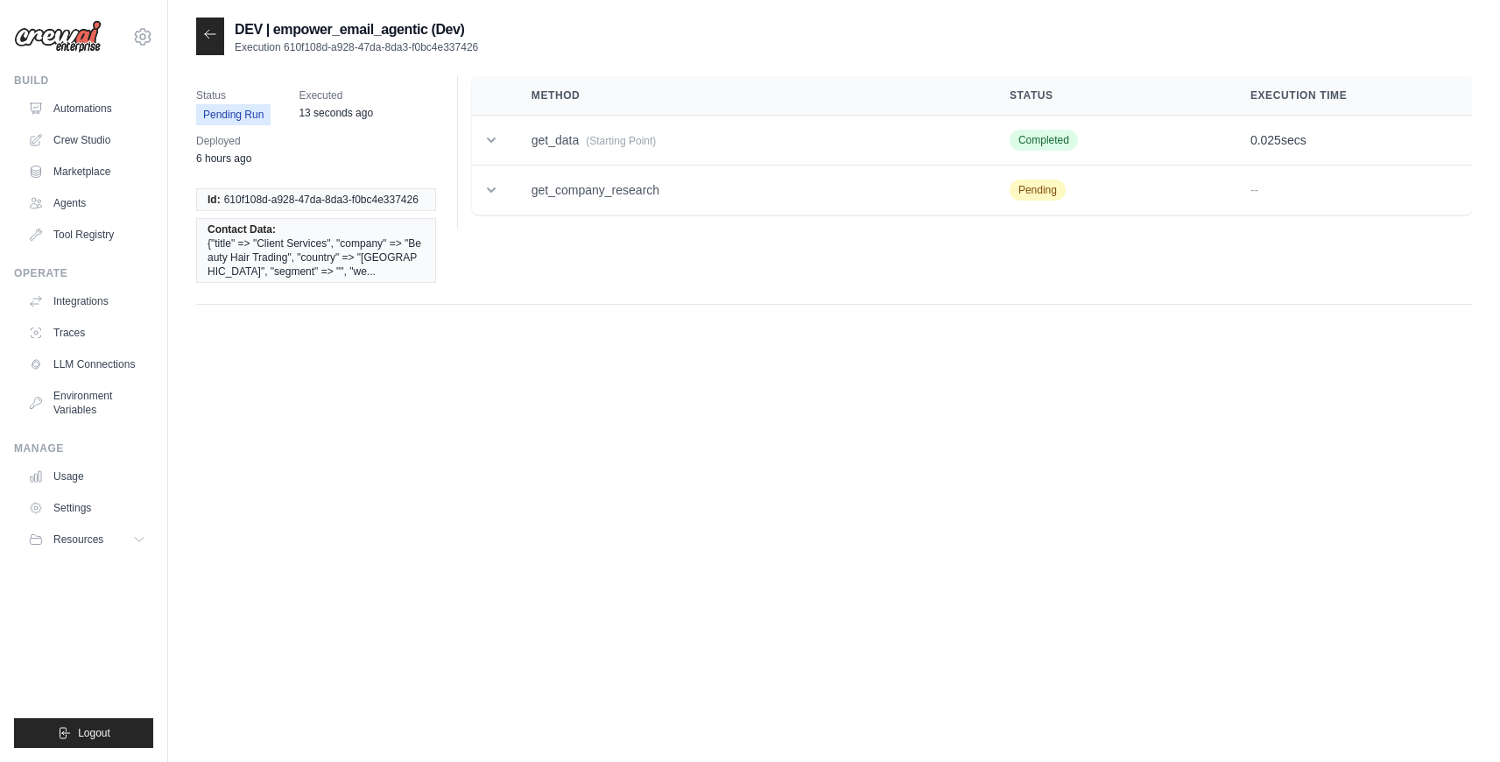
click at [215, 38] on icon at bounding box center [210, 34] width 14 height 14
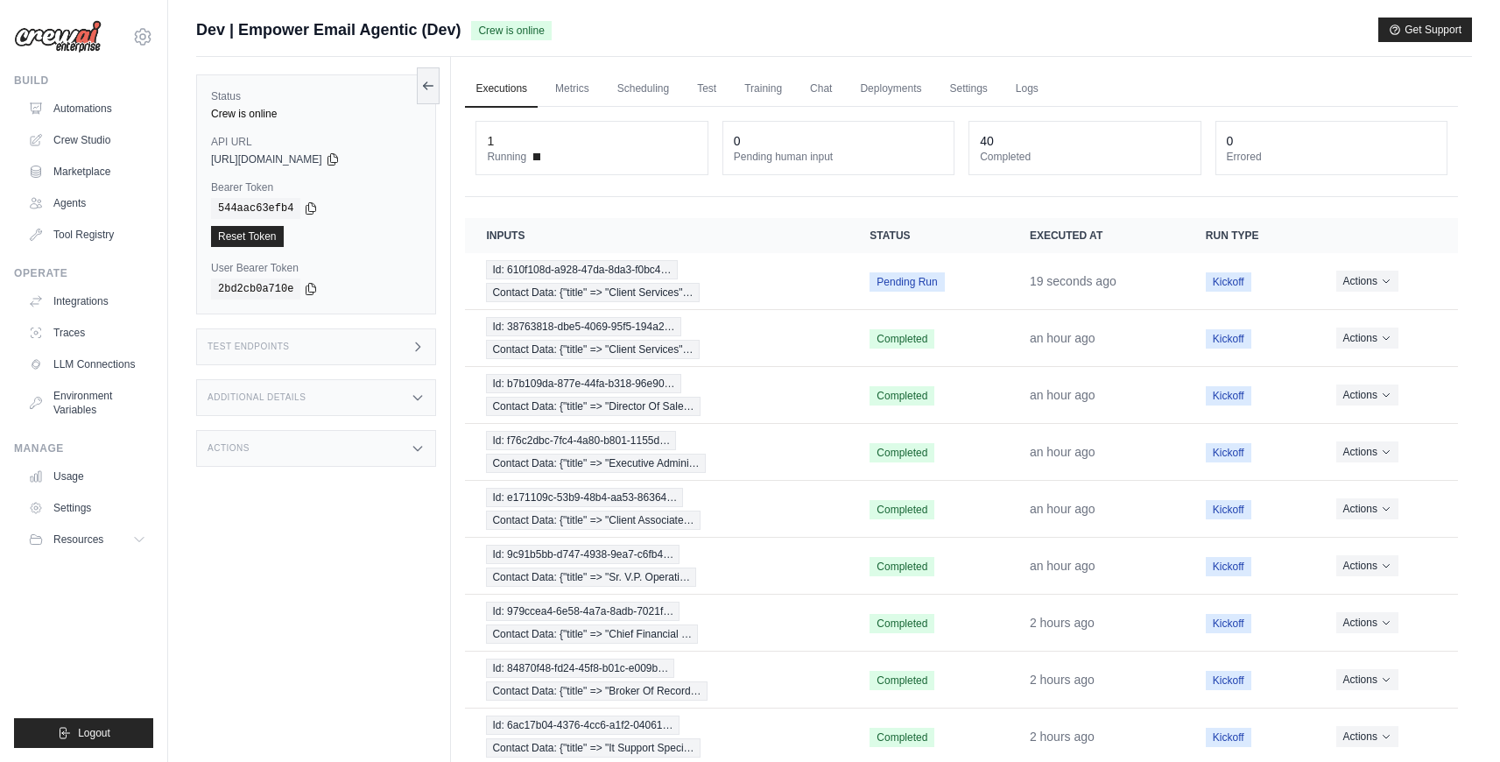
click at [358, 348] on div "Test Endpoints" at bounding box center [316, 346] width 240 height 37
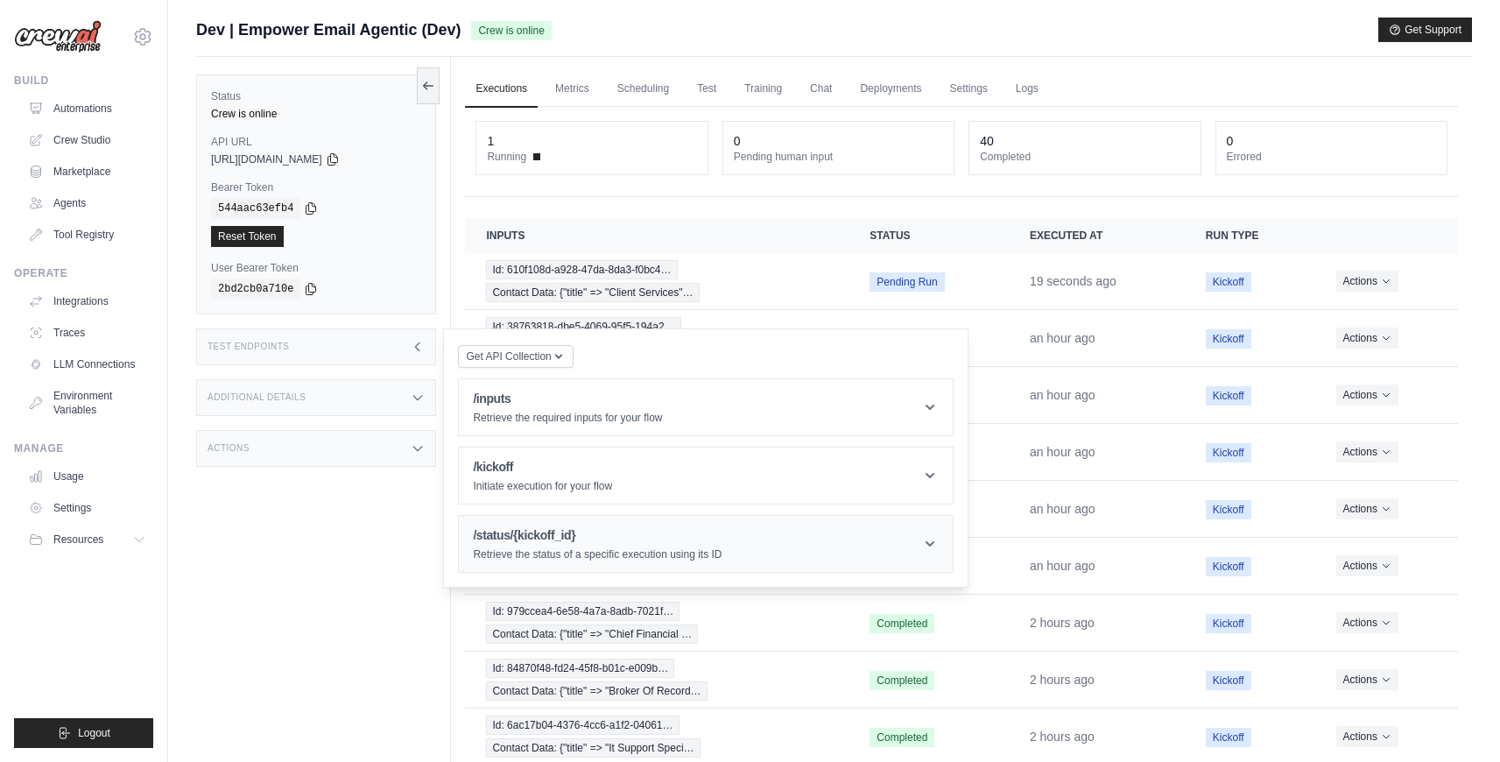
click at [552, 540] on h1 "/status/{kickoff_id}" at bounding box center [597, 535] width 249 height 18
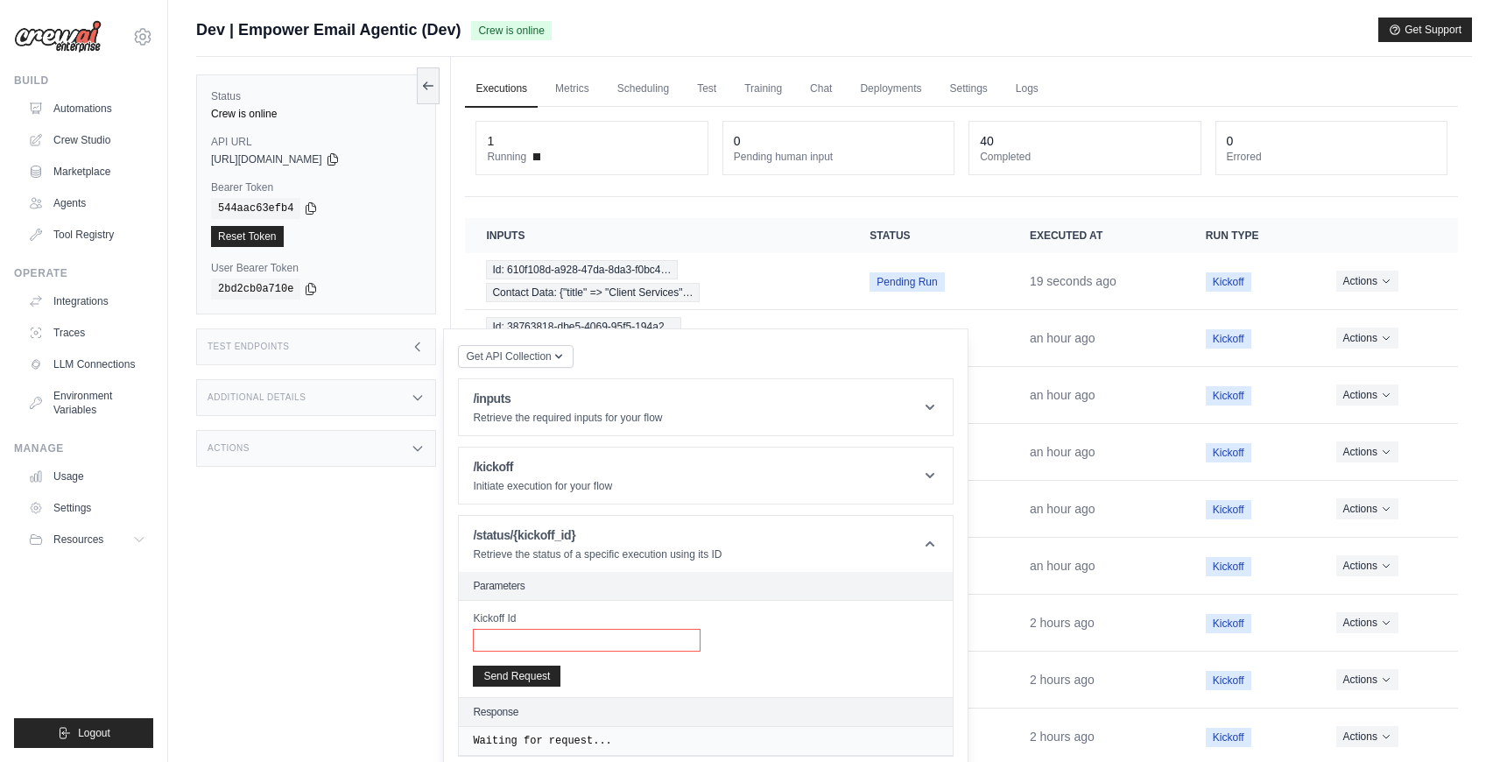
click at [593, 649] on input "Kickoff Id" at bounding box center [587, 640] width 228 height 23
paste input "**********"
type input "**********"
click at [546, 679] on button "Send Request" at bounding box center [517, 675] width 88 height 21
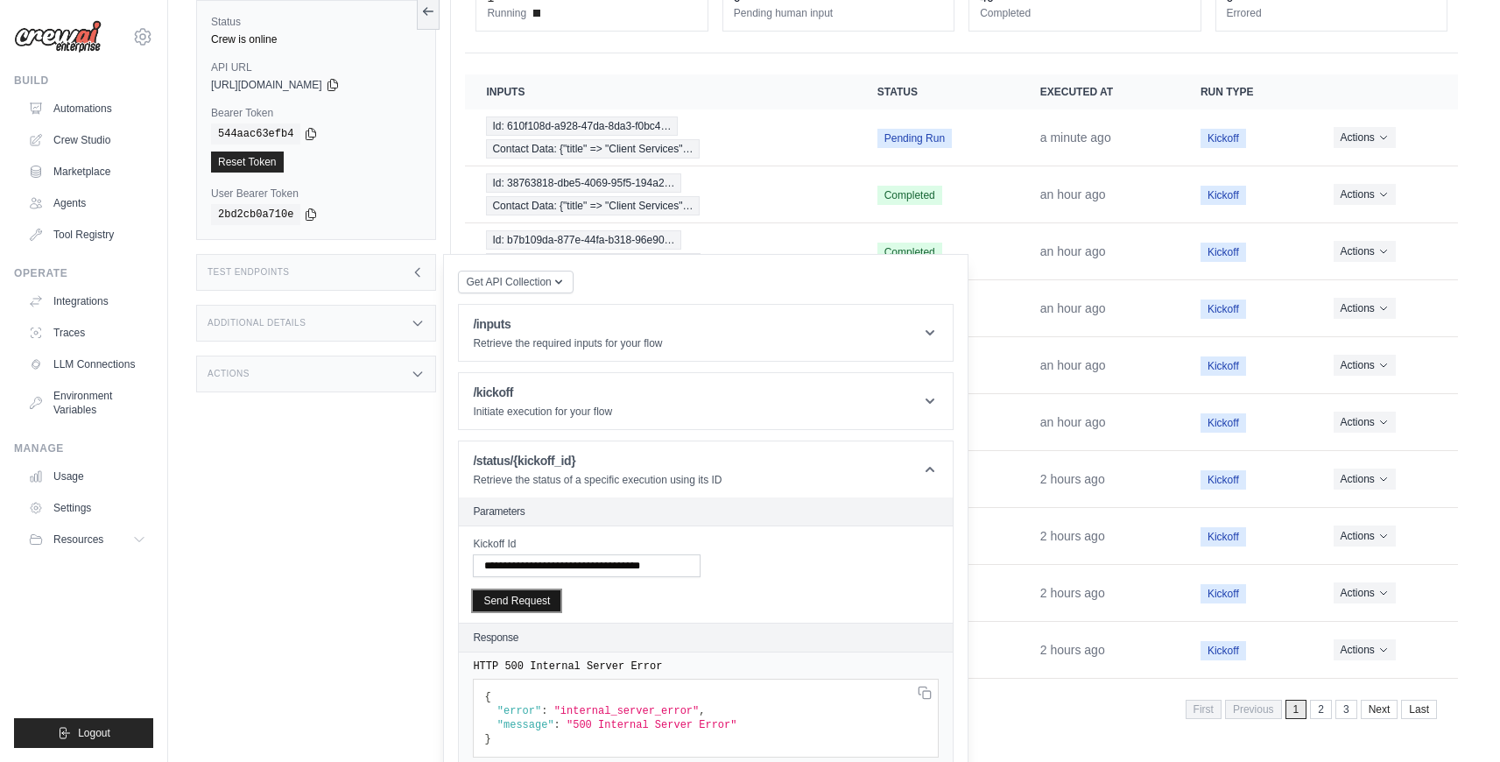
click at [539, 605] on button "Send Request" at bounding box center [517, 600] width 88 height 21
click at [509, 598] on button "Send Request" at bounding box center [517, 600] width 88 height 21
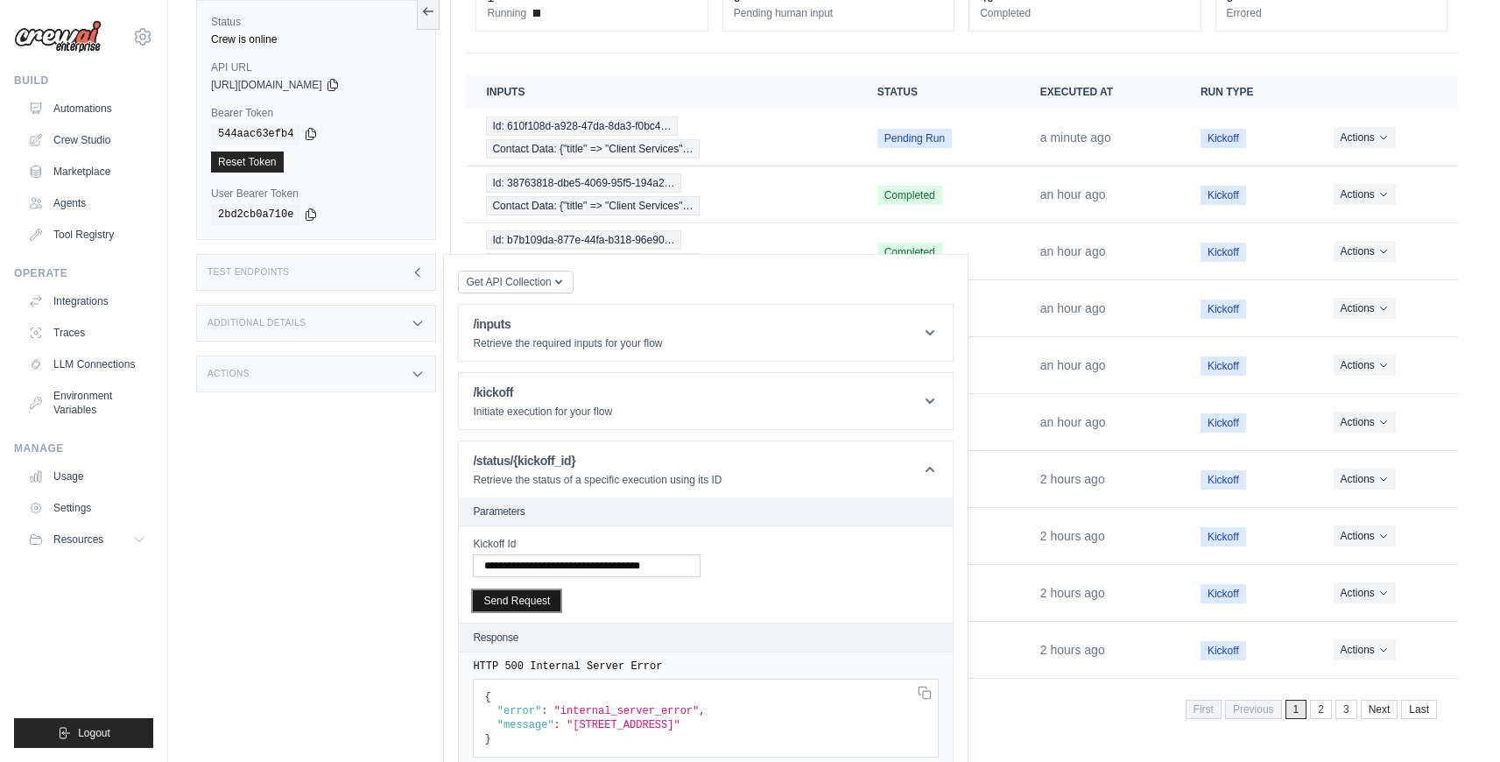
click at [509, 598] on button "Send Request" at bounding box center [517, 600] width 88 height 21
click at [0, 0] on icon at bounding box center [0, 0] width 0 height 0
click at [511, 603] on button "Send Request" at bounding box center [517, 600] width 88 height 21
click at [543, 601] on button "Send Request" at bounding box center [517, 600] width 88 height 21
click at [483, 565] on input "**********" at bounding box center [587, 565] width 228 height 23
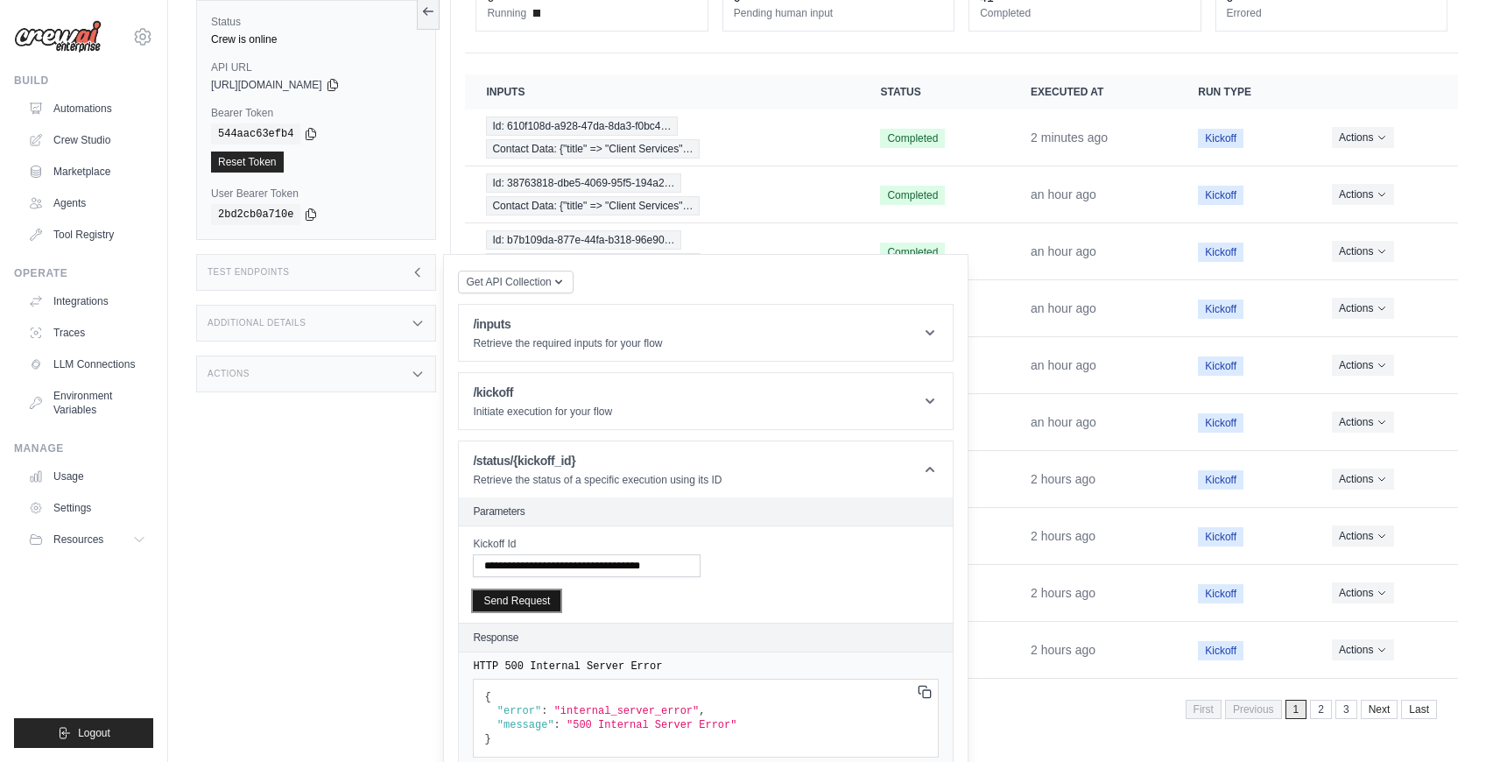
click at [535, 596] on button "Send Request" at bounding box center [517, 600] width 88 height 21
click at [534, 599] on button "Send Request" at bounding box center [517, 600] width 88 height 21
click at [497, 596] on button "Send Request" at bounding box center [517, 600] width 88 height 21
click at [497, 598] on button "Send Request" at bounding box center [517, 600] width 88 height 21
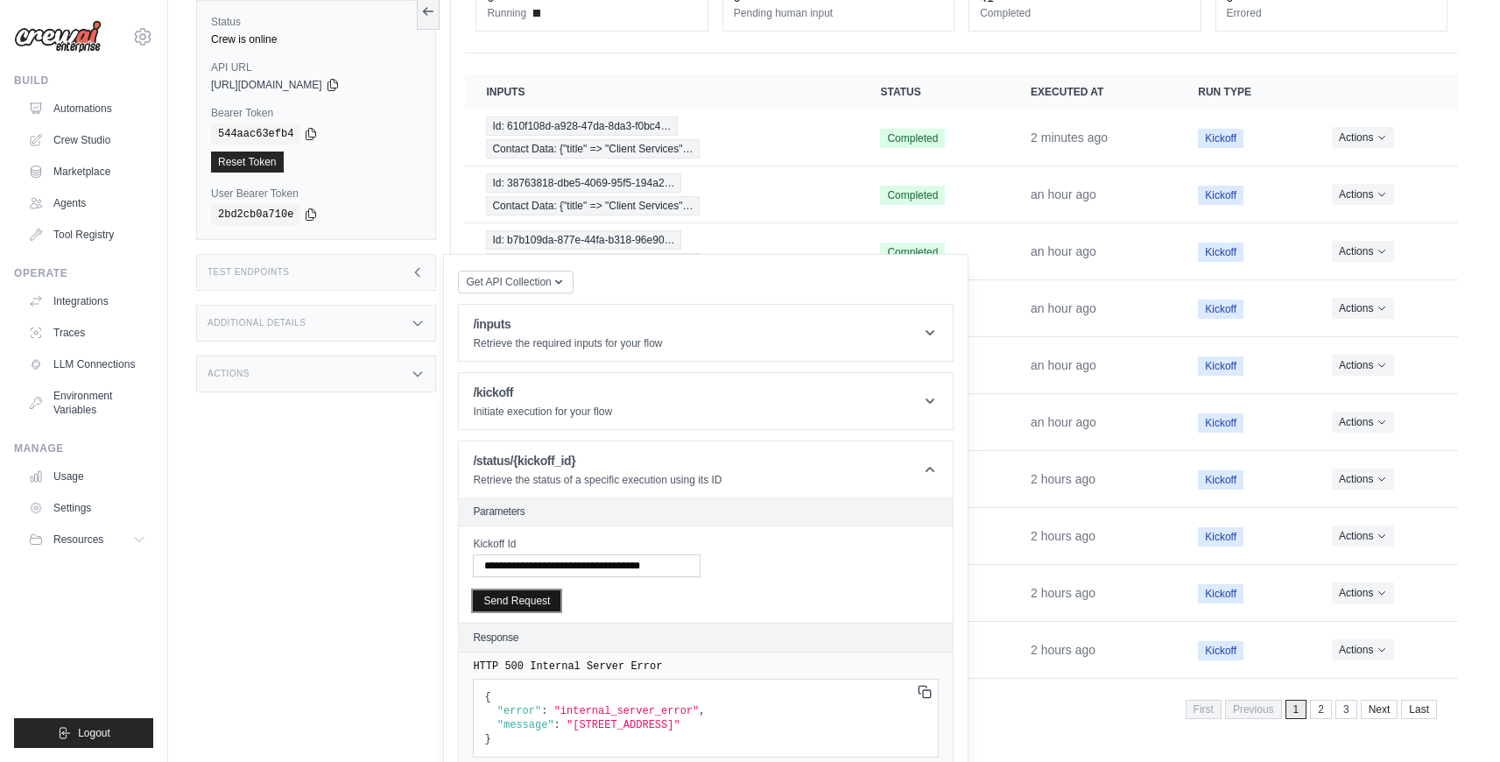
click at [497, 598] on button "Send Request" at bounding box center [517, 600] width 88 height 21
click at [529, 603] on button "Send Request" at bounding box center [517, 600] width 88 height 21
click at [544, 608] on button "Send Request" at bounding box center [517, 600] width 88 height 21
click at [524, 605] on button "Send Request" at bounding box center [517, 600] width 88 height 21
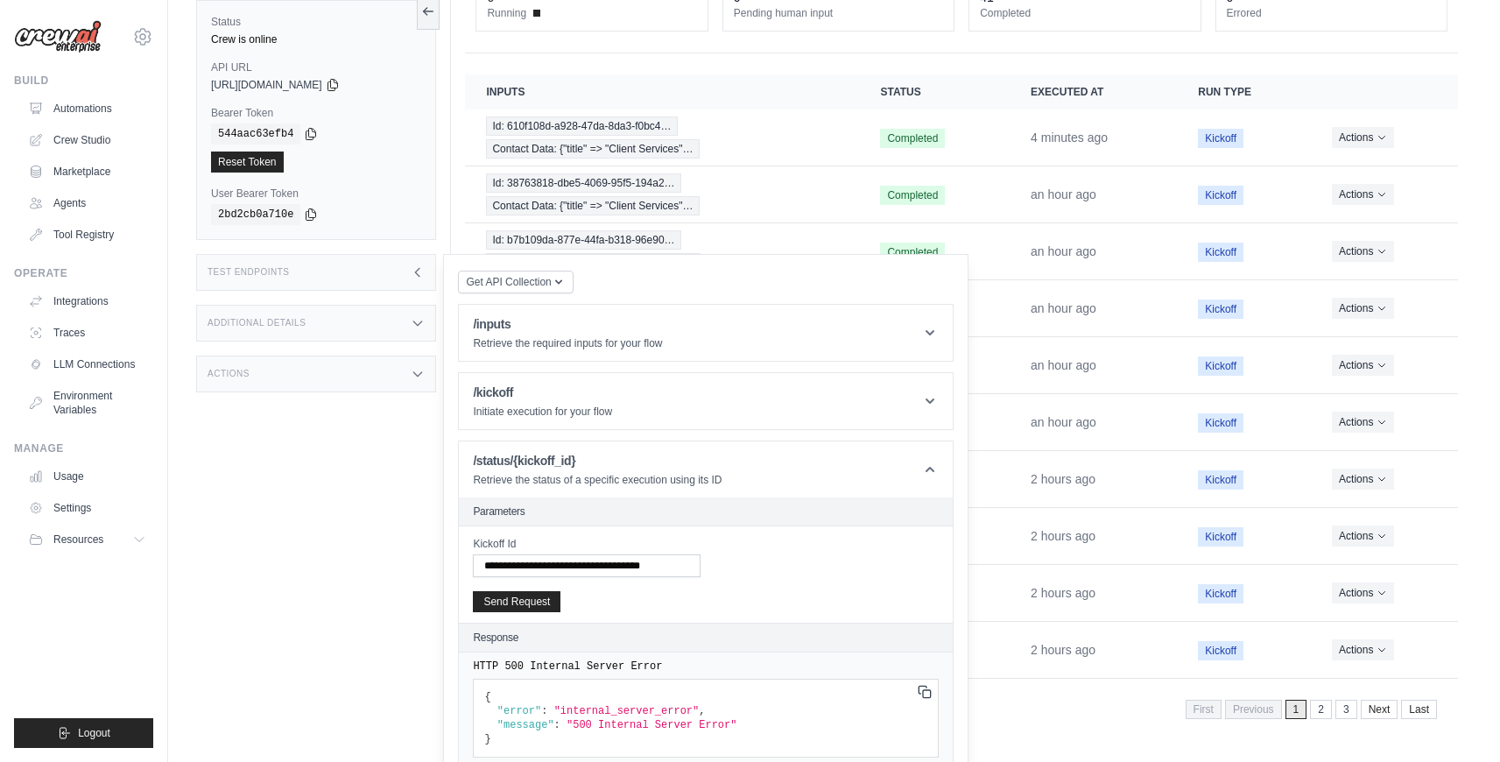
click at [935, 691] on pre "{ "error" : "internal_server_error" , "message" : "500 Internal Server Error" }" at bounding box center [706, 718] width 466 height 79
click at [0, 0] on rect at bounding box center [0, 0] width 0 height 0
click at [0, 0] on icon at bounding box center [0, 0] width 0 height 0
click at [597, 568] on input "**********" at bounding box center [587, 565] width 228 height 23
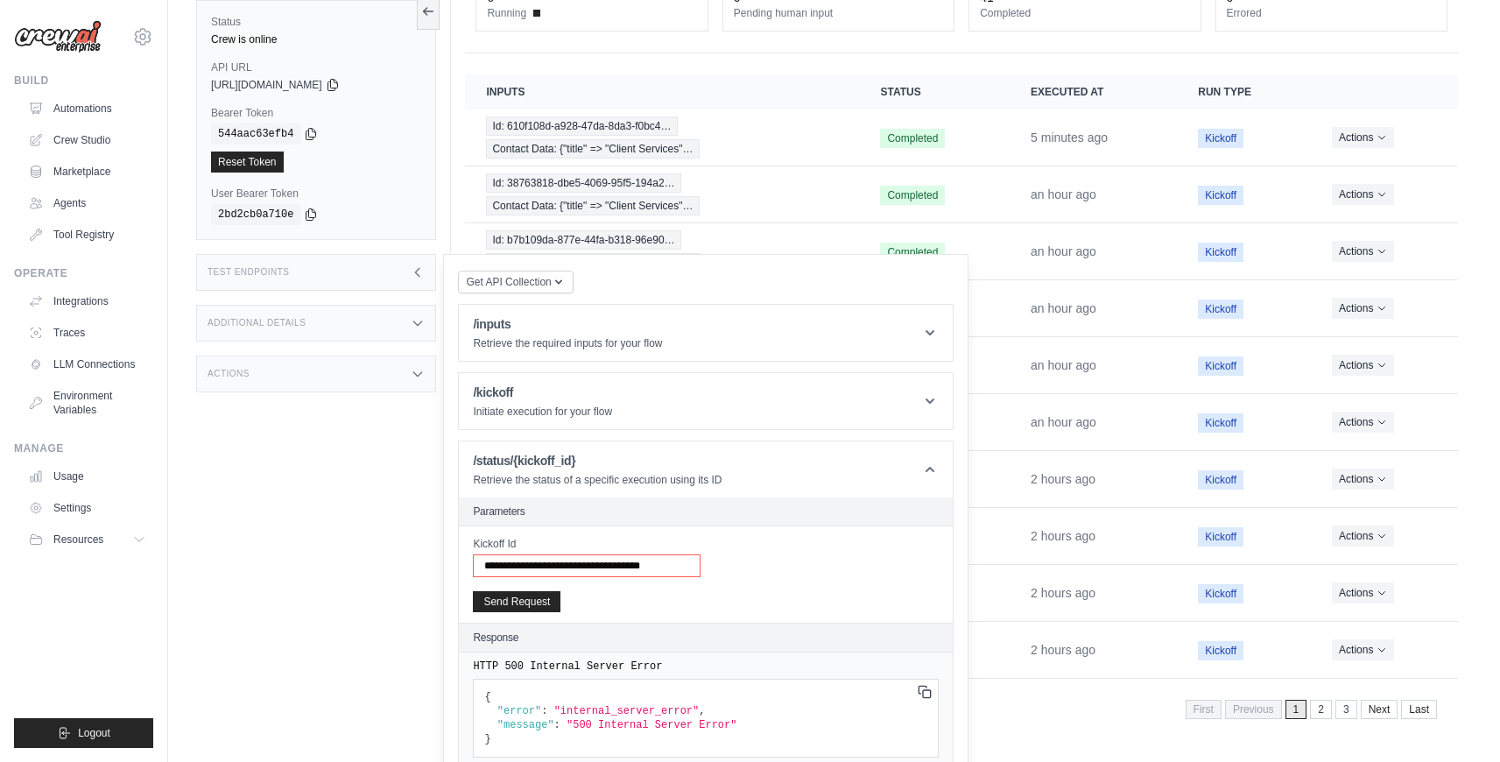
click at [597, 568] on input "**********" at bounding box center [587, 565] width 228 height 23
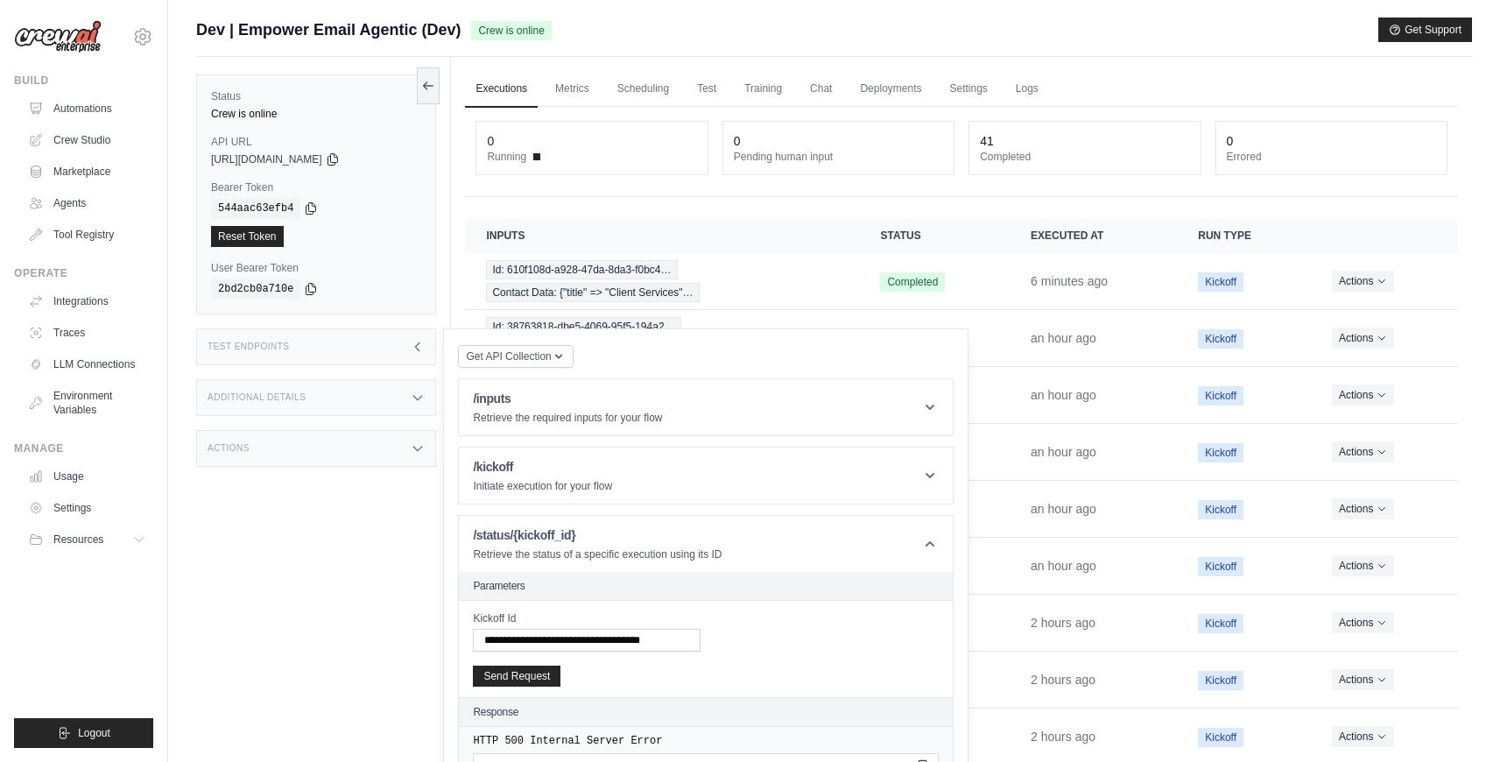
drag, startPoint x: 625, startPoint y: 657, endPoint x: 624, endPoint y: 644, distance: 13.3
click at [0, 0] on div "**********" at bounding box center [0, 0] width 0 height 0
click at [624, 643] on input "**********" at bounding box center [587, 640] width 228 height 23
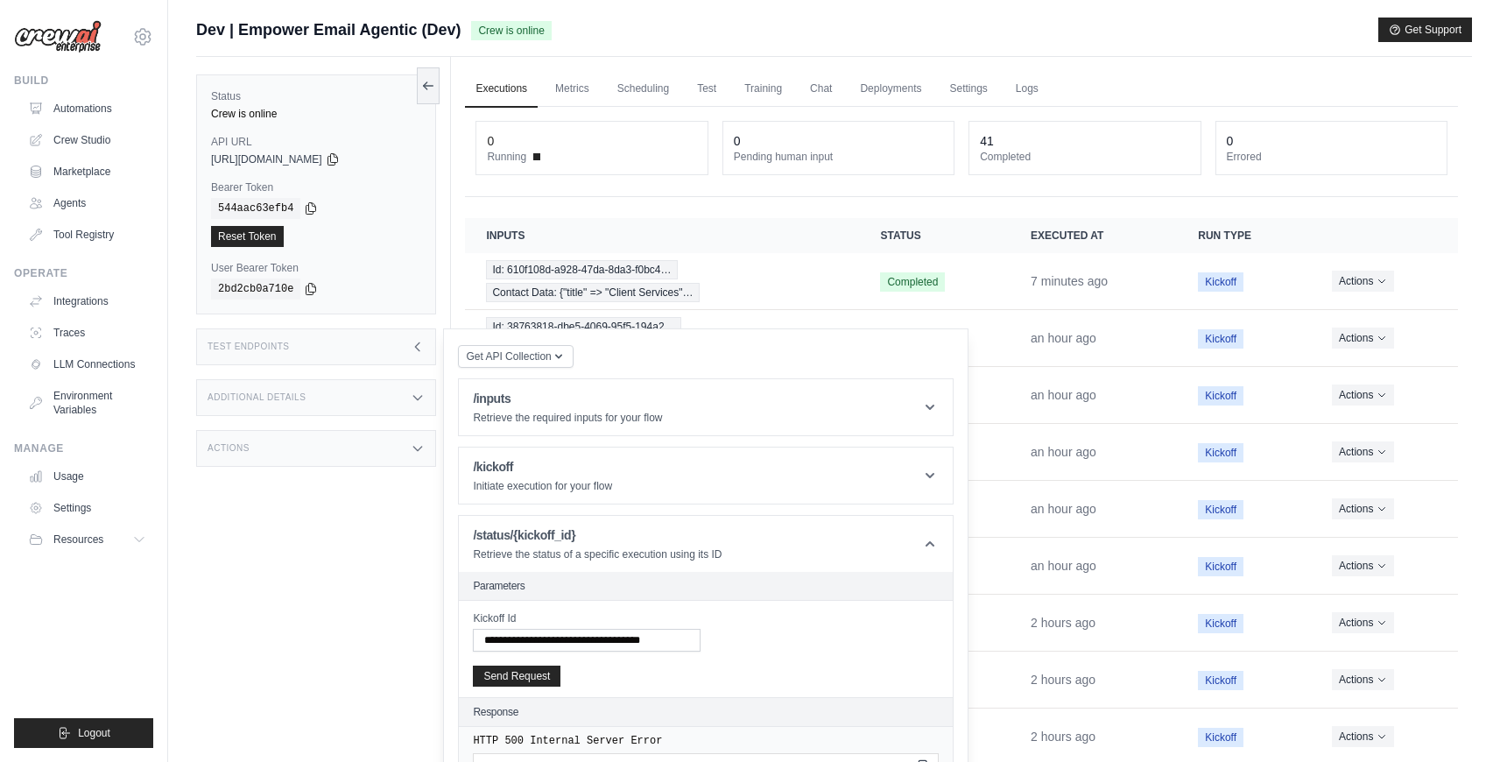
click at [1342, 221] on th "Actions" at bounding box center [1384, 235] width 147 height 35
click at [552, 681] on button "Send Request" at bounding box center [517, 675] width 88 height 21
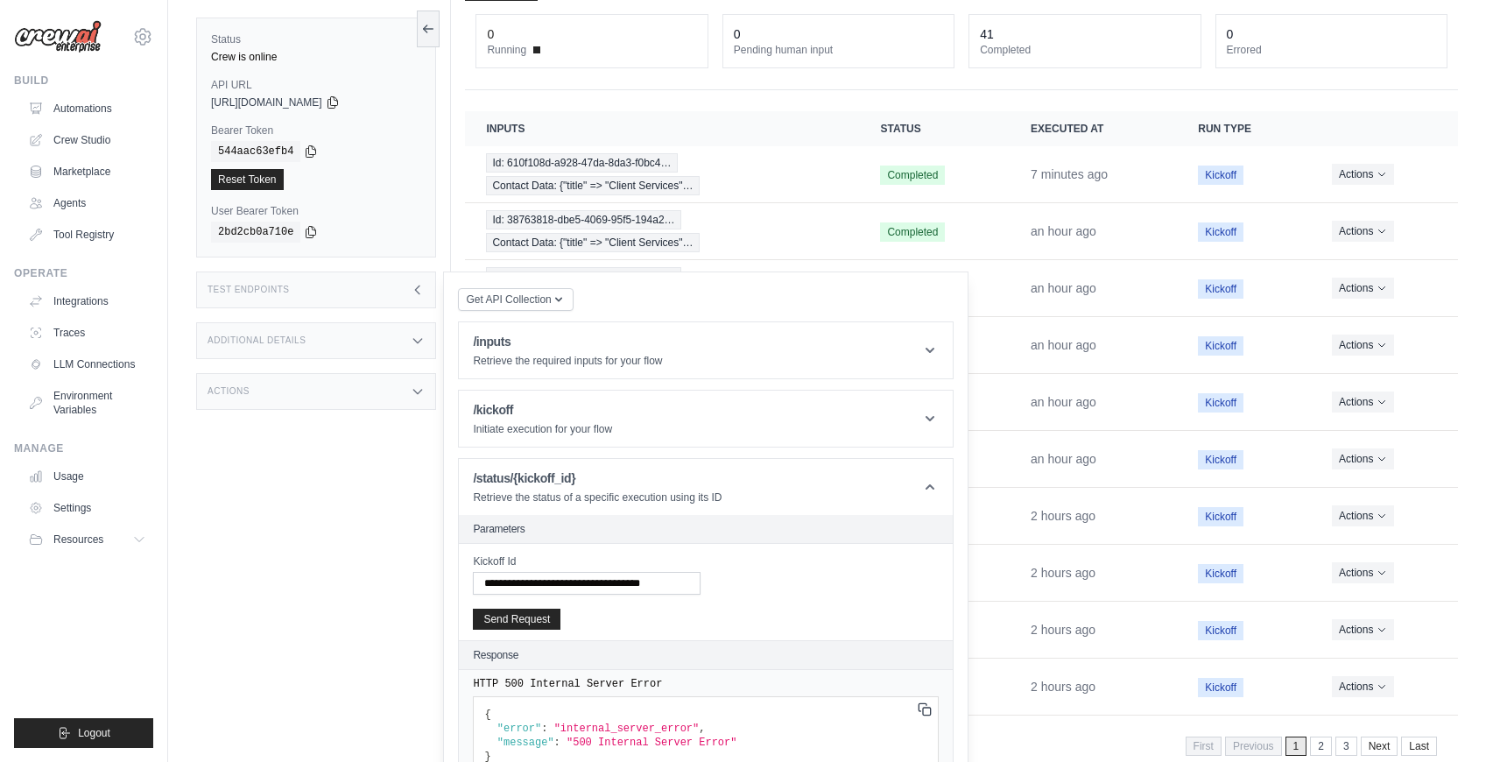
scroll to position [144, 0]
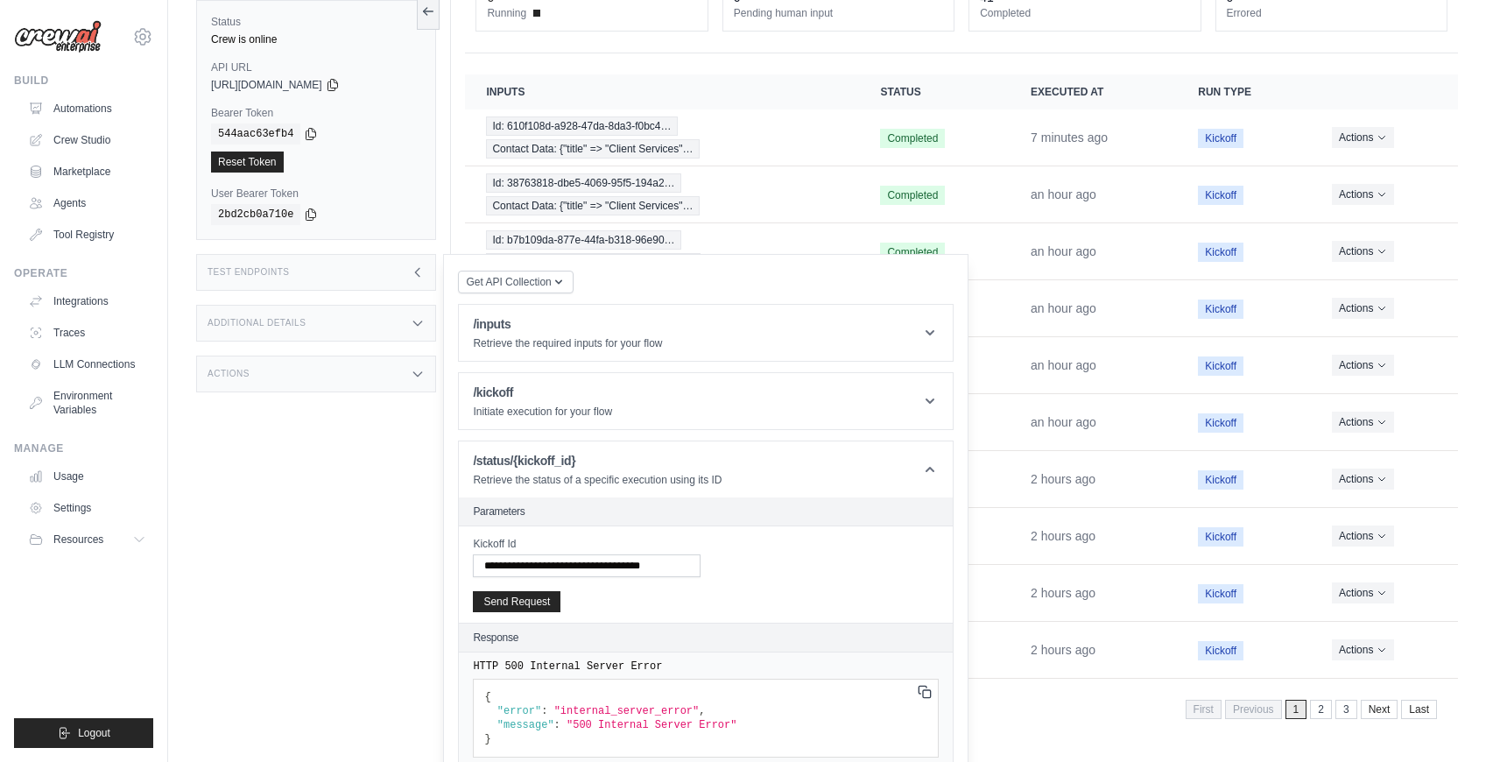
click at [355, 546] on div "Status Crew is online API URL copied https://empower-email-agentic-0ae54a8d-0a9…" at bounding box center [323, 363] width 255 height 762
click at [317, 285] on div "Test Endpoints" at bounding box center [316, 272] width 240 height 37
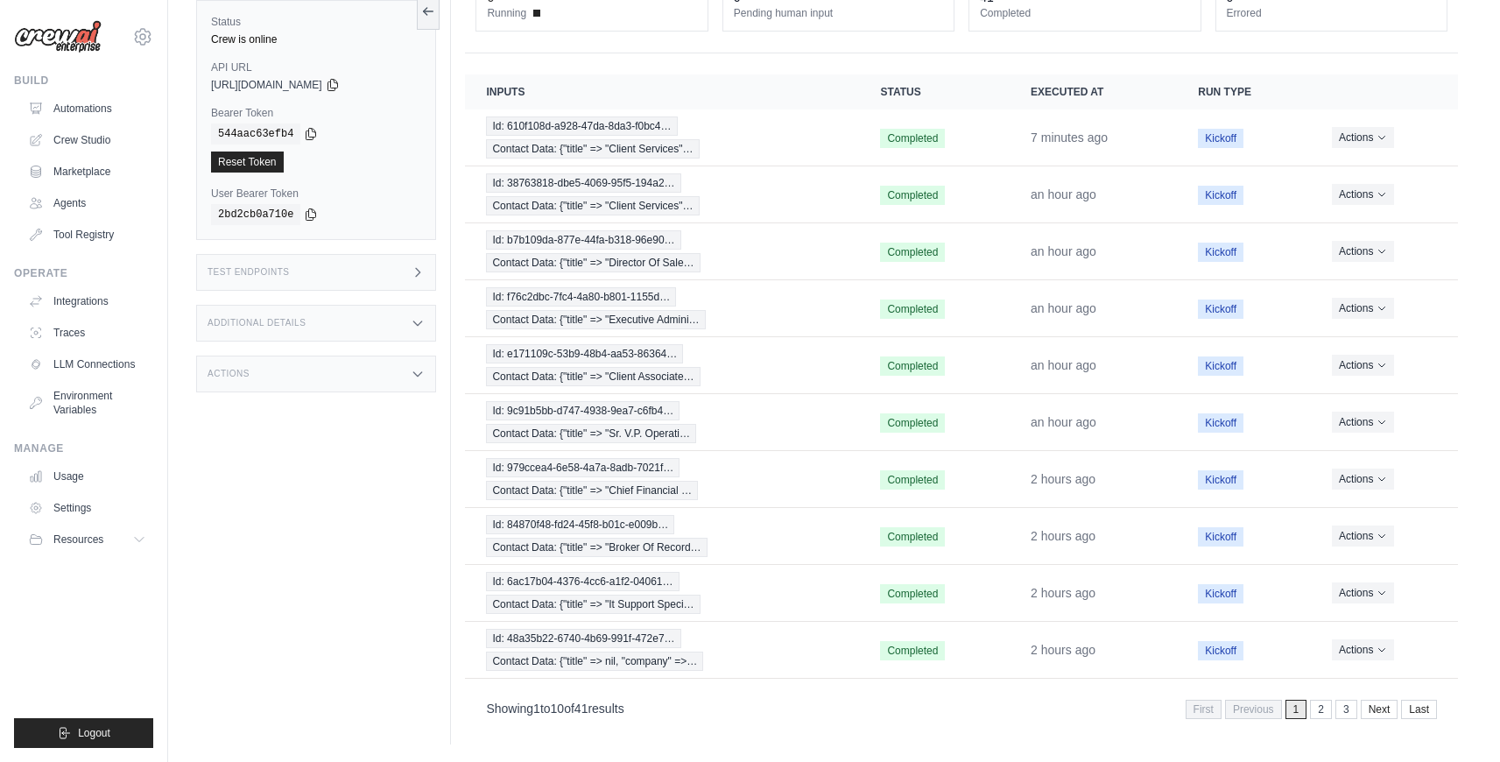
scroll to position [0, 0]
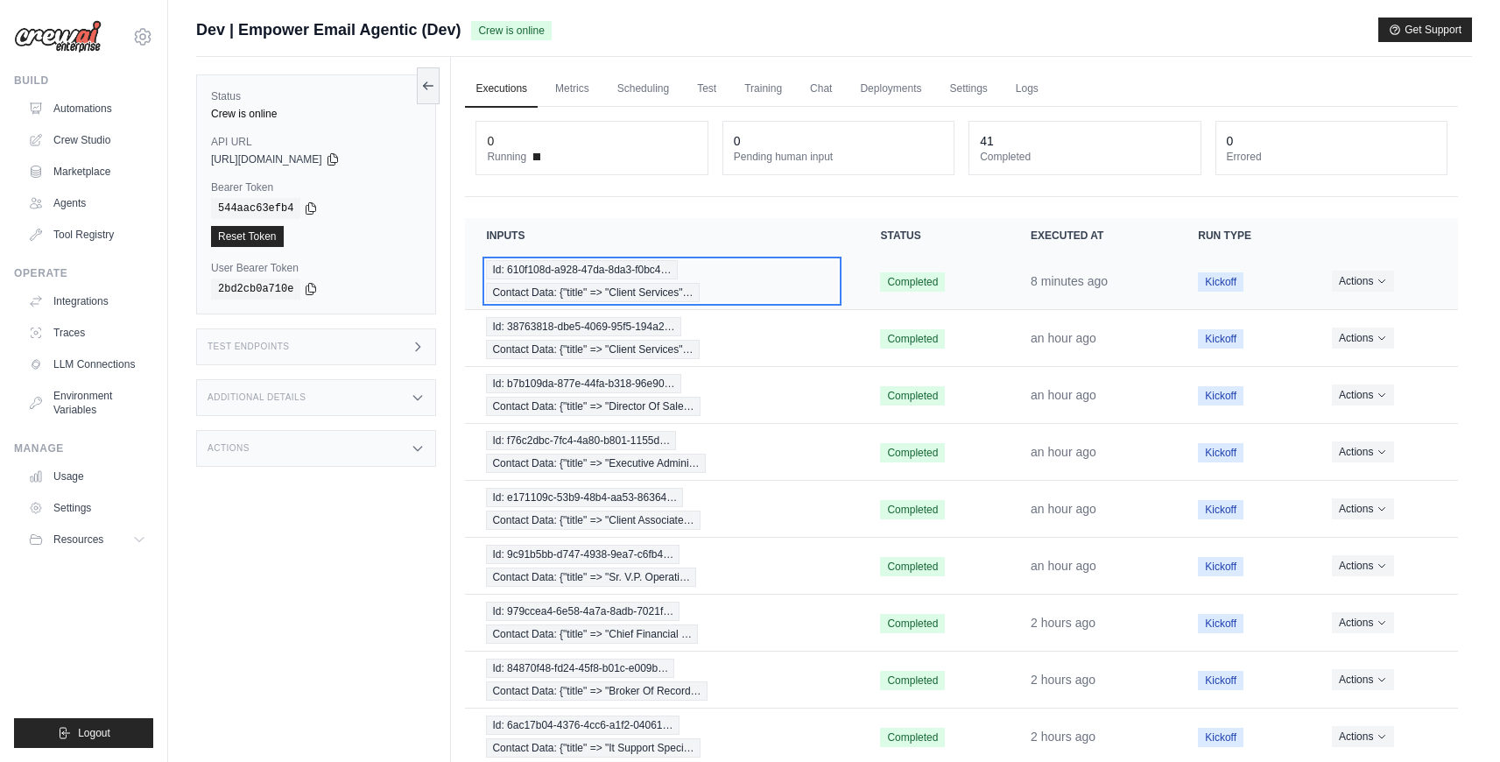
click at [765, 293] on div "Id: 610f108d-a928-47da-8da3-f0bc4… Contact Data: {"title" => "Client Services"…" at bounding box center [662, 281] width 352 height 42
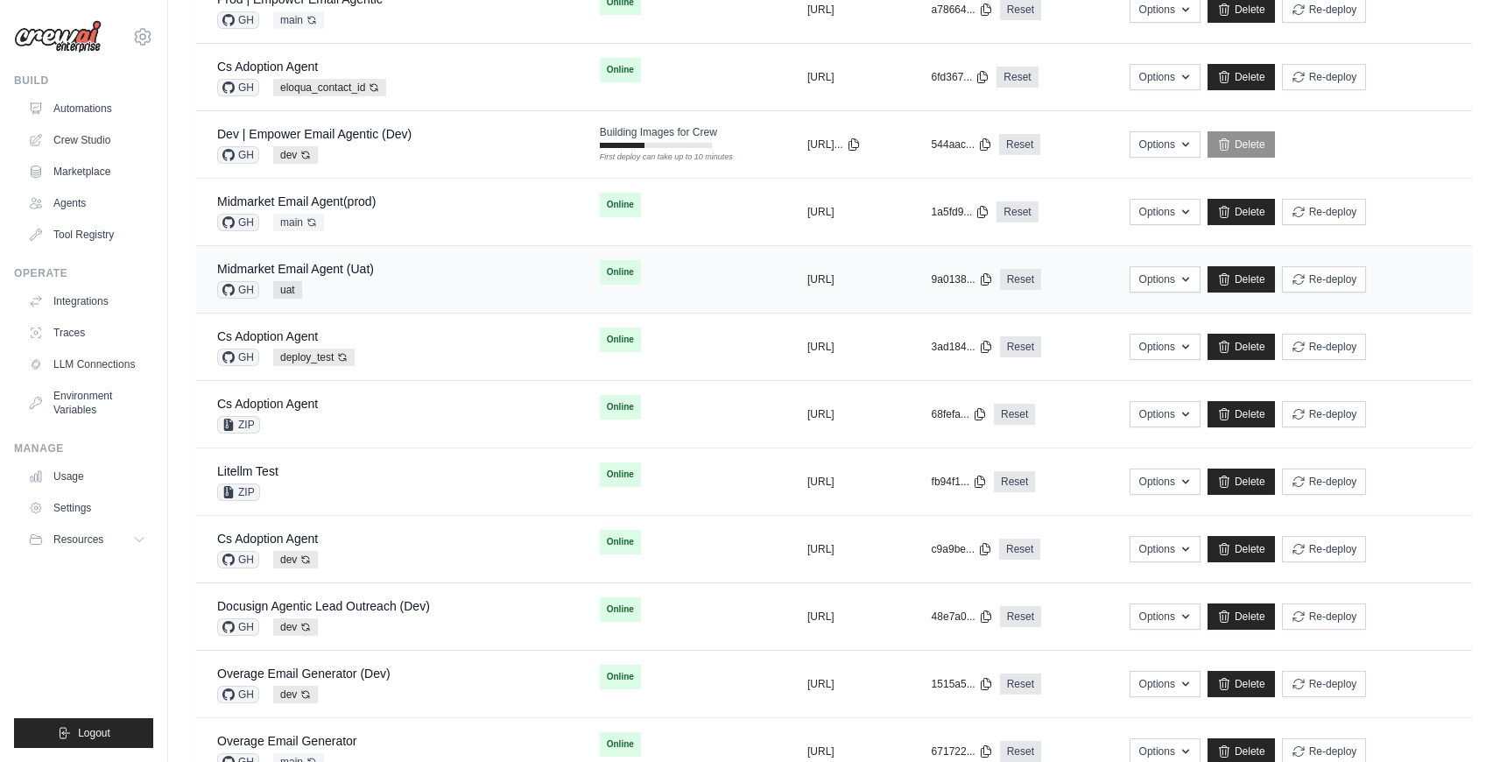
scroll to position [331, 0]
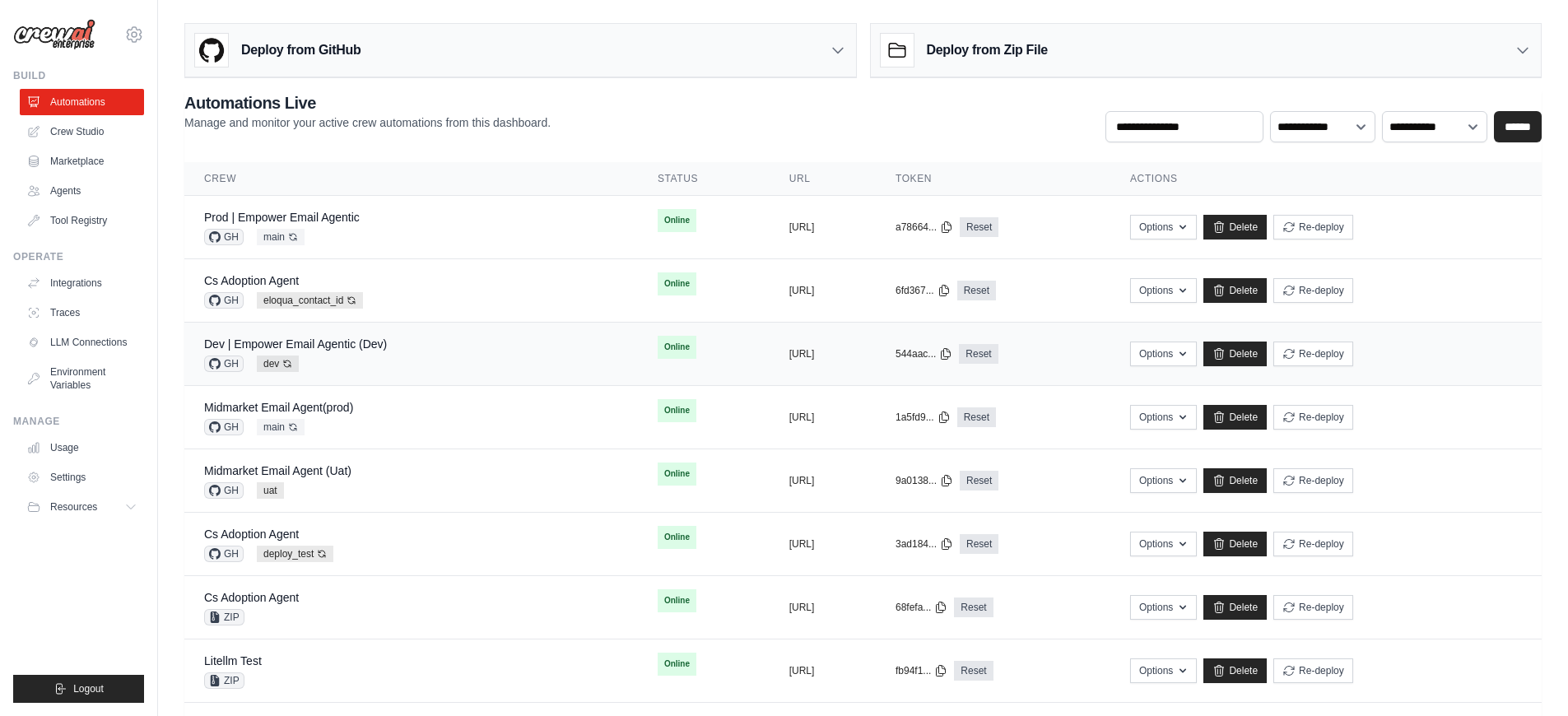
click at [363, 358] on div "GH dev Auto-deploy enabled" at bounding box center [295, 364] width 182 height 17
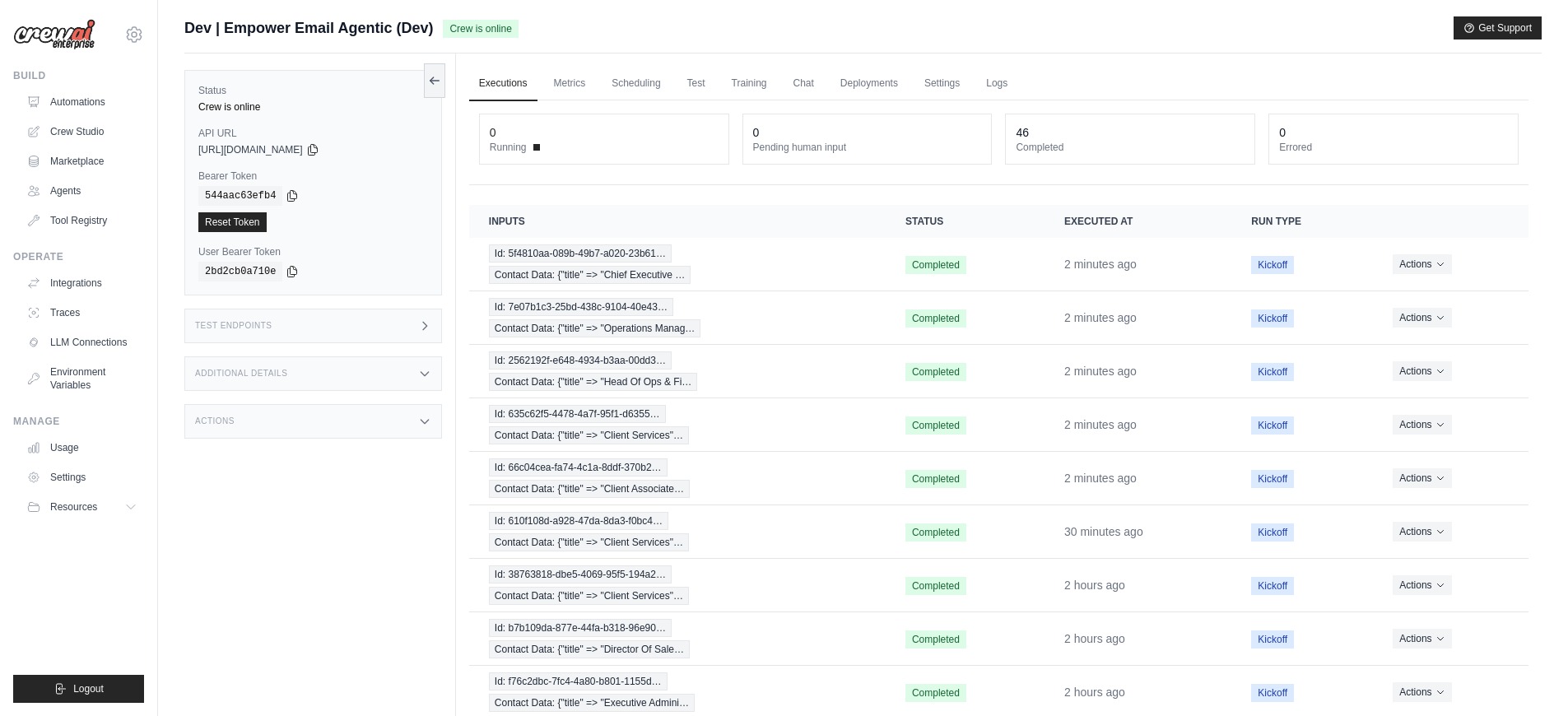
click at [370, 422] on div "Actions" at bounding box center [313, 421] width 258 height 35
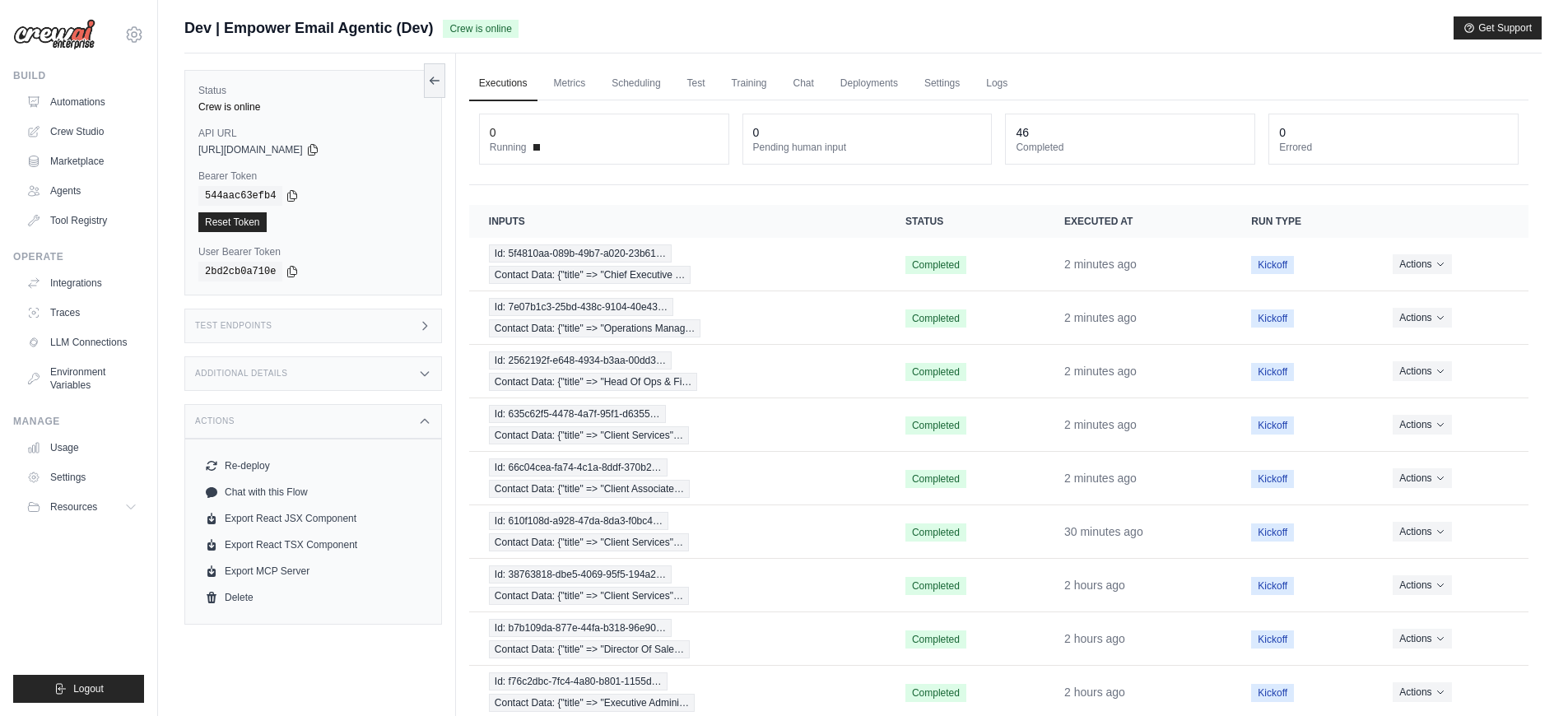
click at [361, 382] on div "Additional Details" at bounding box center [313, 373] width 258 height 35
